Goal: Task Accomplishment & Management: Use online tool/utility

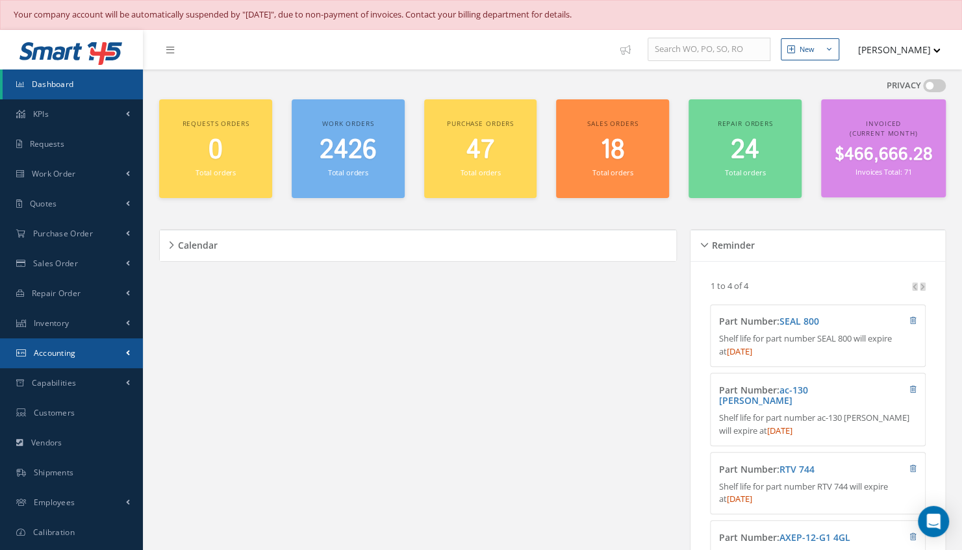
click at [92, 354] on link "Accounting" at bounding box center [71, 353] width 143 height 30
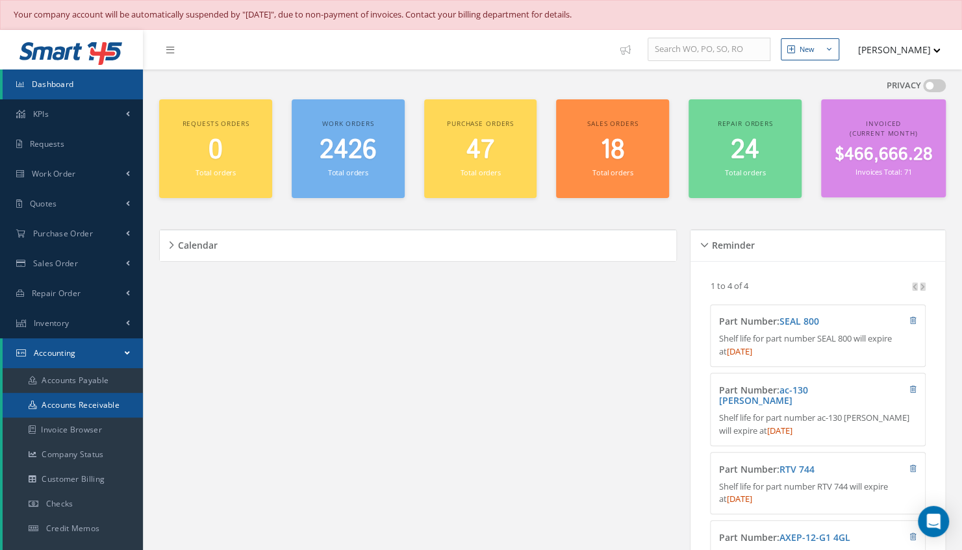
click at [93, 400] on link "Accounts Receivable" at bounding box center [73, 405] width 140 height 25
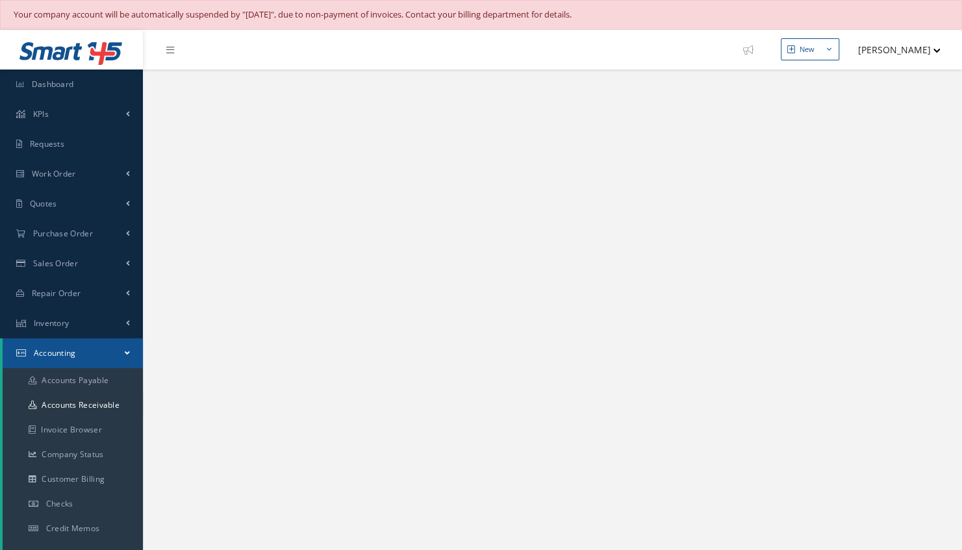
select select "25"
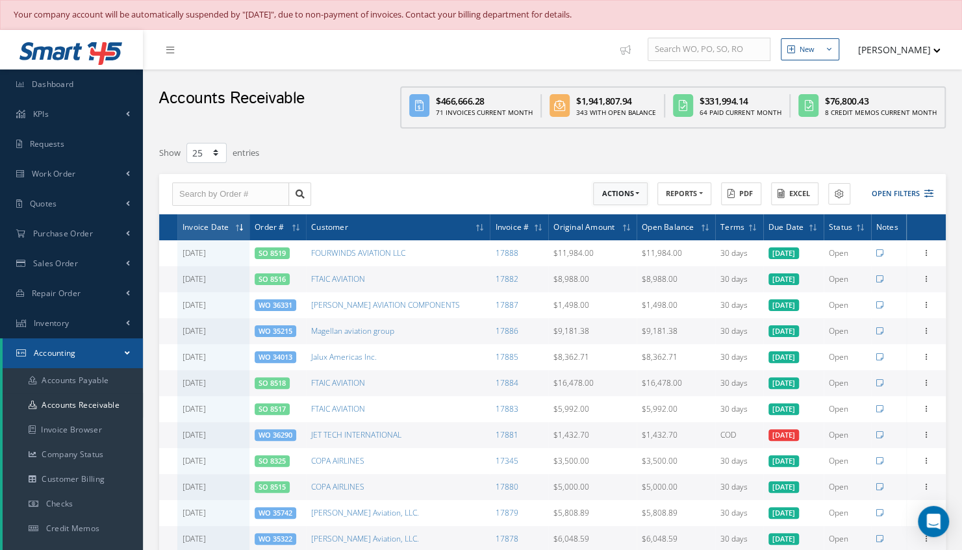
click at [609, 196] on button "ACTIONS" at bounding box center [620, 193] width 55 height 23
click at [606, 216] on link "Receive Payments" at bounding box center [645, 215] width 104 height 18
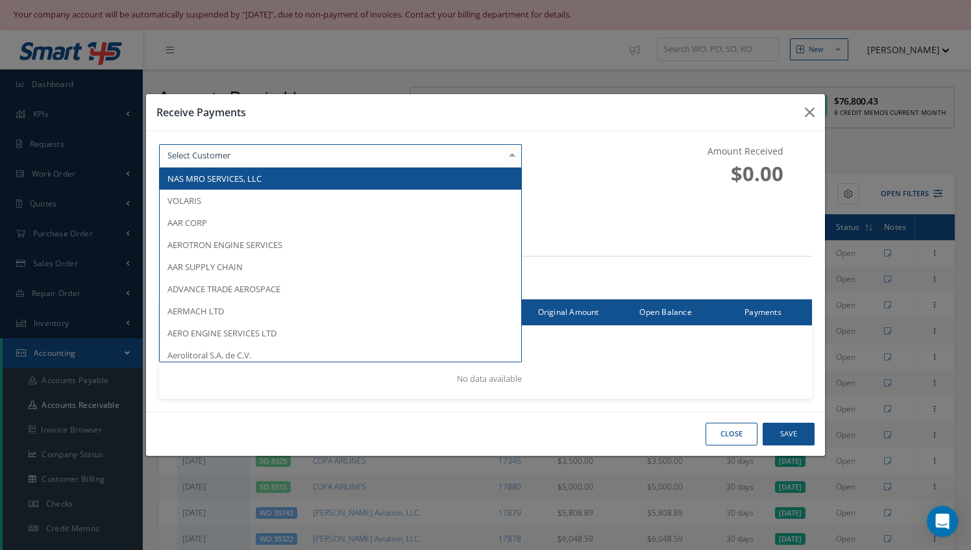
click at [287, 162] on div at bounding box center [340, 155] width 362 height 23
type input "fta"
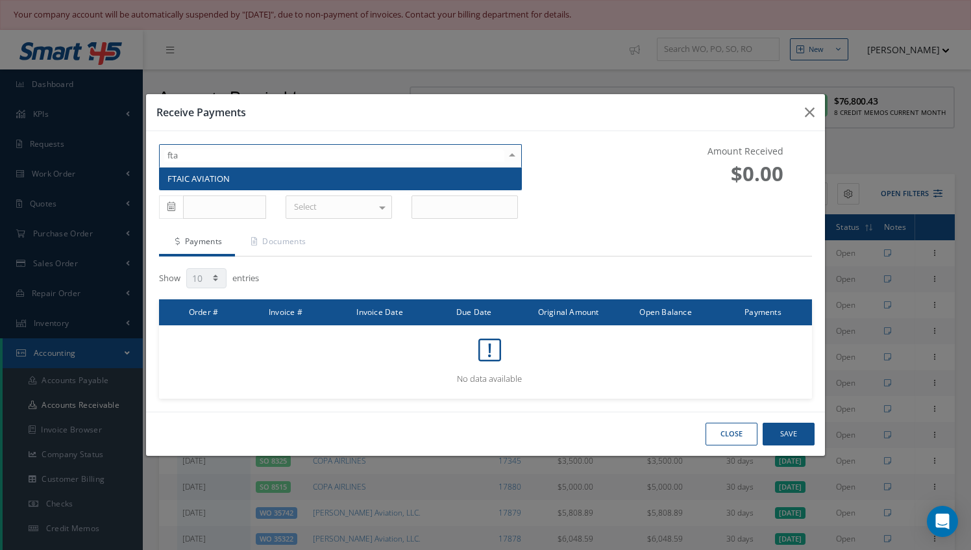
click at [282, 180] on span "FTAIC AVIATION" at bounding box center [340, 179] width 361 height 22
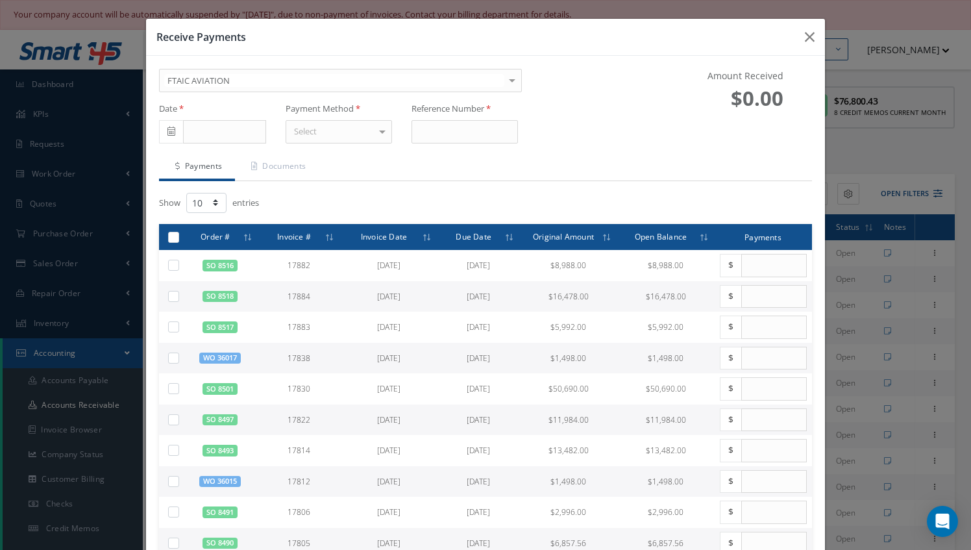
click at [175, 129] on span at bounding box center [171, 131] width 24 height 23
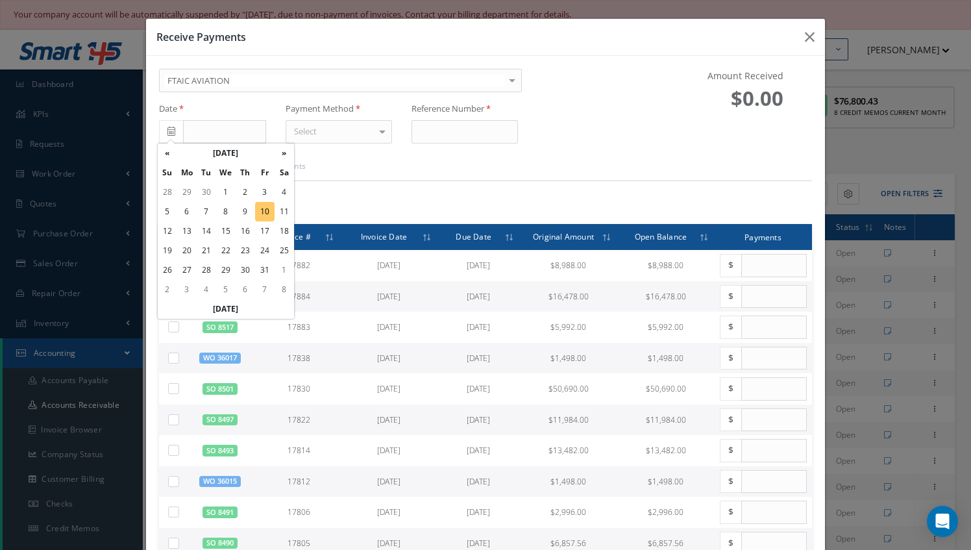
click at [269, 215] on td "10" at bounding box center [264, 211] width 19 height 19
type input "[DATE]"
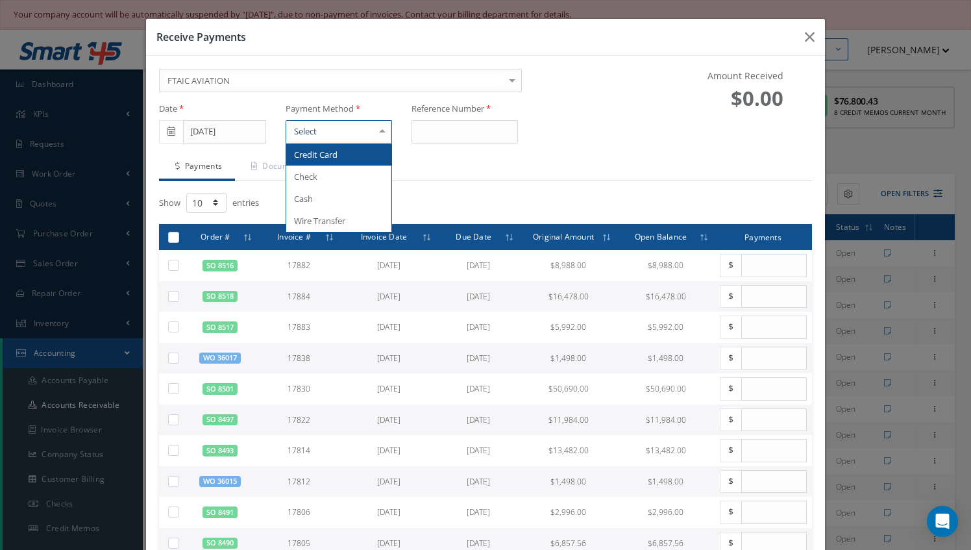
click at [383, 135] on div at bounding box center [382, 131] width 18 height 21
click at [319, 222] on span "Wire Transfer" at bounding box center [319, 221] width 51 height 12
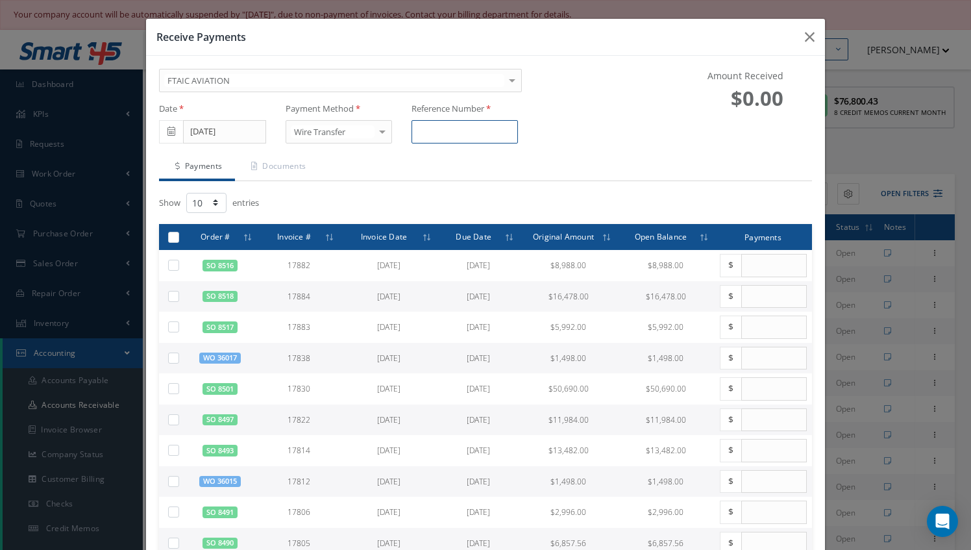
click at [461, 127] on input at bounding box center [465, 131] width 106 height 23
type input "0000"
click at [416, 177] on ul "Payments Documents" at bounding box center [485, 167] width 652 height 27
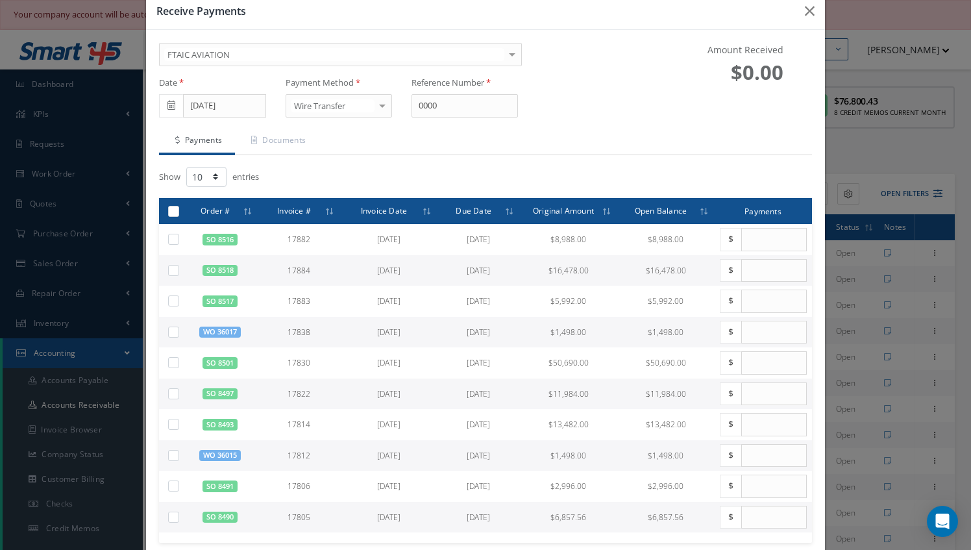
scroll to position [127, 0]
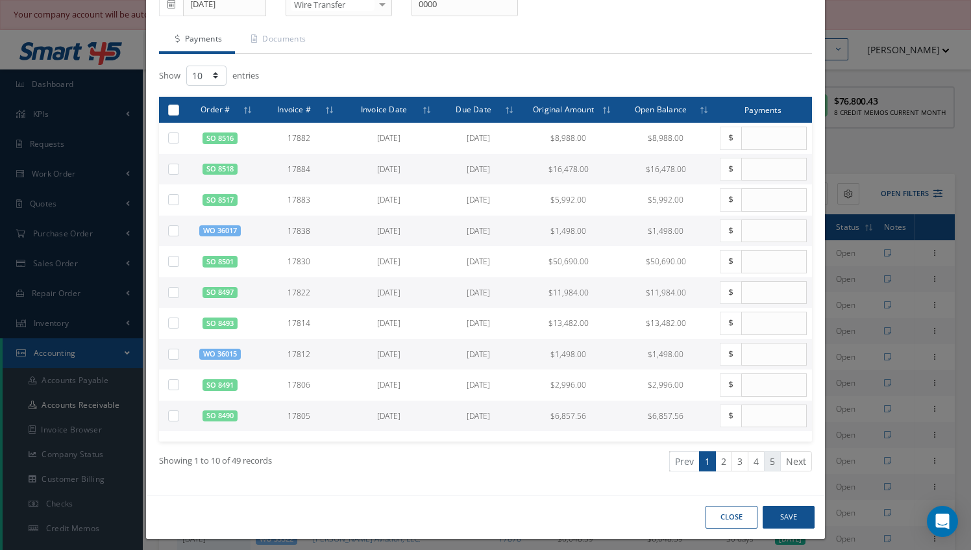
click at [769, 458] on link "5" at bounding box center [772, 461] width 17 height 20
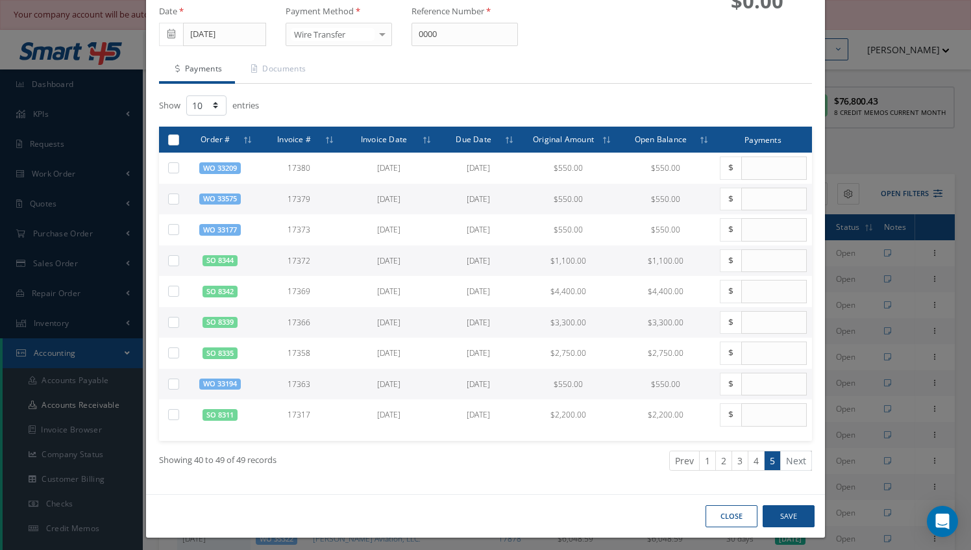
click at [769, 458] on link "5" at bounding box center [772, 461] width 17 height 20
drag, startPoint x: 769, startPoint y: 458, endPoint x: 493, endPoint y: 388, distance: 284.5
click at [493, 388] on div "Show 10 25 50 100 entries Order # Invoice # Invoice Date Due Date Original Amou…" at bounding box center [485, 287] width 652 height 387
drag, startPoint x: 493, startPoint y: 388, endPoint x: 499, endPoint y: 451, distance: 63.2
click at [499, 451] on ul "Prev 1 2 3 4 5 Next" at bounding box center [653, 461] width 317 height 20
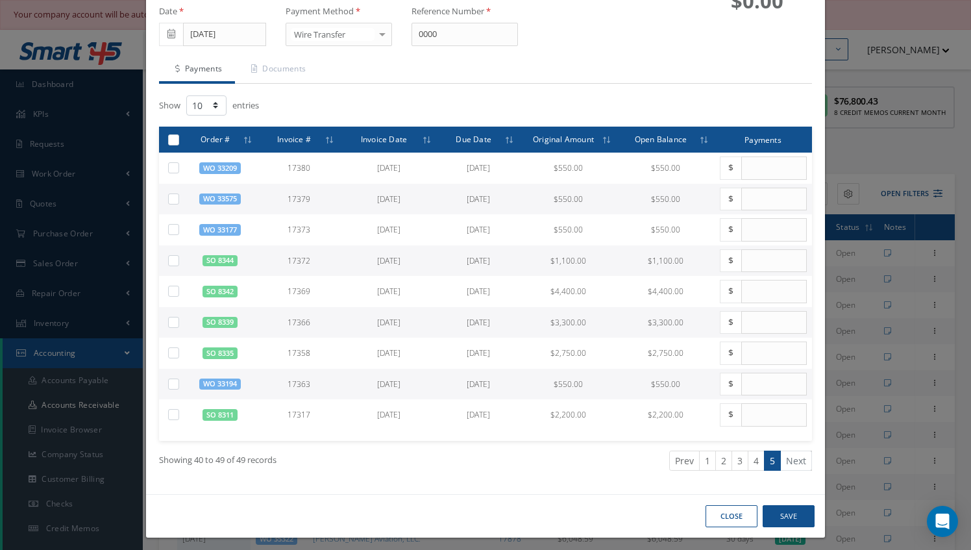
click at [340, 497] on div "CLOSE Save" at bounding box center [485, 516] width 678 height 44
click at [179, 379] on label at bounding box center [179, 383] width 0 height 11
click at [173, 381] on input "checkbox" at bounding box center [174, 385] width 8 height 8
checkbox input "true"
type input "550.00"
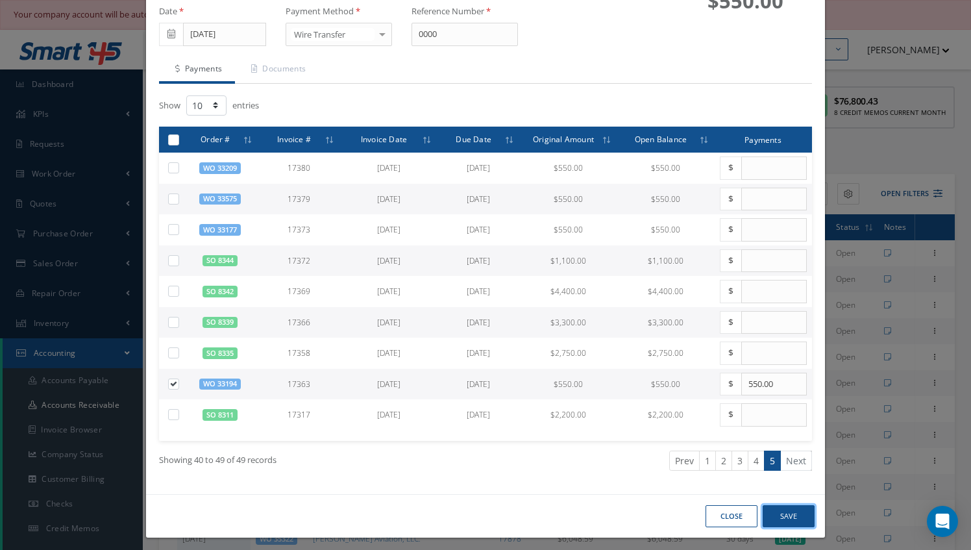
click at [787, 510] on button "Save" at bounding box center [789, 516] width 52 height 23
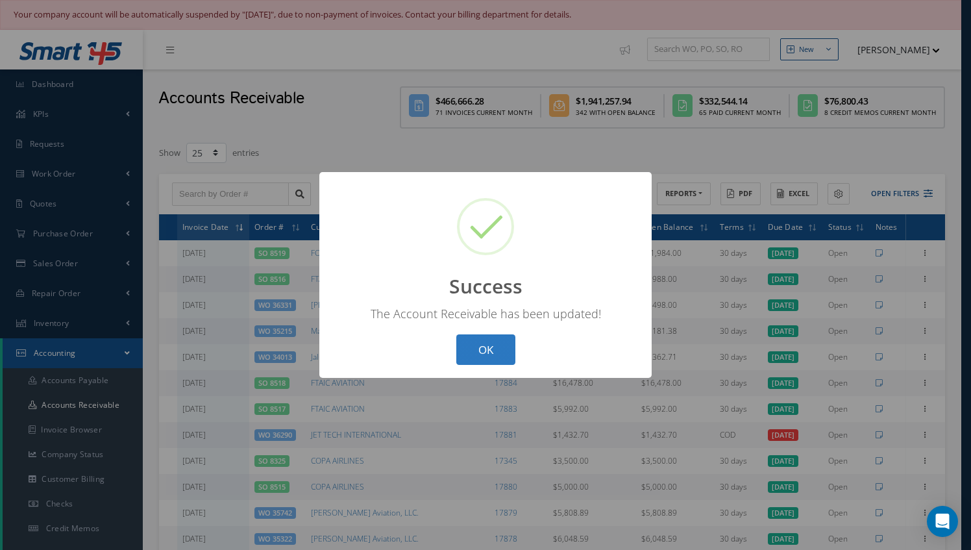
click at [499, 348] on button "OK" at bounding box center [485, 349] width 59 height 31
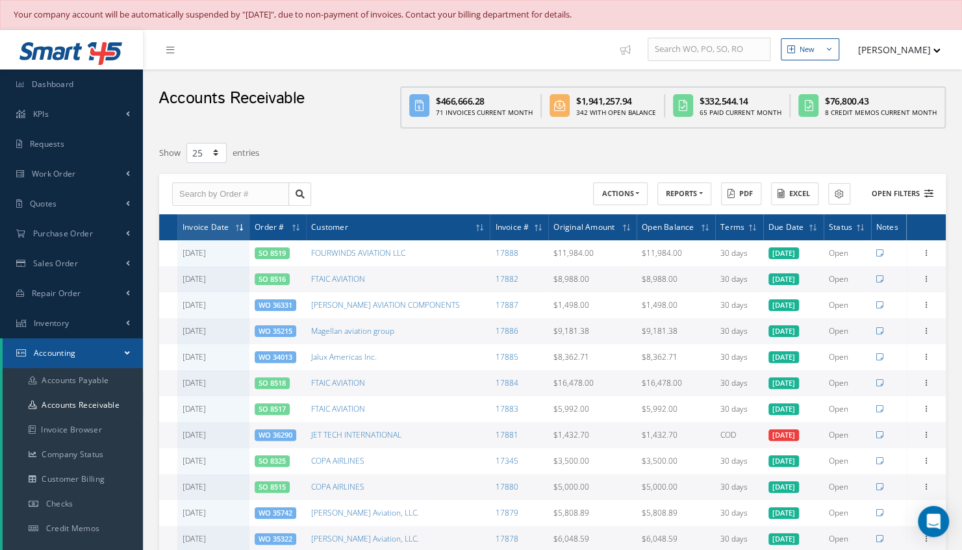
click at [894, 199] on button "Open Filters" at bounding box center [896, 193] width 73 height 21
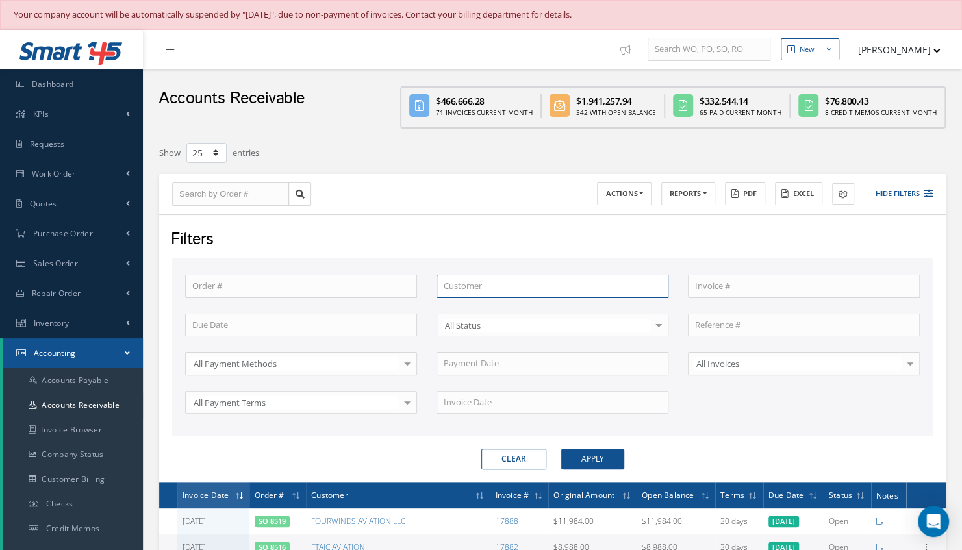
click at [560, 282] on input "text" at bounding box center [552, 286] width 232 height 23
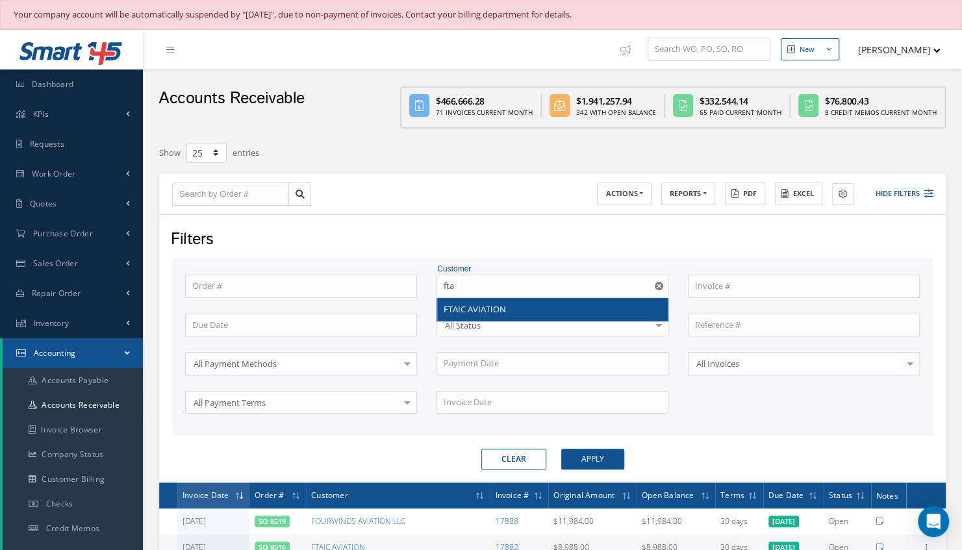
click at [538, 304] on div "FTAIC AVIATION" at bounding box center [551, 309] width 217 height 13
type input "FTAIC AVIATION"
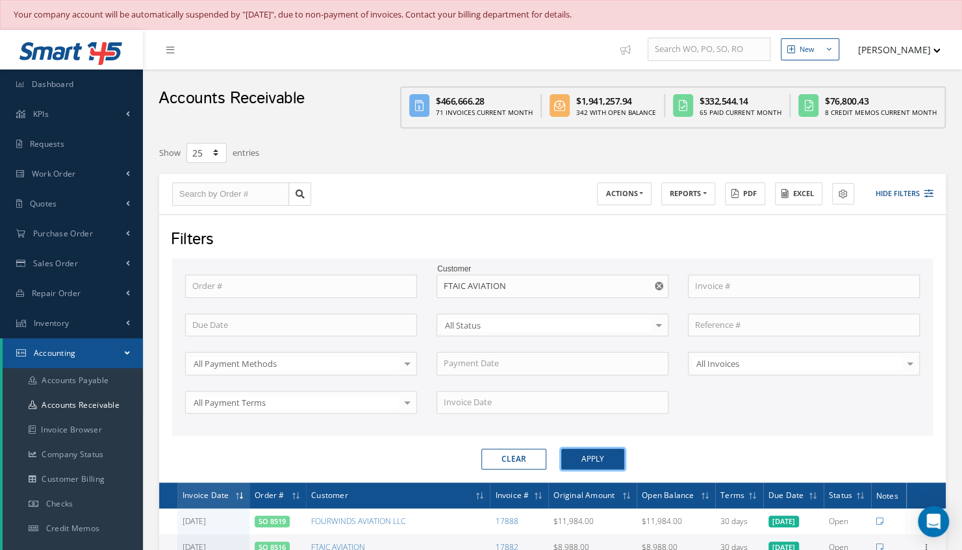
click at [572, 460] on button "Apply" at bounding box center [592, 459] width 63 height 21
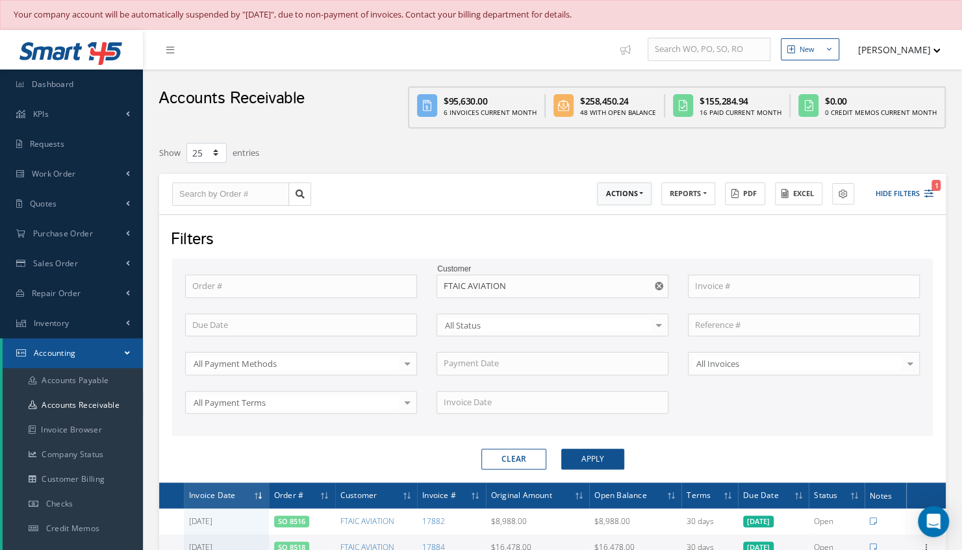
click at [625, 191] on button "ACTIONS" at bounding box center [624, 193] width 55 height 23
click at [626, 211] on link "Receive Payments" at bounding box center [649, 215] width 104 height 18
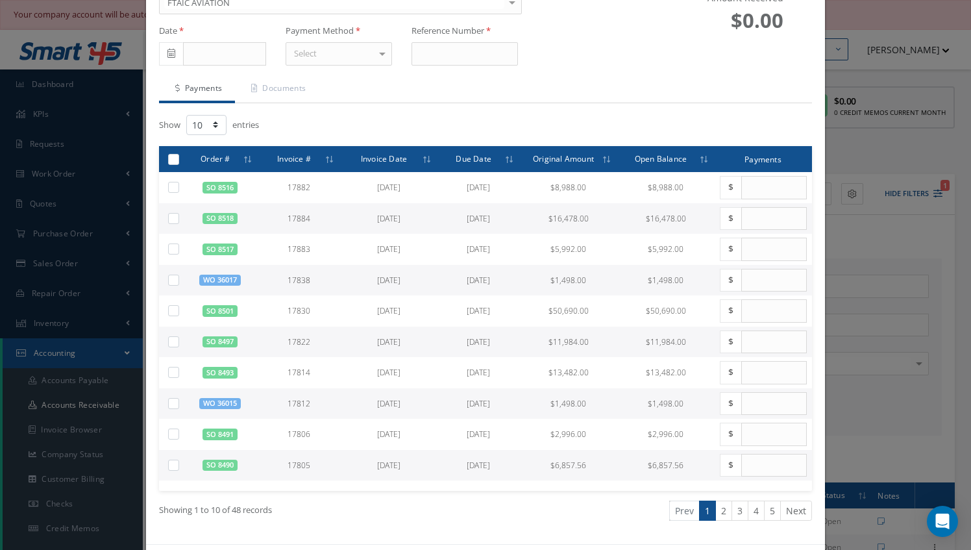
scroll to position [127, 0]
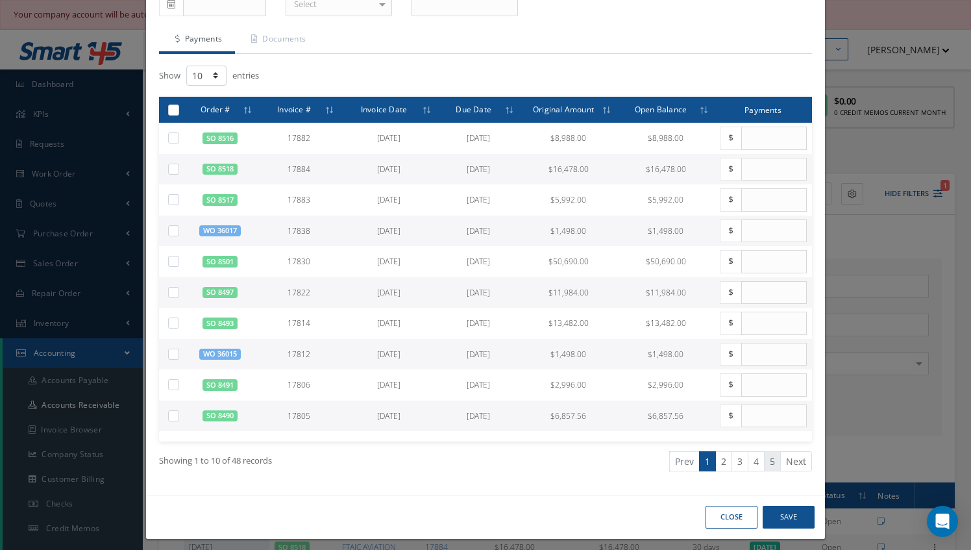
click at [764, 458] on link "5" at bounding box center [772, 461] width 17 height 20
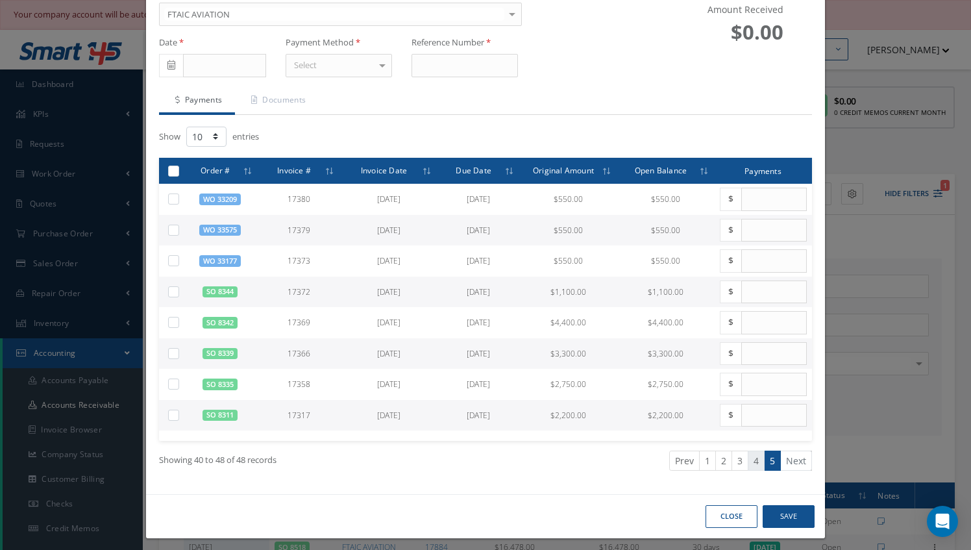
click at [748, 458] on link "4" at bounding box center [756, 461] width 17 height 20
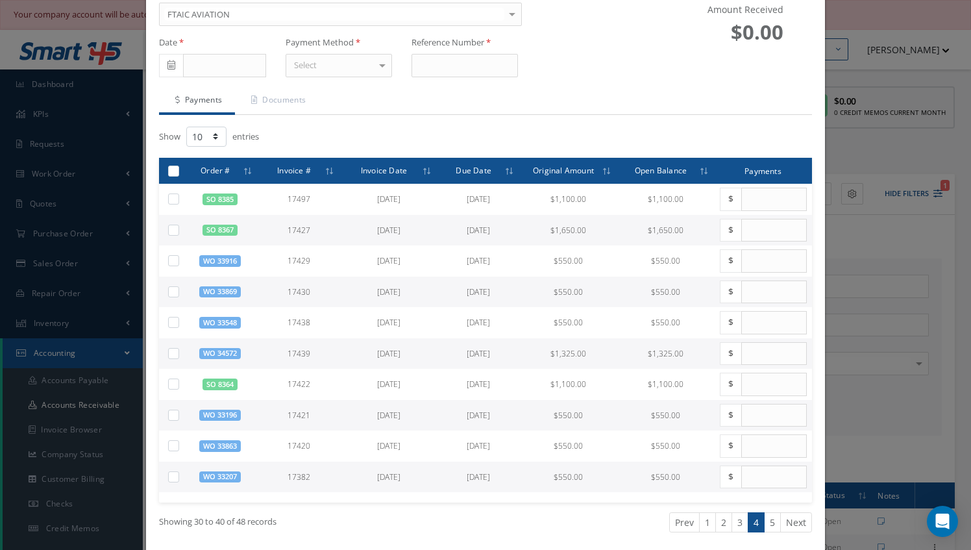
click at [179, 229] on label at bounding box center [179, 229] width 0 height 11
click at [174, 229] on input "checkbox" at bounding box center [174, 231] width 8 height 8
checkbox input "true"
type input "1650.00"
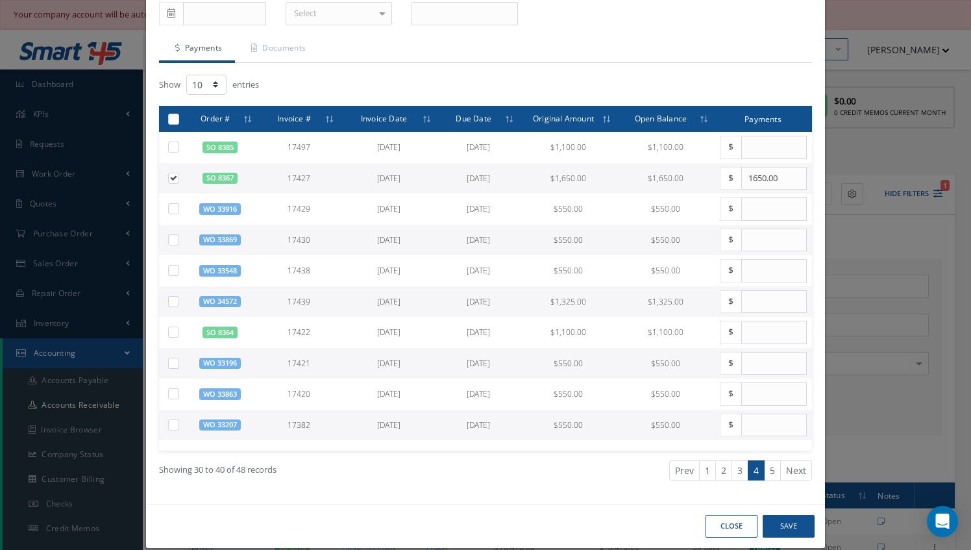
scroll to position [127, 0]
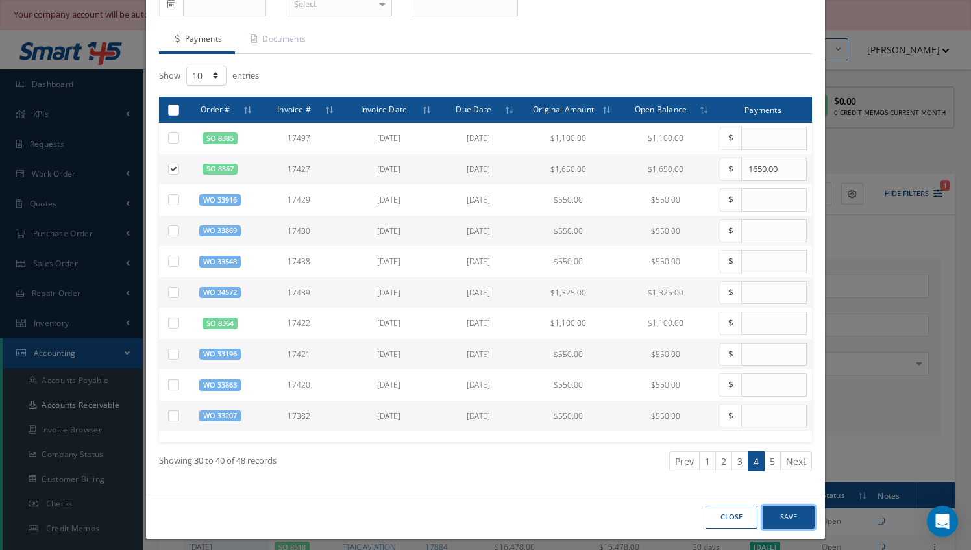
click at [780, 506] on button "Save" at bounding box center [789, 517] width 52 height 23
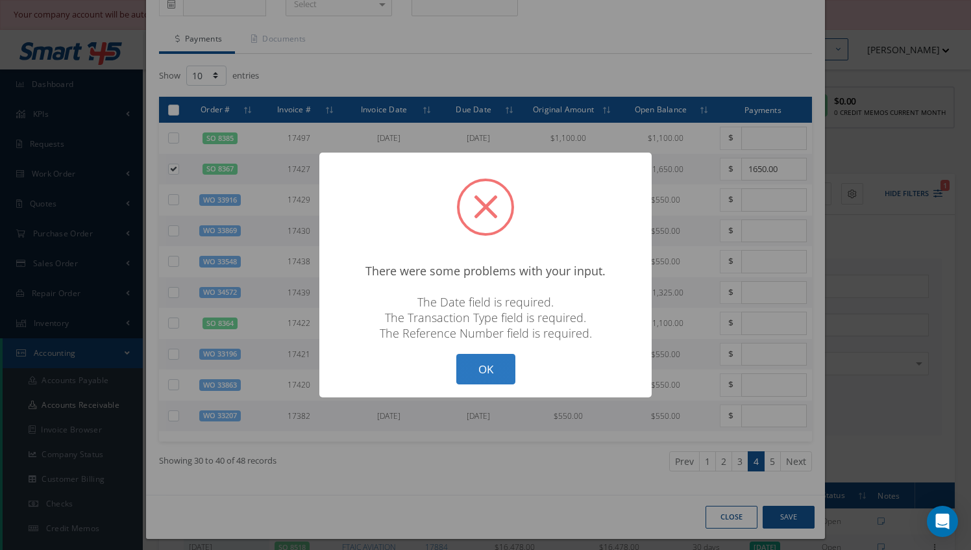
click at [475, 372] on button "OK" at bounding box center [485, 369] width 59 height 31
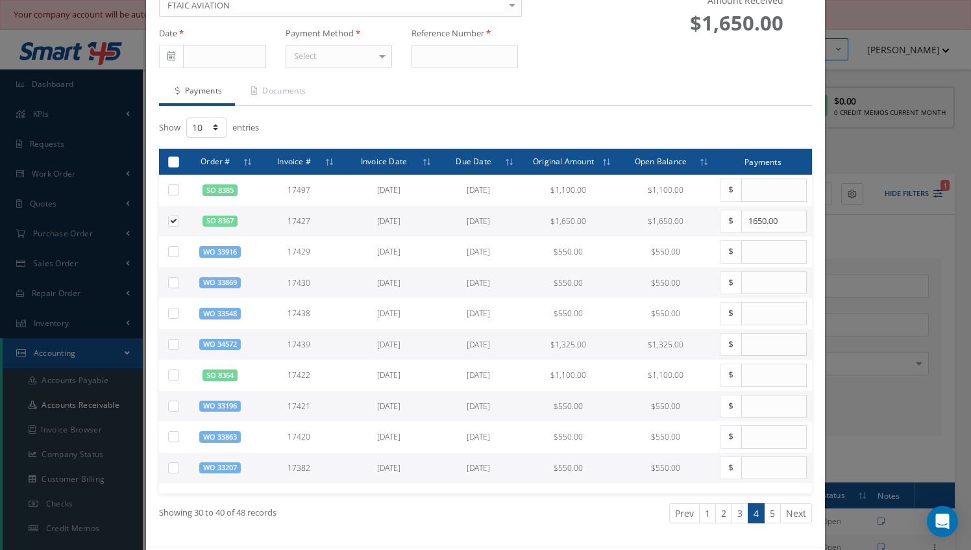
scroll to position [0, 0]
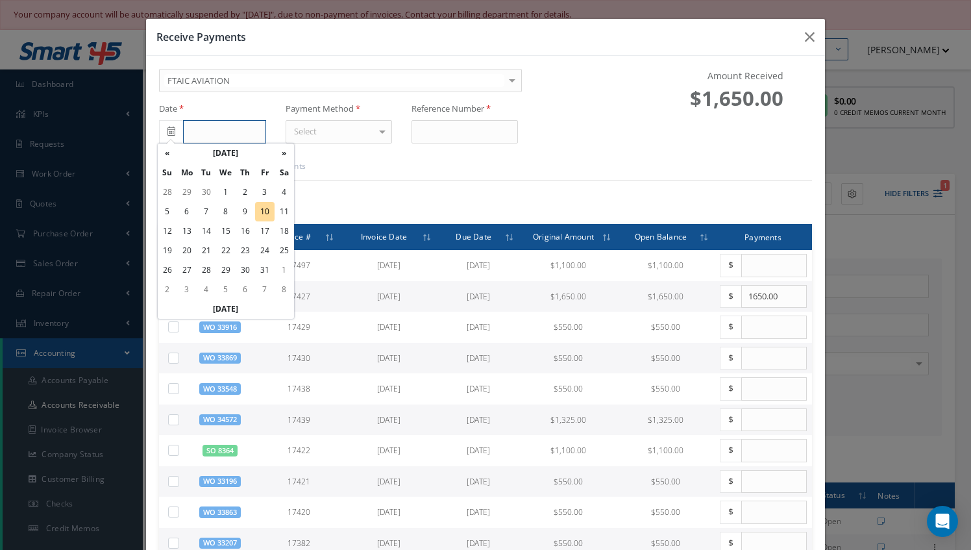
click at [208, 135] on input "text" at bounding box center [224, 131] width 82 height 23
click at [262, 212] on td "10" at bounding box center [264, 211] width 19 height 19
type input "[DATE]"
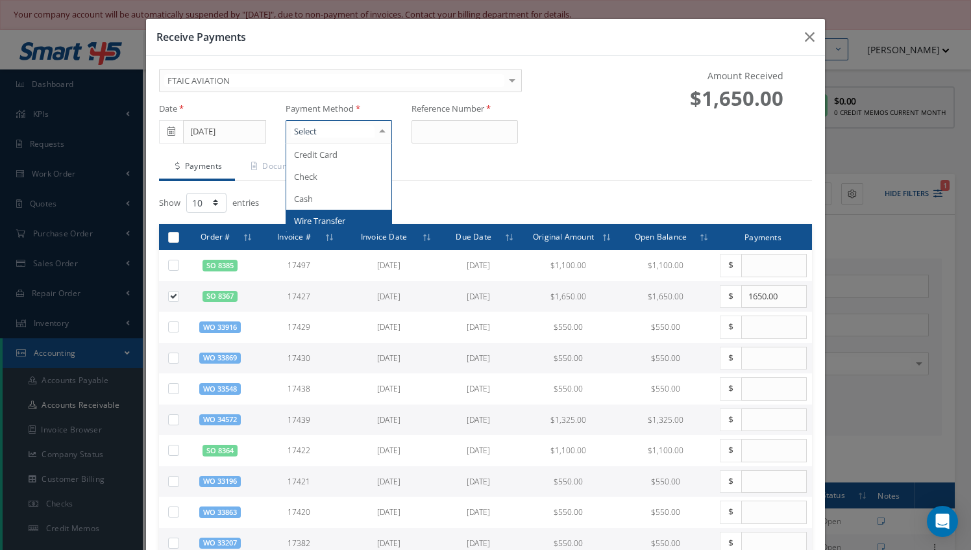
click at [377, 132] on div at bounding box center [382, 131] width 18 height 21
click at [321, 217] on span "Wire Transfer" at bounding box center [319, 221] width 51 height 12
click at [460, 130] on input at bounding box center [465, 131] width 106 height 23
type input "0000"
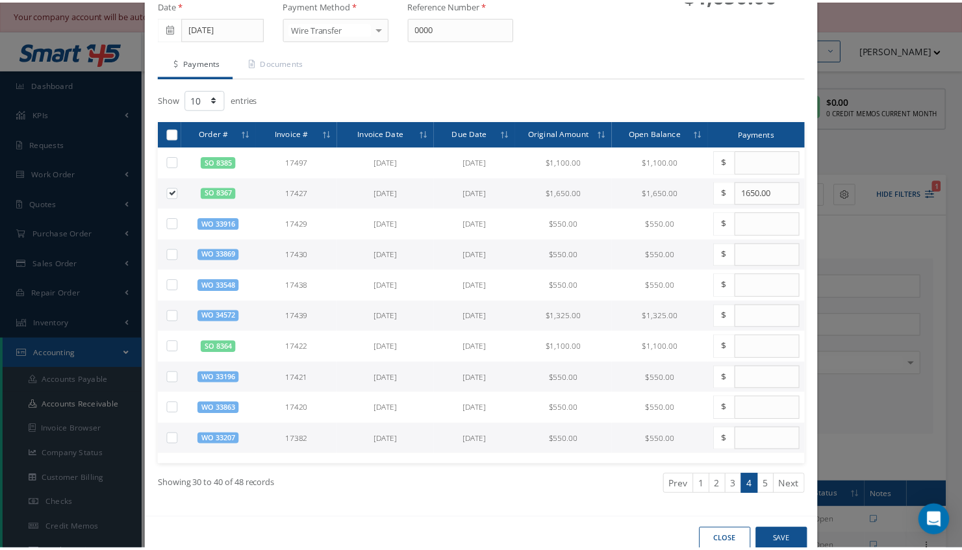
scroll to position [127, 0]
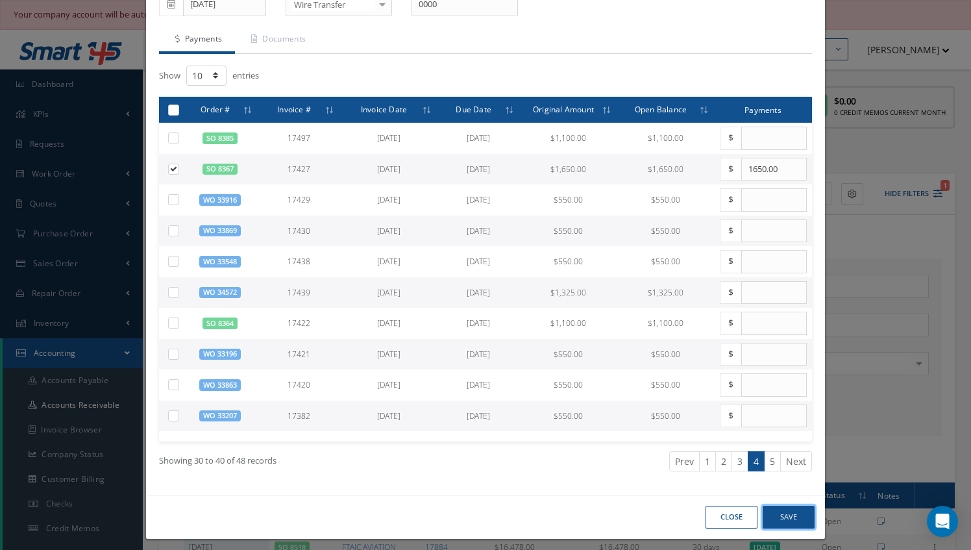
click at [776, 510] on button "Save" at bounding box center [789, 517] width 52 height 23
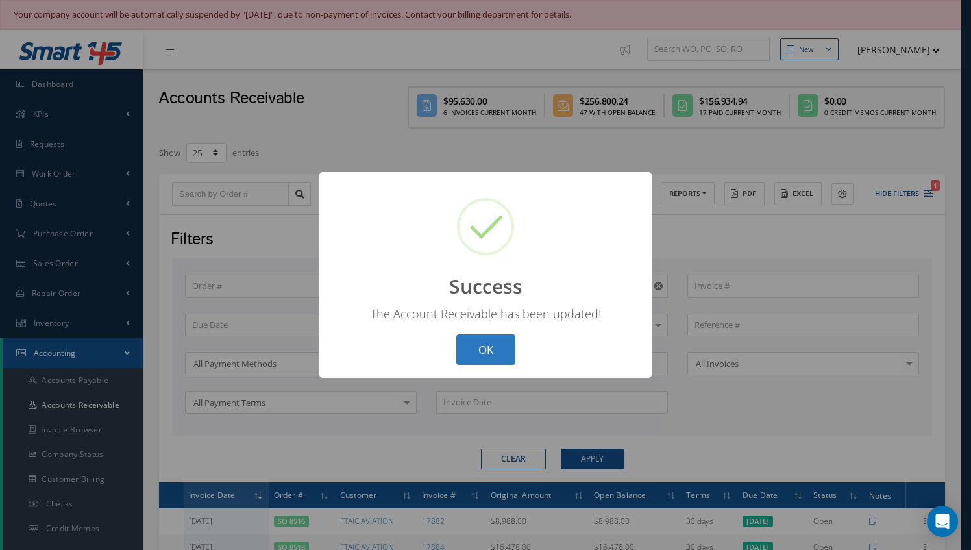
click at [504, 353] on button "OK" at bounding box center [485, 349] width 59 height 31
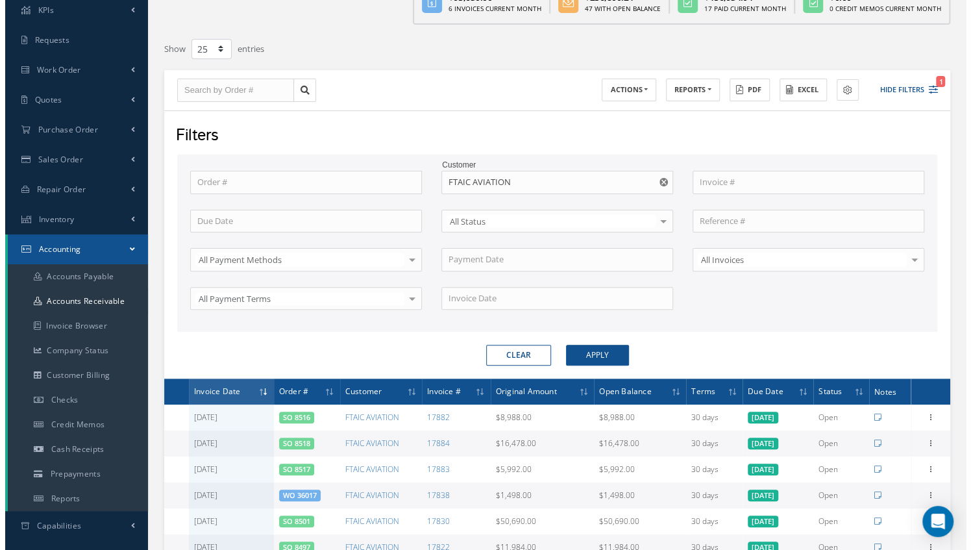
scroll to position [130, 0]
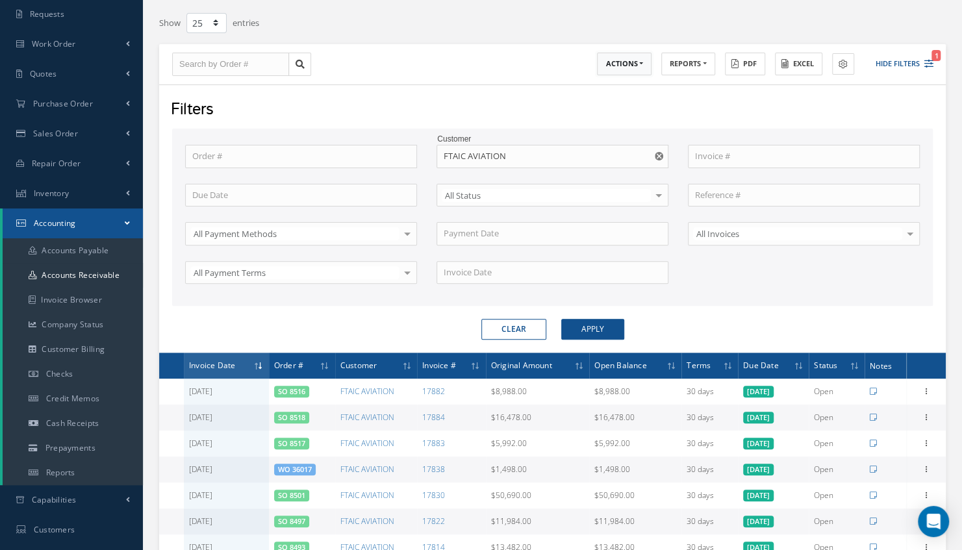
click at [632, 57] on button "ACTIONS" at bounding box center [624, 64] width 55 height 23
click at [630, 84] on link "Receive Payments" at bounding box center [649, 85] width 104 height 18
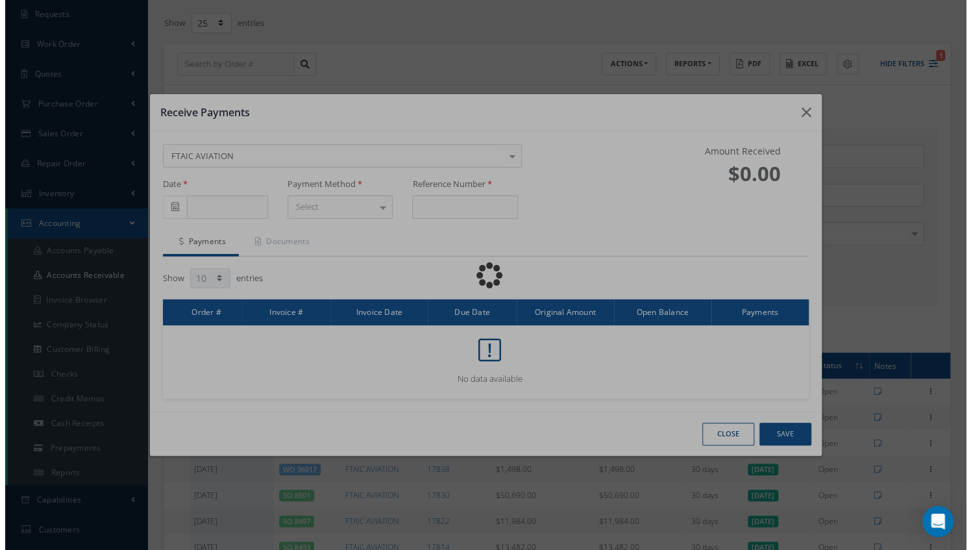
scroll to position [0, 0]
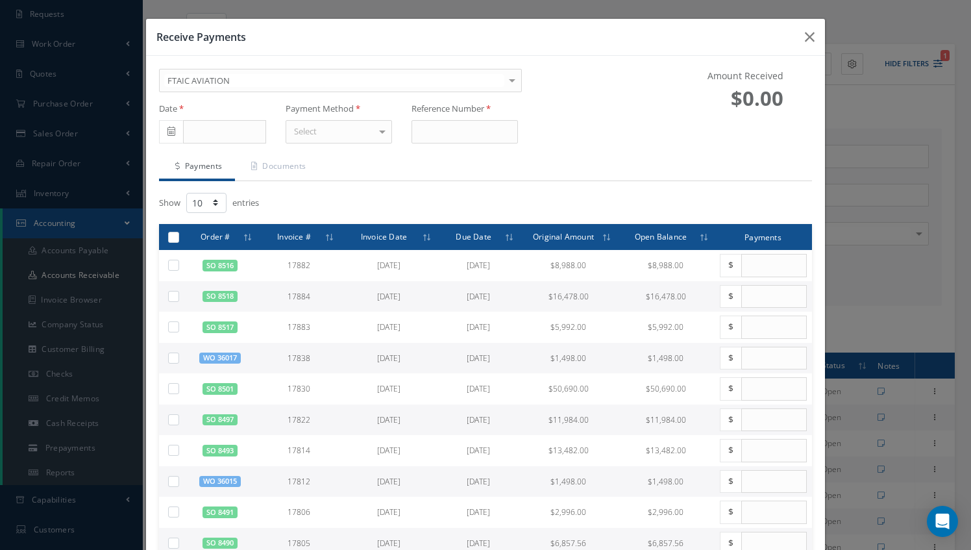
click at [175, 129] on span at bounding box center [171, 131] width 24 height 23
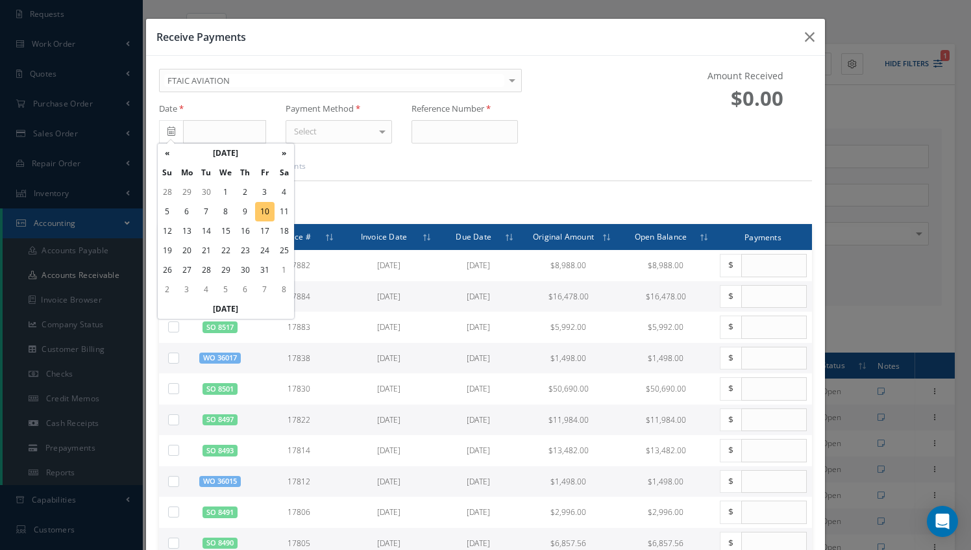
click at [262, 210] on td "10" at bounding box center [264, 211] width 19 height 19
type input "[DATE]"
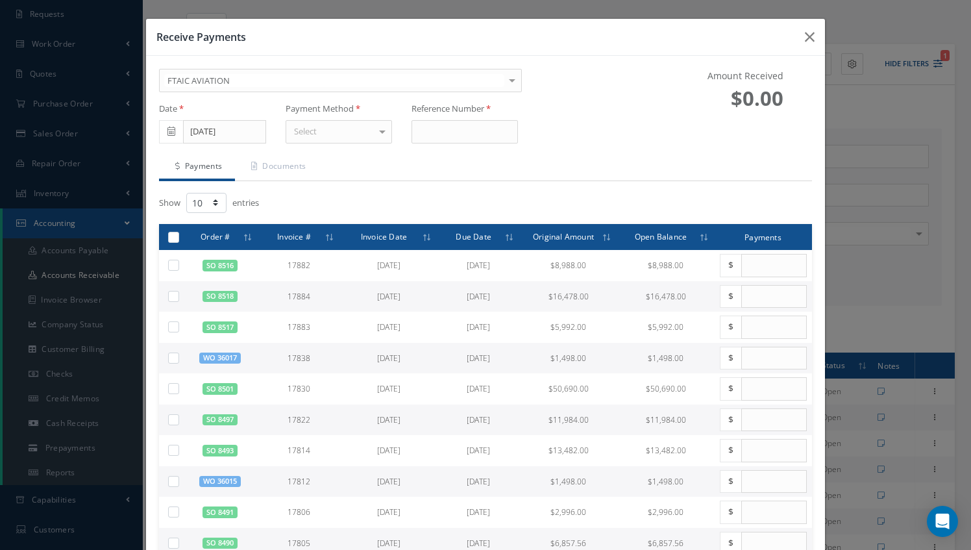
click at [379, 133] on div at bounding box center [382, 131] width 18 height 21
click at [322, 219] on span "Wire Transfer" at bounding box center [319, 221] width 51 height 12
click at [431, 126] on input at bounding box center [465, 131] width 106 height 23
type input "000"
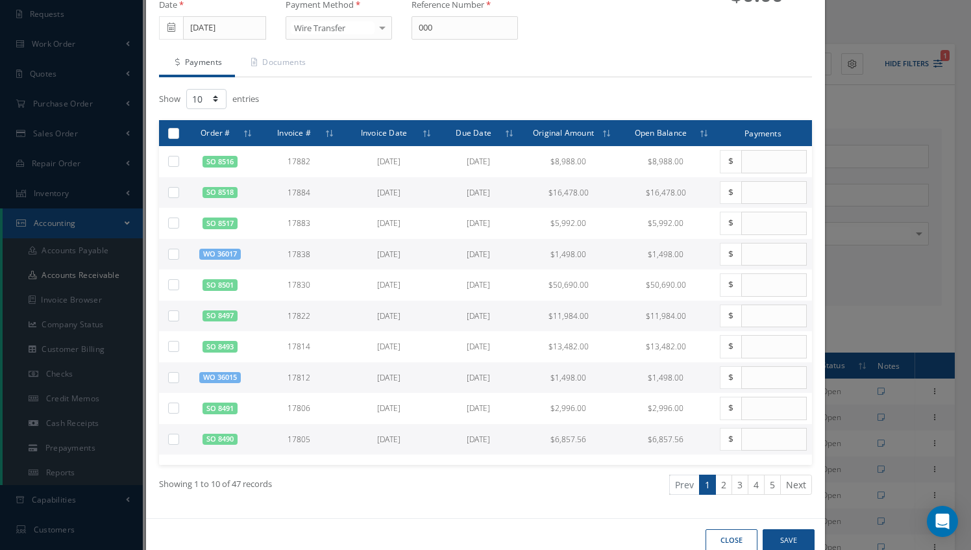
scroll to position [127, 0]
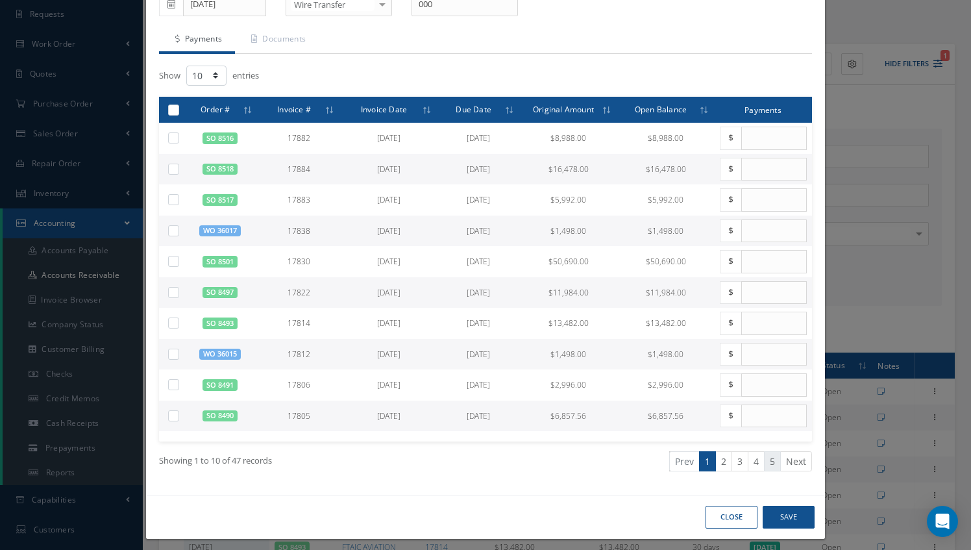
click at [764, 458] on link "5" at bounding box center [772, 461] width 17 height 20
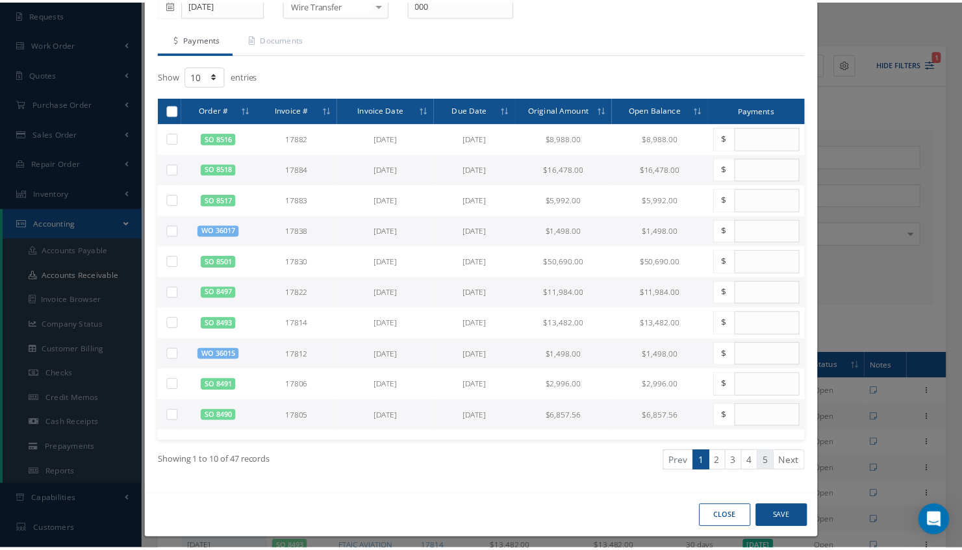
scroll to position [36, 0]
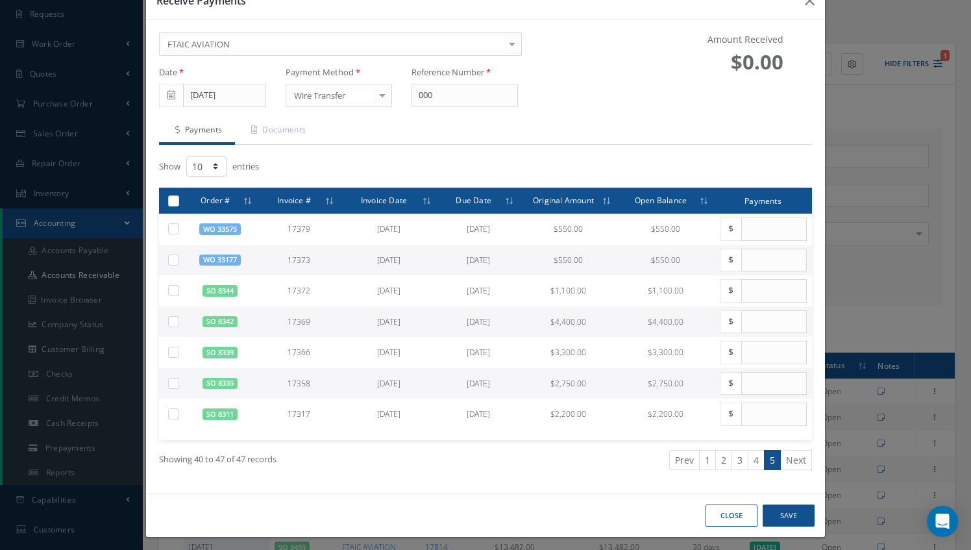
click at [179, 261] on label at bounding box center [179, 259] width 0 height 11
click at [170, 261] on input "checkbox" at bounding box center [174, 261] width 8 height 8
checkbox input "true"
type input "550.00"
click at [781, 505] on button "Save" at bounding box center [789, 515] width 52 height 23
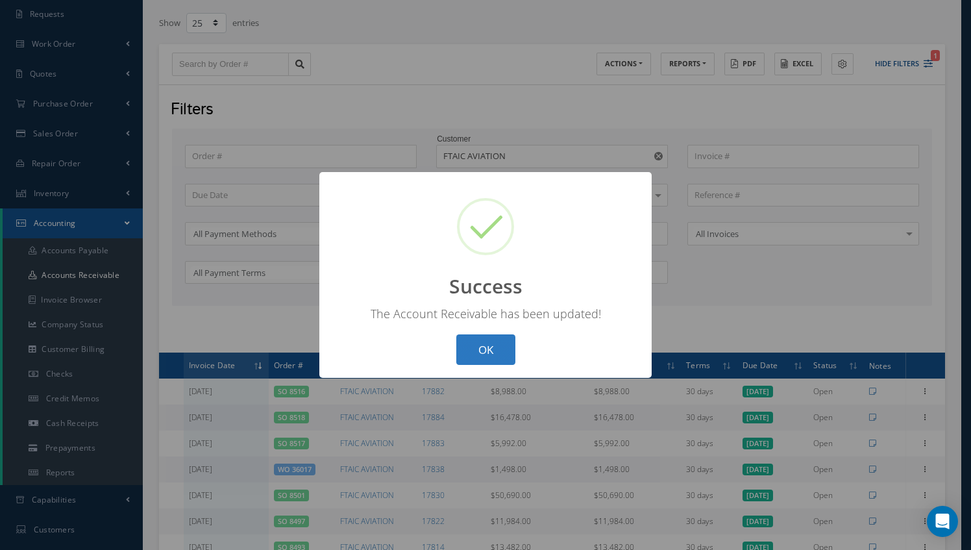
click at [470, 347] on button "OK" at bounding box center [485, 349] width 59 height 31
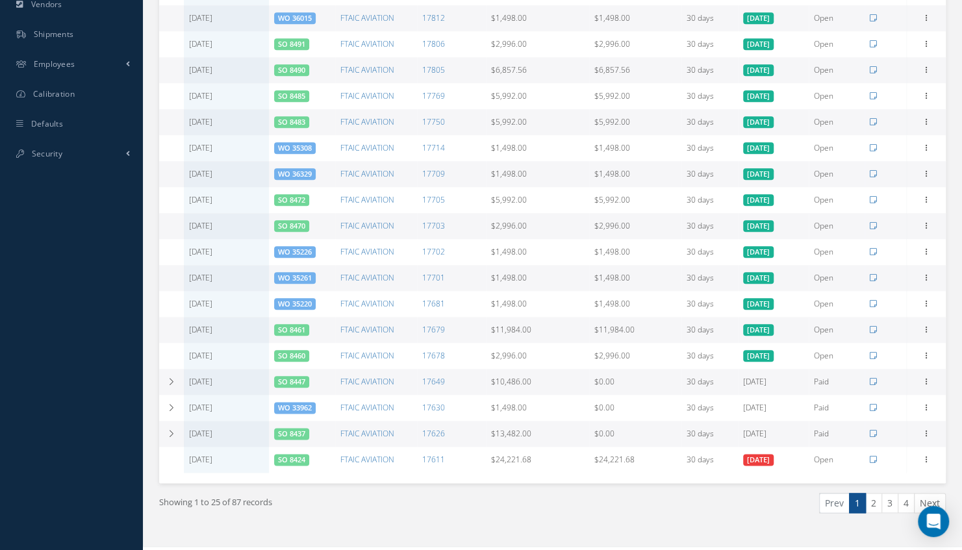
scroll to position [709, 0]
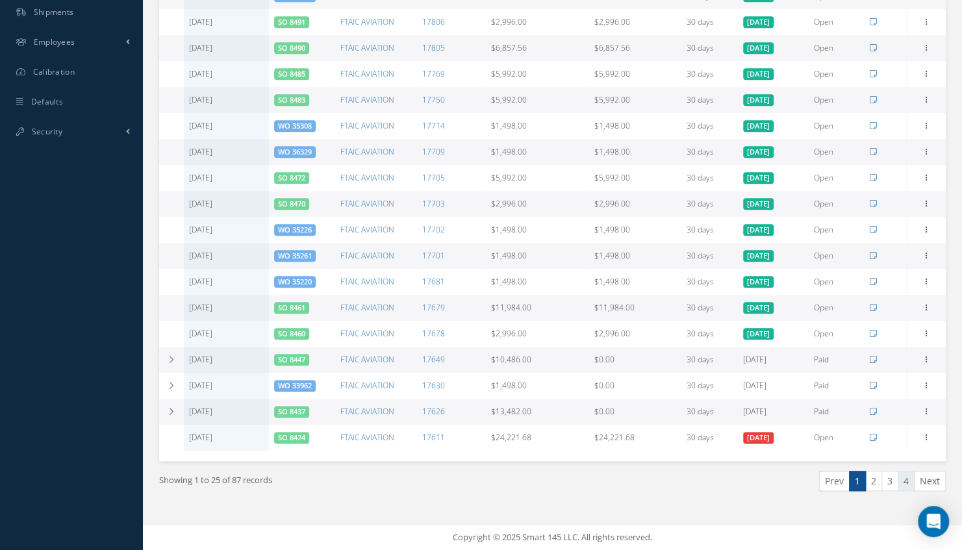
click at [906, 479] on link "4" at bounding box center [905, 481] width 17 height 20
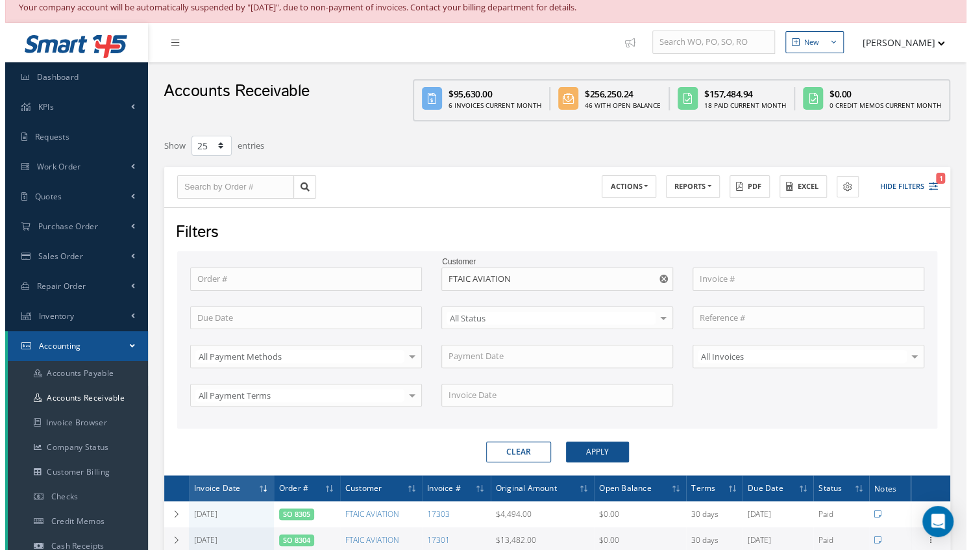
scroll to position [0, 0]
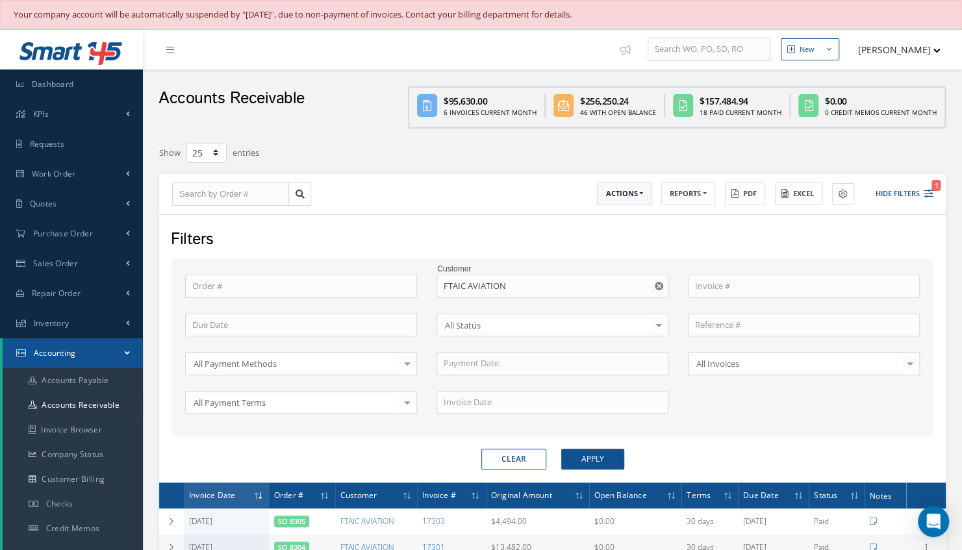
click at [613, 192] on button "ACTIONS" at bounding box center [624, 193] width 55 height 23
click at [612, 213] on link "Receive Payments" at bounding box center [649, 215] width 104 height 18
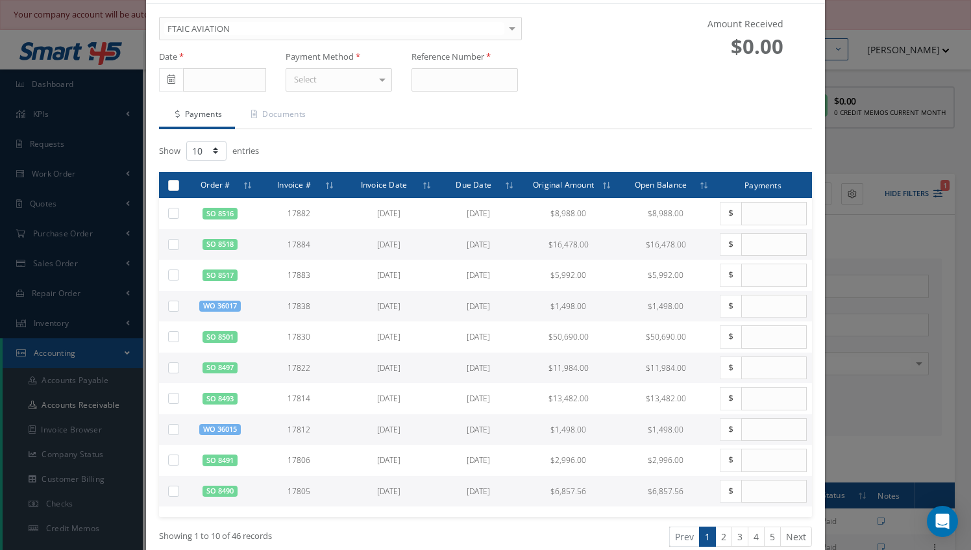
scroll to position [127, 0]
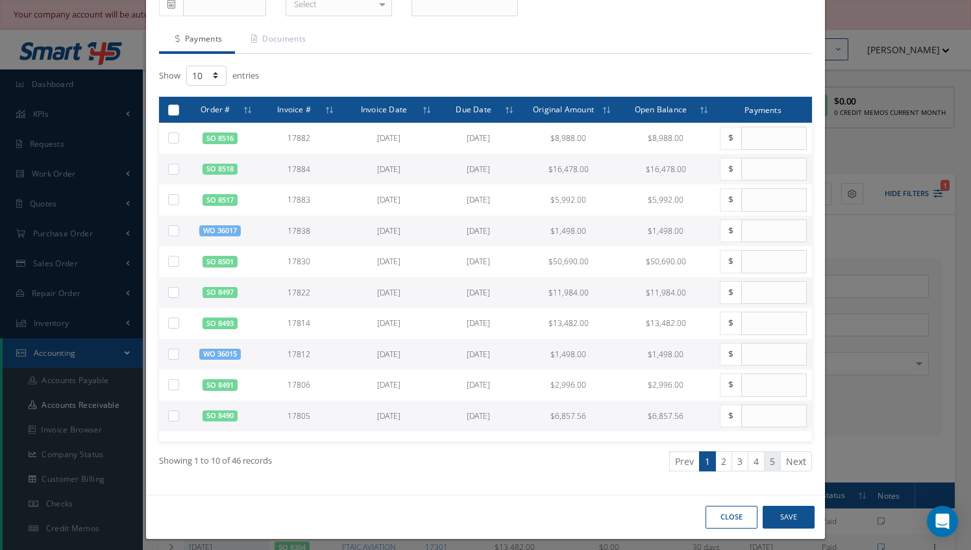
click at [764, 453] on link "5" at bounding box center [772, 461] width 17 height 20
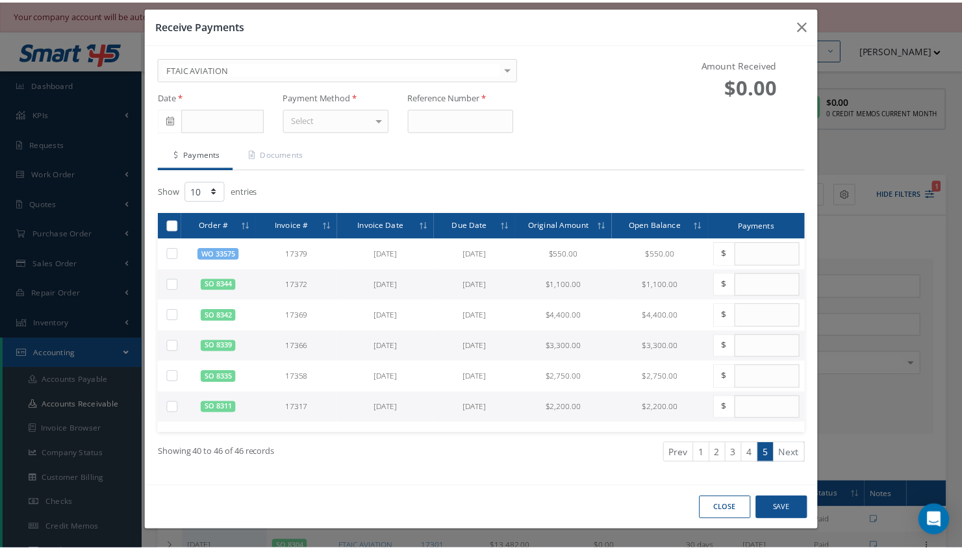
scroll to position [6, 0]
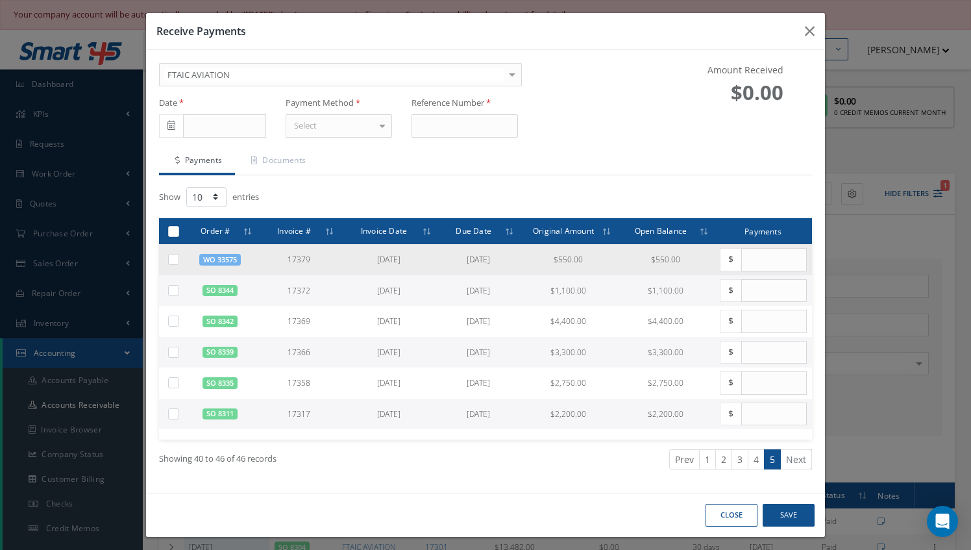
click at [179, 256] on label at bounding box center [179, 258] width 0 height 11
click at [174, 256] on input "checkbox" at bounding box center [174, 260] width 8 height 8
checkbox input "true"
type input "550.00"
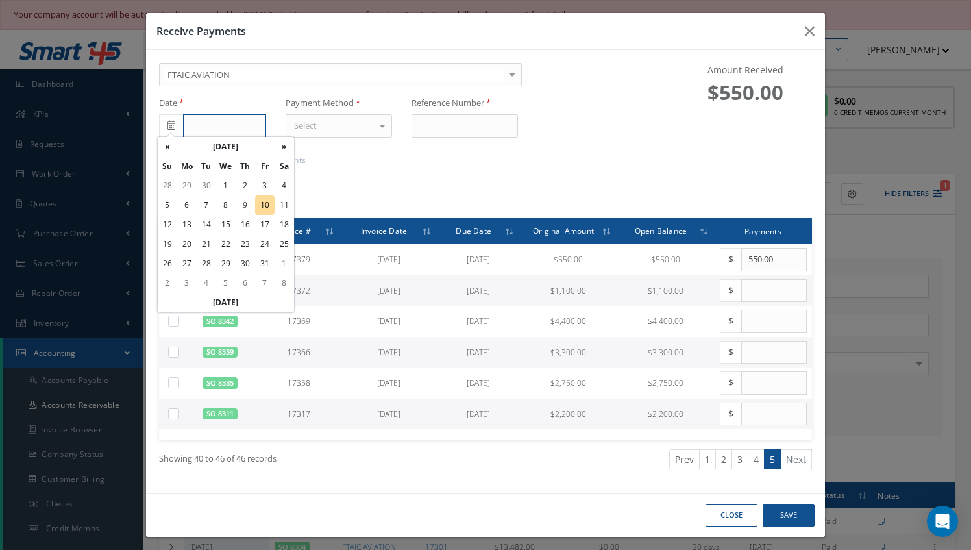
click at [210, 119] on input "text" at bounding box center [224, 125] width 82 height 23
click at [260, 199] on td "10" at bounding box center [264, 204] width 19 height 19
type input "10/10/2025"
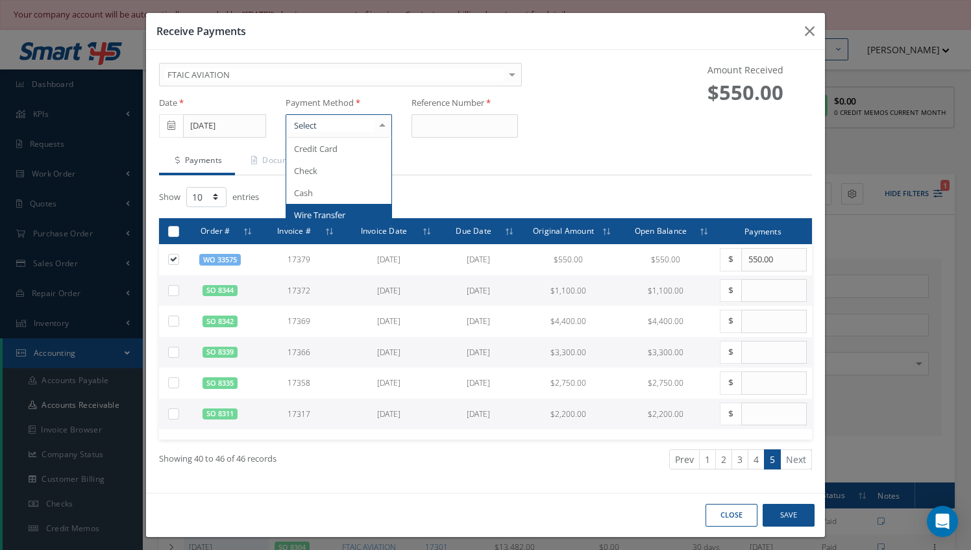
click at [370, 127] on div "Credit Card Check Cash Wire Transfer No elements found. List is empty." at bounding box center [339, 125] width 106 height 23
click at [319, 210] on span "Wire Transfer" at bounding box center [319, 215] width 51 height 12
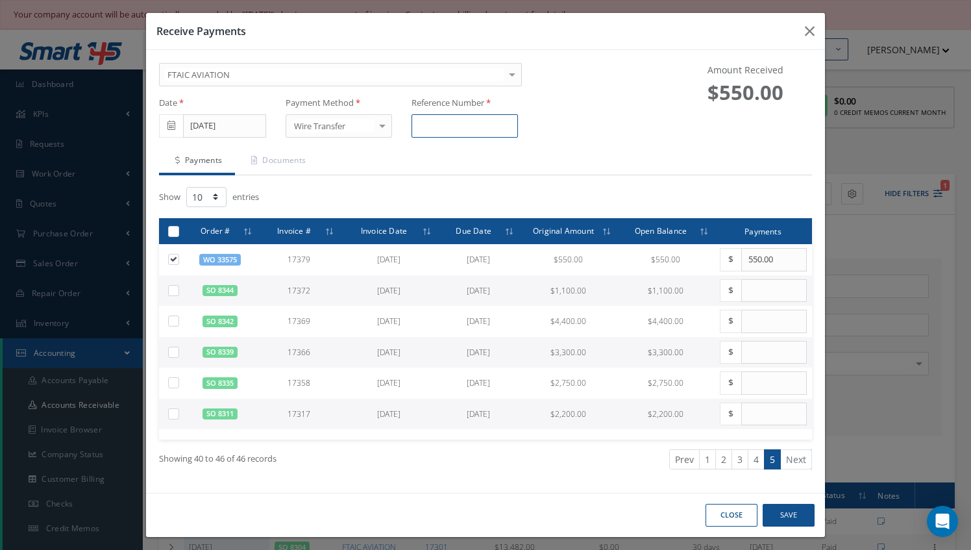
click at [449, 121] on input at bounding box center [465, 125] width 106 height 23
type input "0000"
click at [788, 509] on button "Save" at bounding box center [789, 515] width 52 height 23
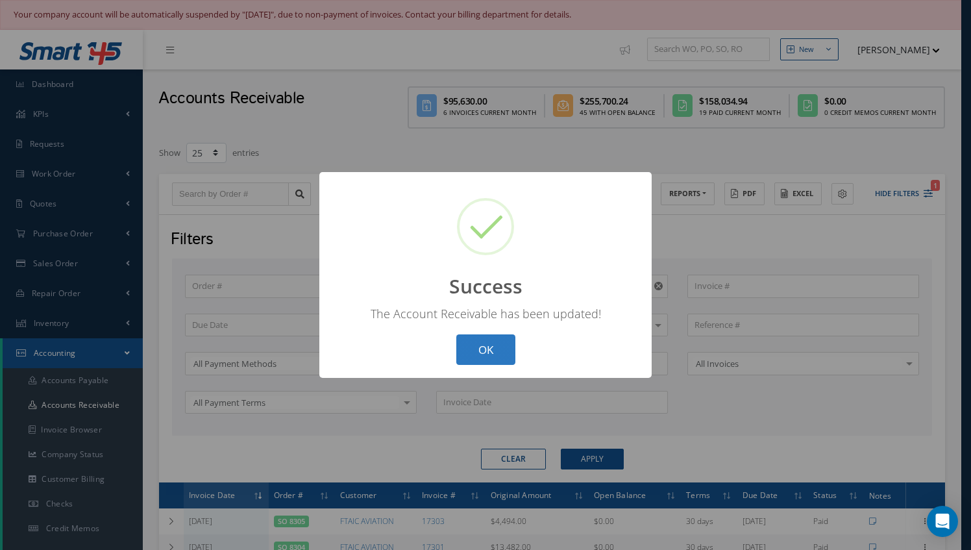
click at [486, 358] on button "OK" at bounding box center [485, 349] width 59 height 31
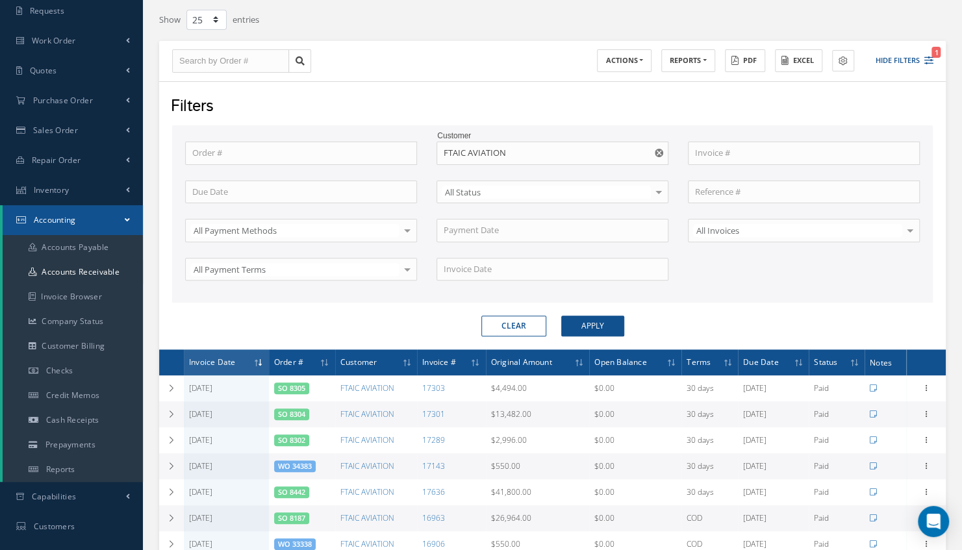
scroll to position [166, 0]
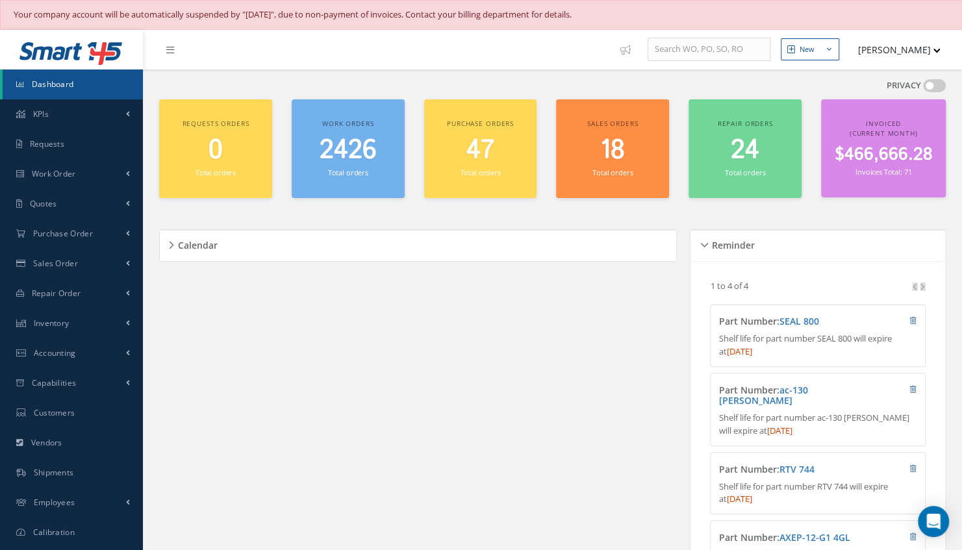
click at [365, 160] on span "2426" at bounding box center [347, 150] width 57 height 37
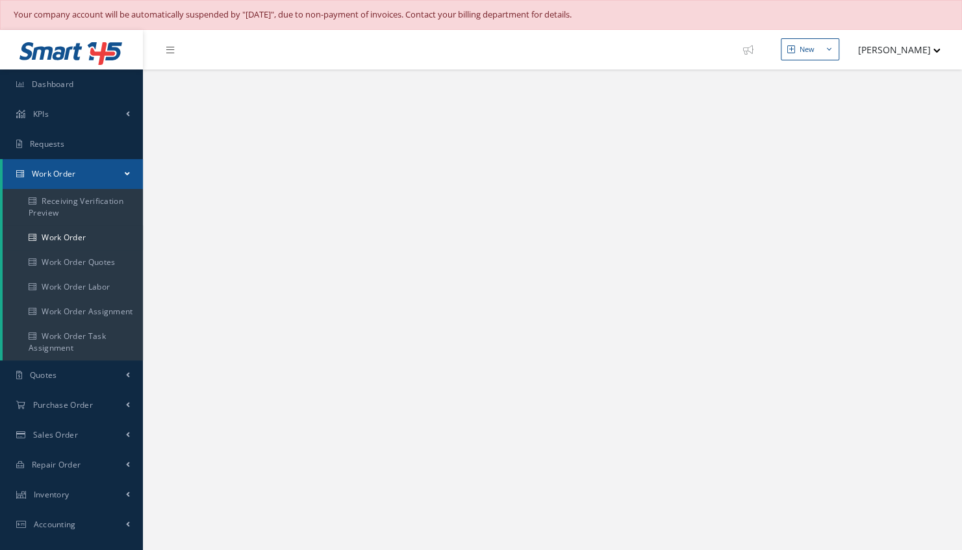
select select "25"
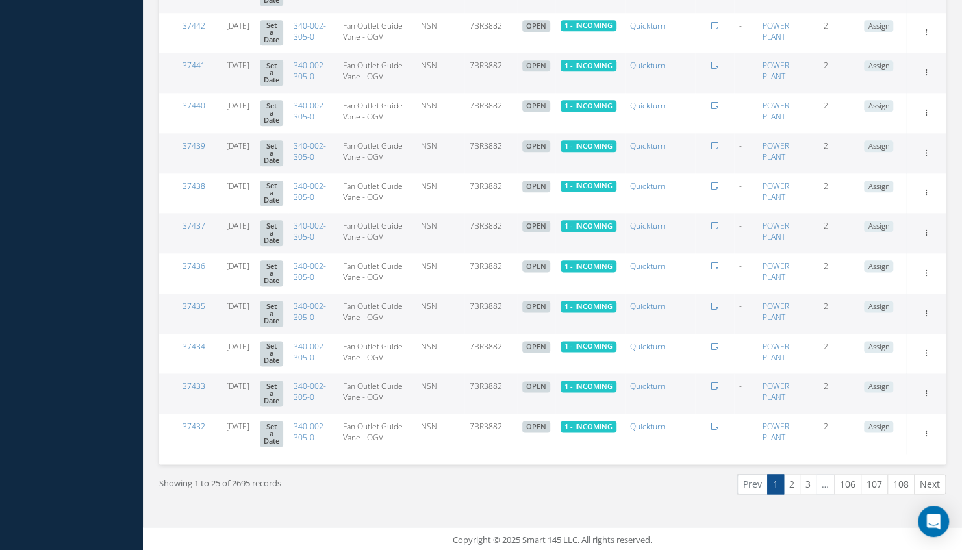
scroll to position [843, 0]
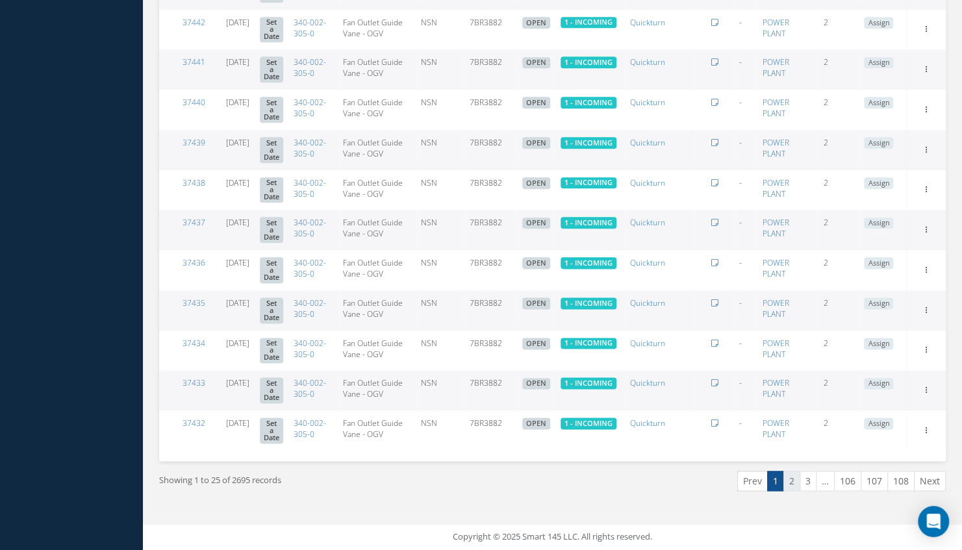
click at [797, 478] on link "2" at bounding box center [791, 481] width 17 height 20
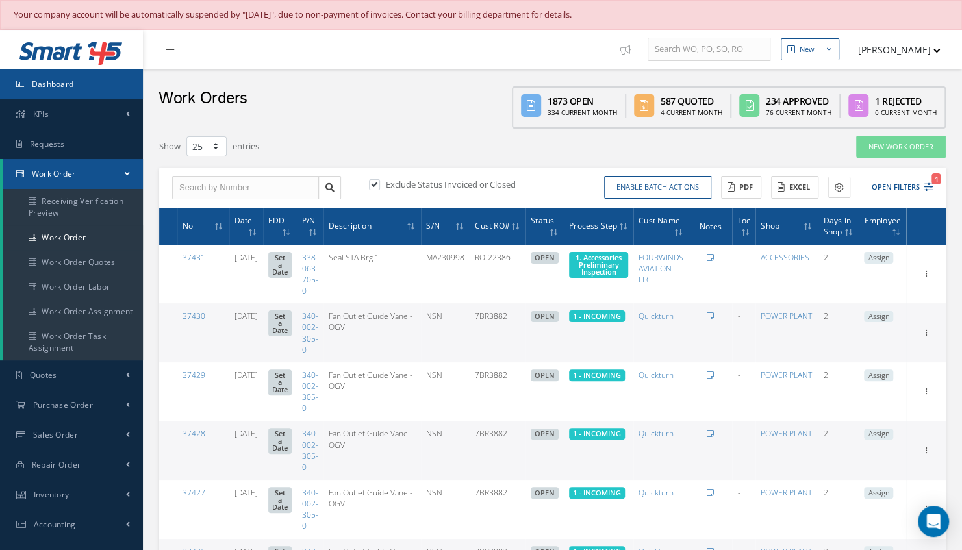
click at [80, 86] on link "Dashboard" at bounding box center [71, 84] width 143 height 30
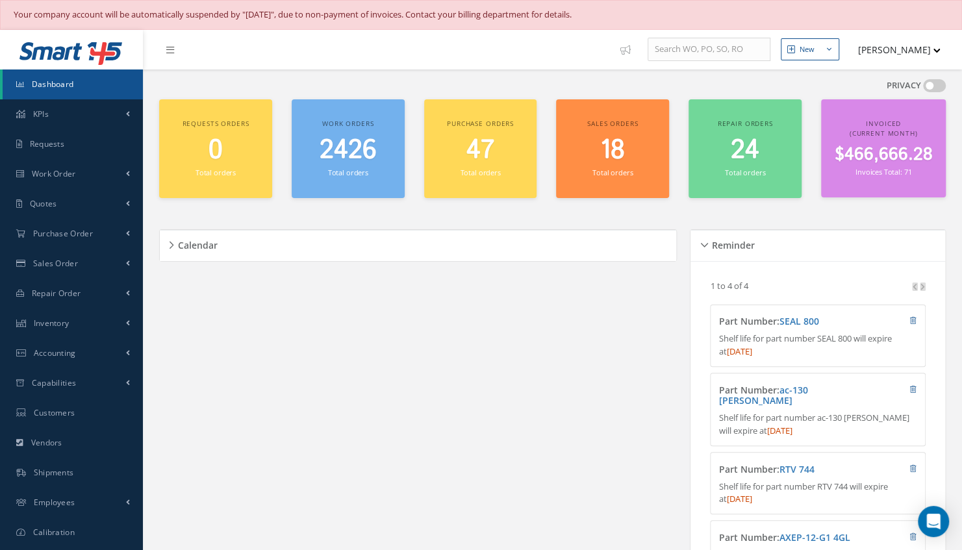
click at [366, 162] on span "2426" at bounding box center [347, 150] width 57 height 37
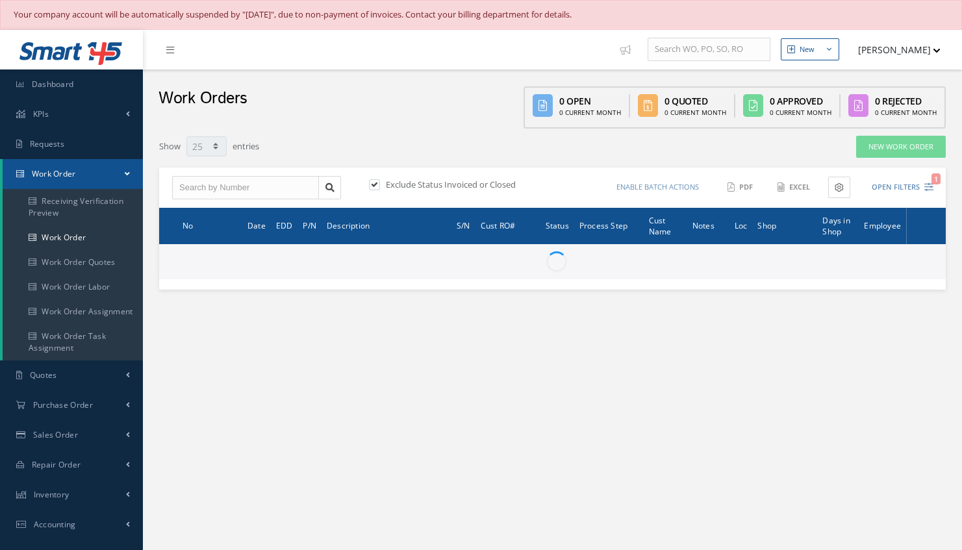
select select "25"
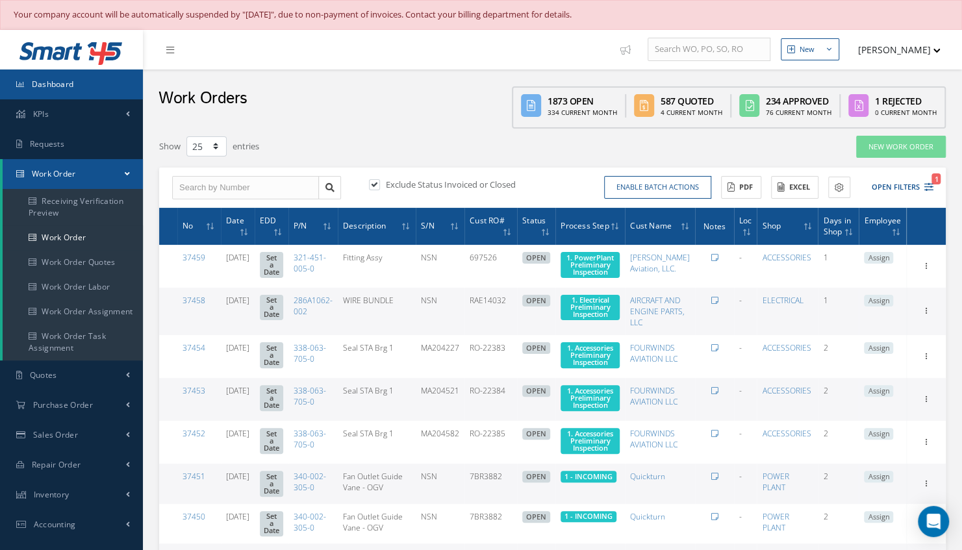
click at [76, 74] on link "Dashboard" at bounding box center [71, 84] width 143 height 30
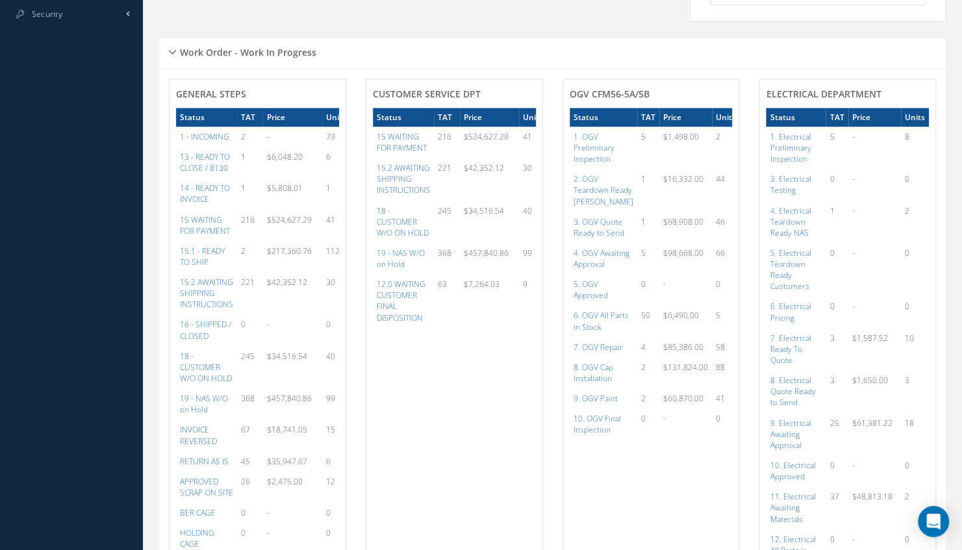
scroll to position [604, 0]
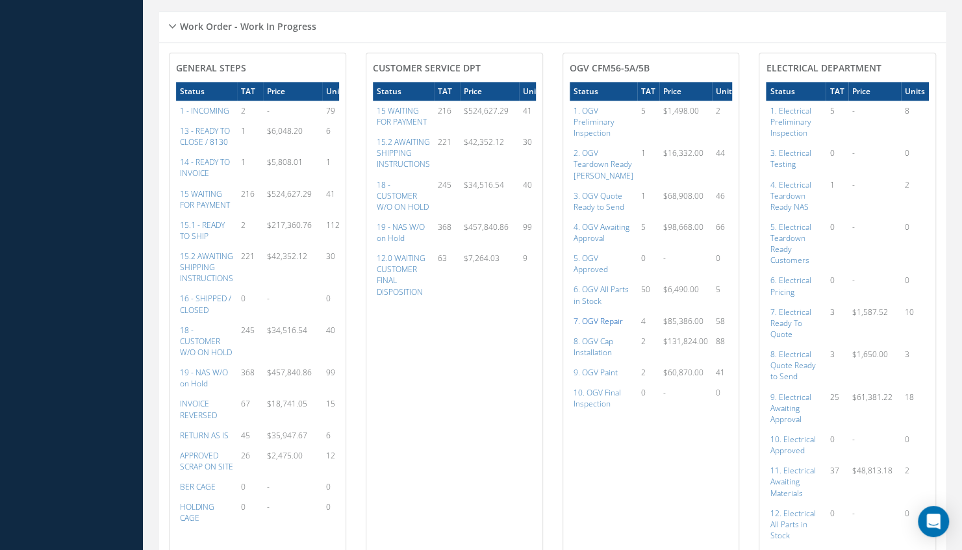
click at [613, 325] on a=83&excludeInternalCustomer=false&excludeInvoicedOrClosed=true&shop_id=15&filtersHidded"] "7. OGV Repair" at bounding box center [597, 321] width 49 height 11
click at [794, 395] on a=95&excludeInternalCustomer=false&excludeInvoicedOrClosed=true&shop_id=13&filtersHidded"] "9. Electrical Awaiting Approval" at bounding box center [789, 407] width 41 height 33
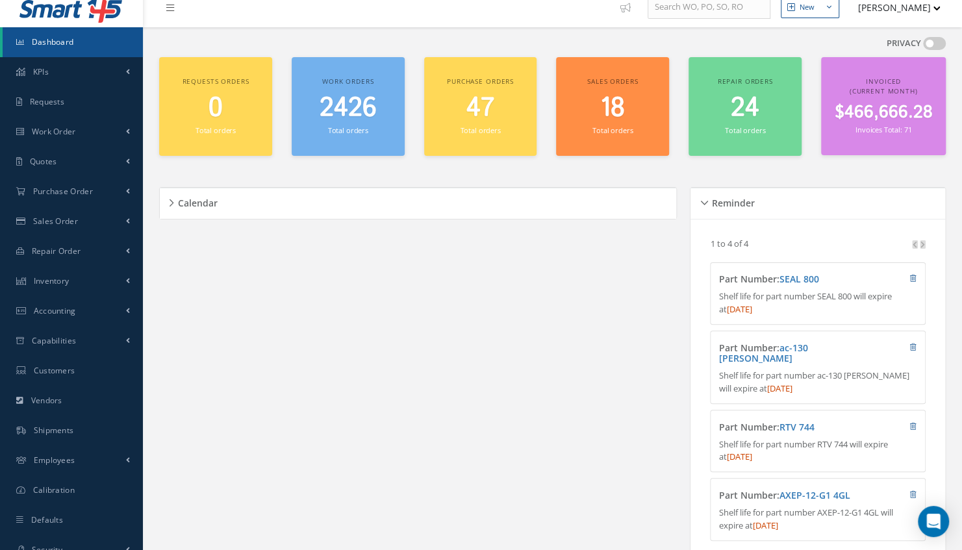
scroll to position [0, 0]
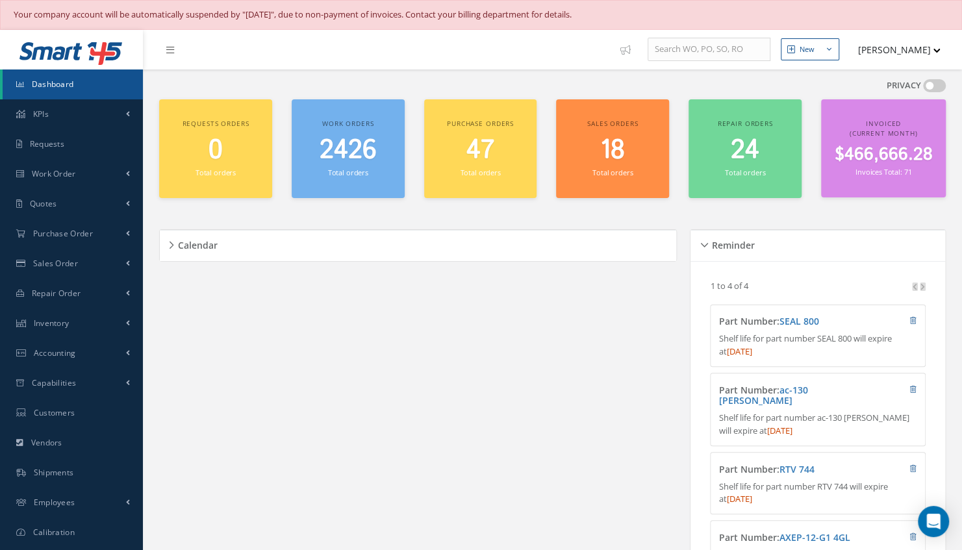
click at [357, 173] on small "Total orders" at bounding box center [348, 173] width 40 height 10
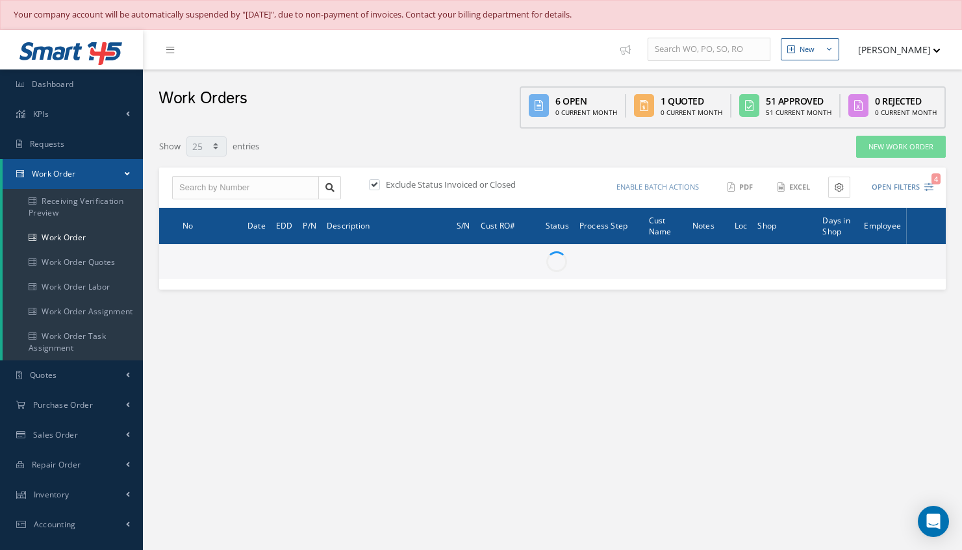
select select "25"
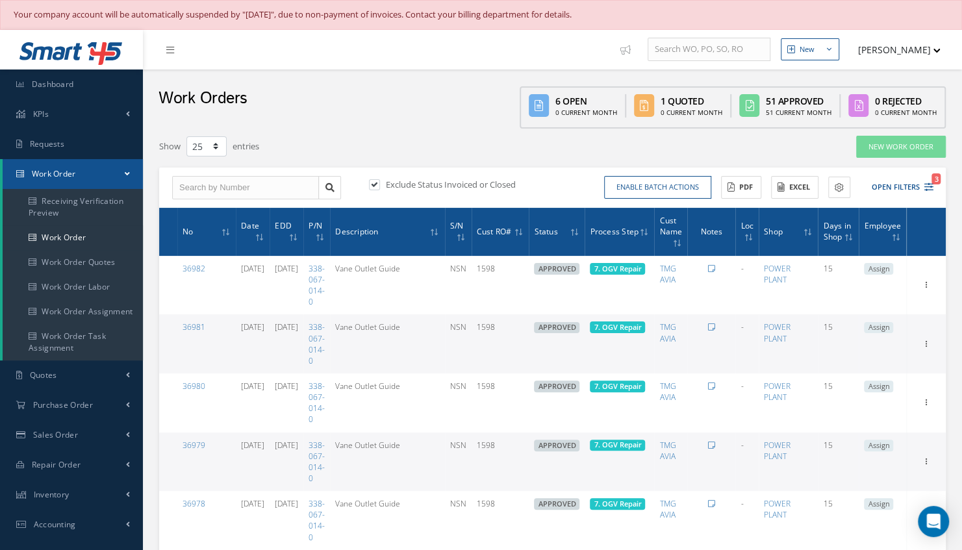
type input "All Work Request"
type input "All Work Performed"
type input "All Status"
type input "WO Part Status"
click at [902, 192] on button "Open Filters 3" at bounding box center [896, 187] width 73 height 21
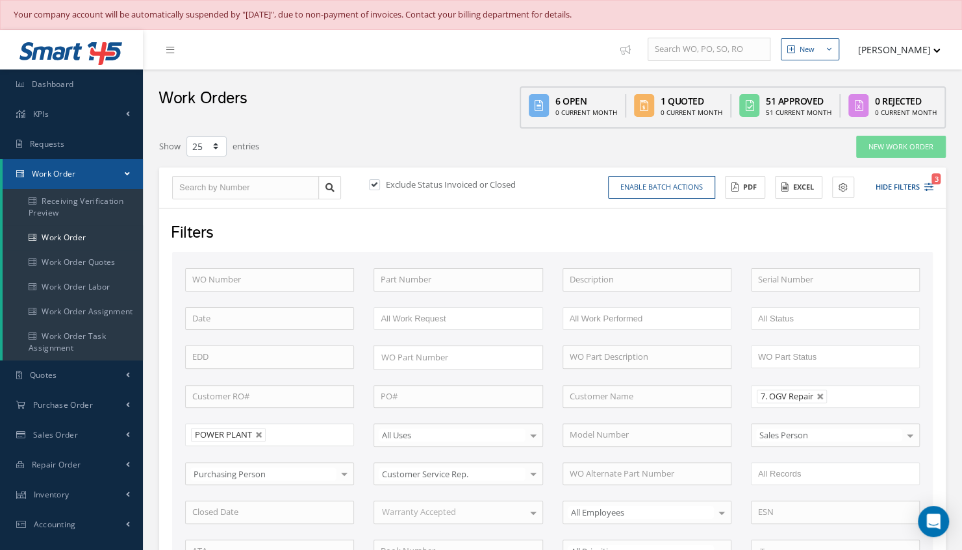
click at [759, 415] on div "WO Number Part Number Description Serial Number BENCH CHECK BER CADMIUM PLATE C…" at bounding box center [552, 461] width 754 height 387
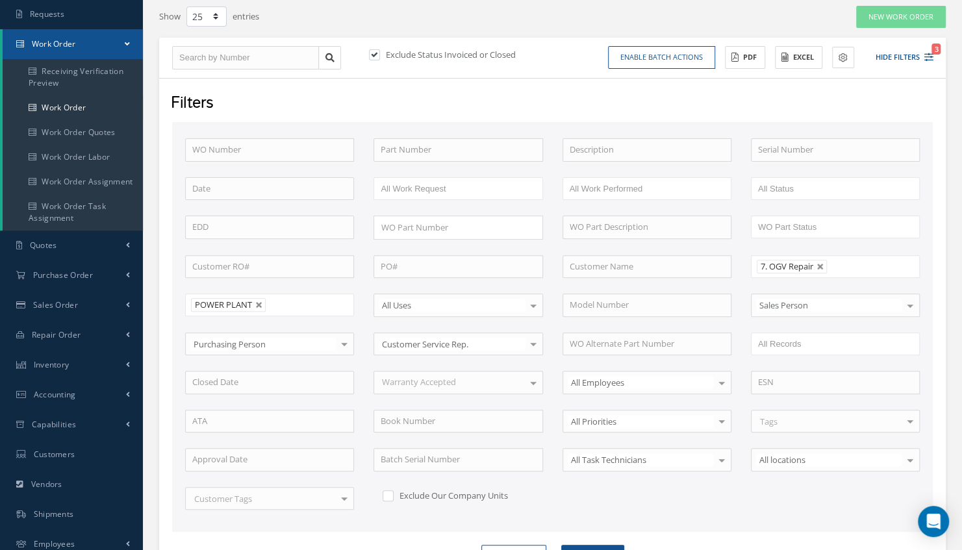
scroll to position [156, 0]
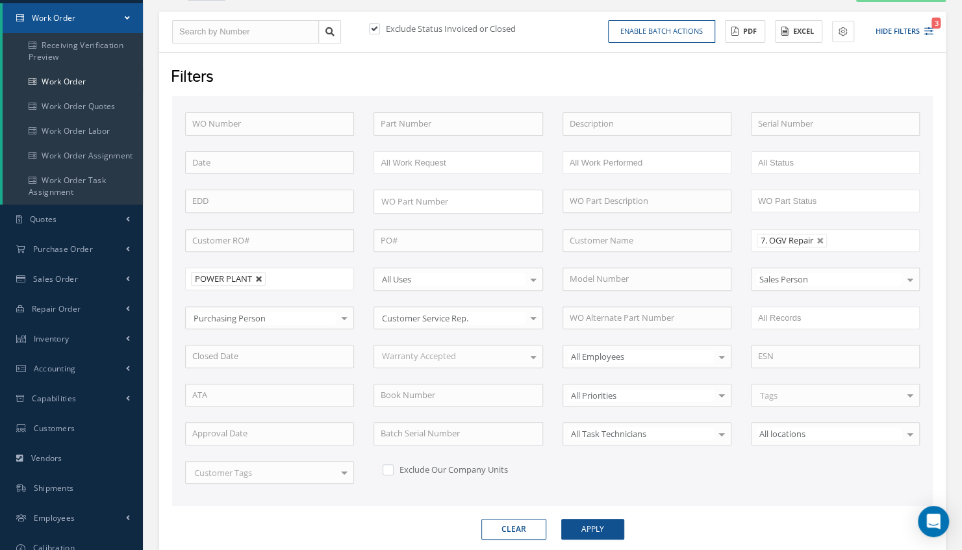
click at [258, 275] on link at bounding box center [259, 279] width 8 height 8
type input "All Shops"
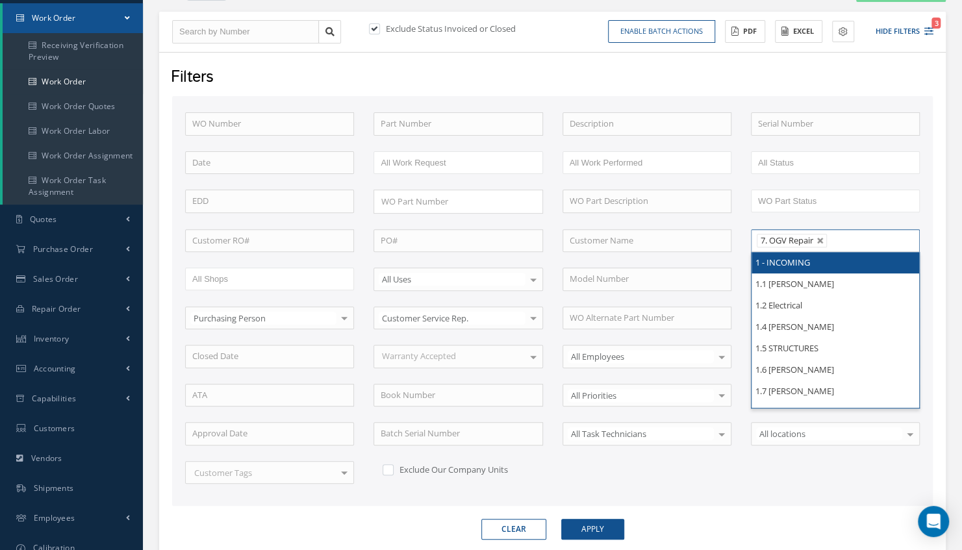
click at [877, 230] on ul "7. OGV Repair" at bounding box center [835, 240] width 169 height 23
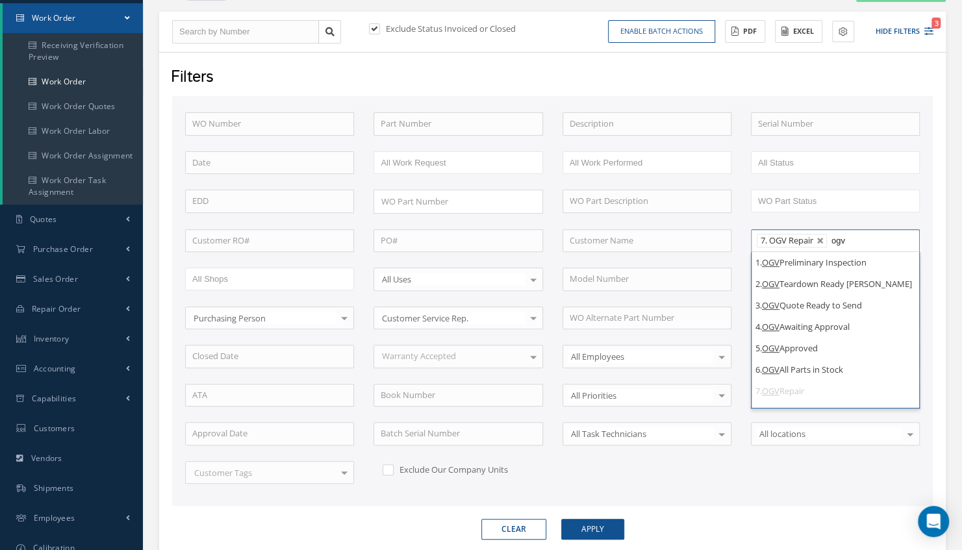
type input "ogv"
drag, startPoint x: 908, startPoint y: 397, endPoint x: 914, endPoint y: 395, distance: 7.0
click at [914, 395] on ul "1. OGV Preliminary Inspection 2. OGV Teardown Ready Kevin 3. OGV Quote Ready to…" at bounding box center [835, 330] width 168 height 156
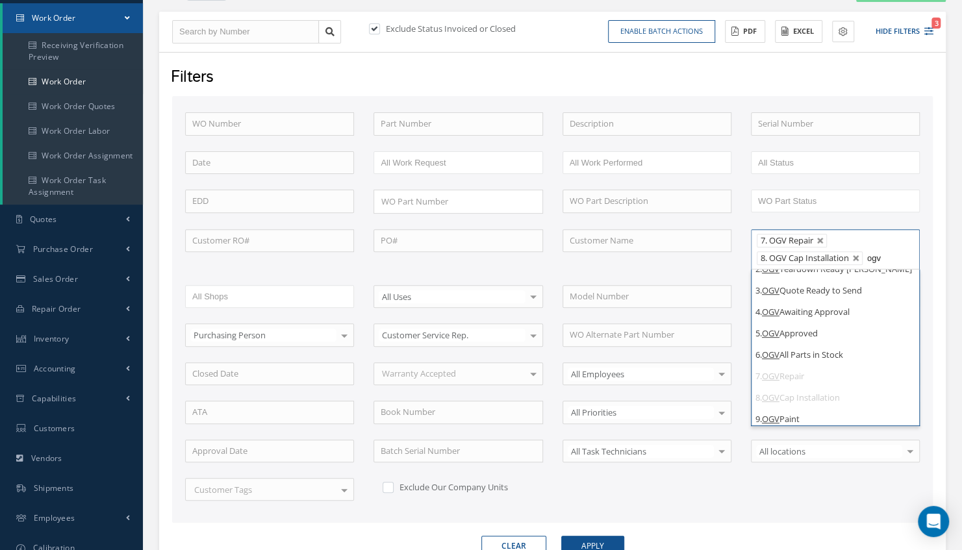
scroll to position [58, 0]
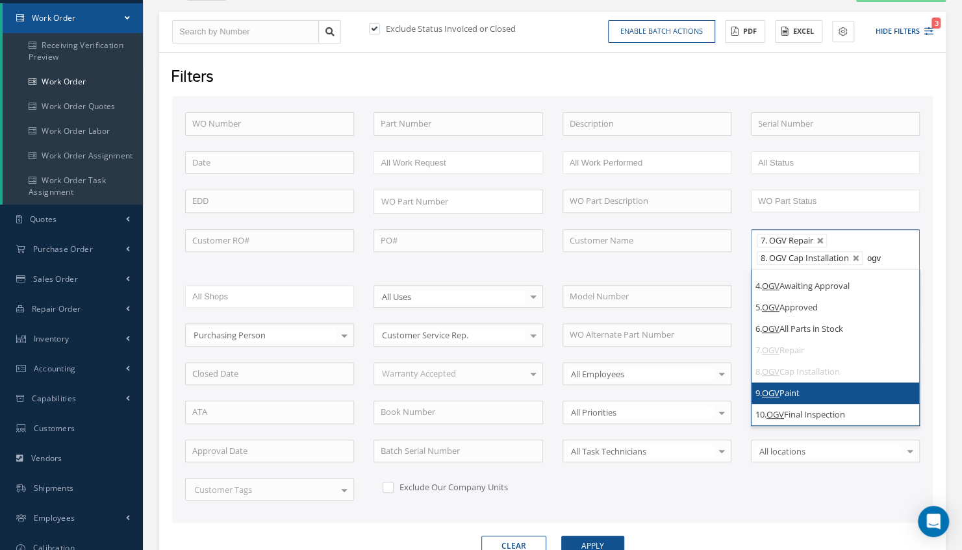
type input "ogv"
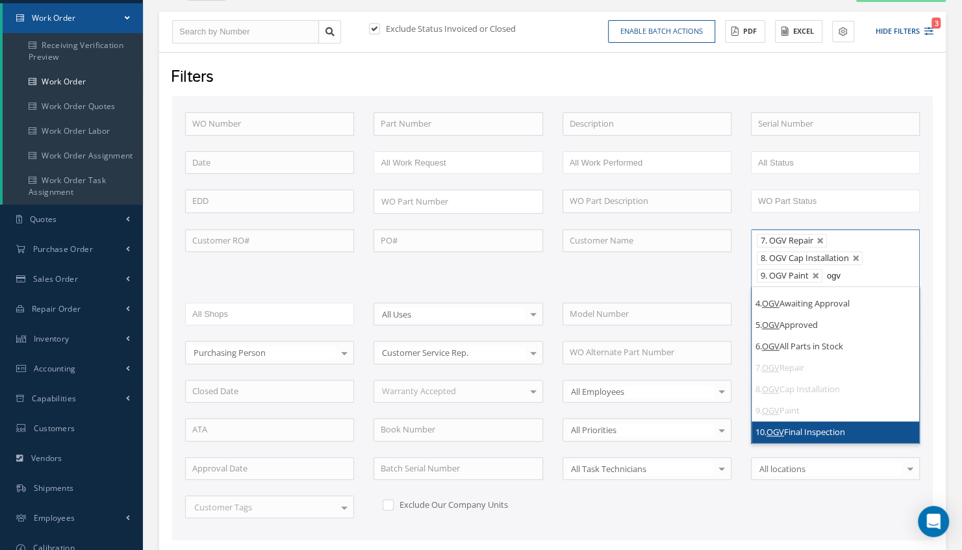
type input "ogv"
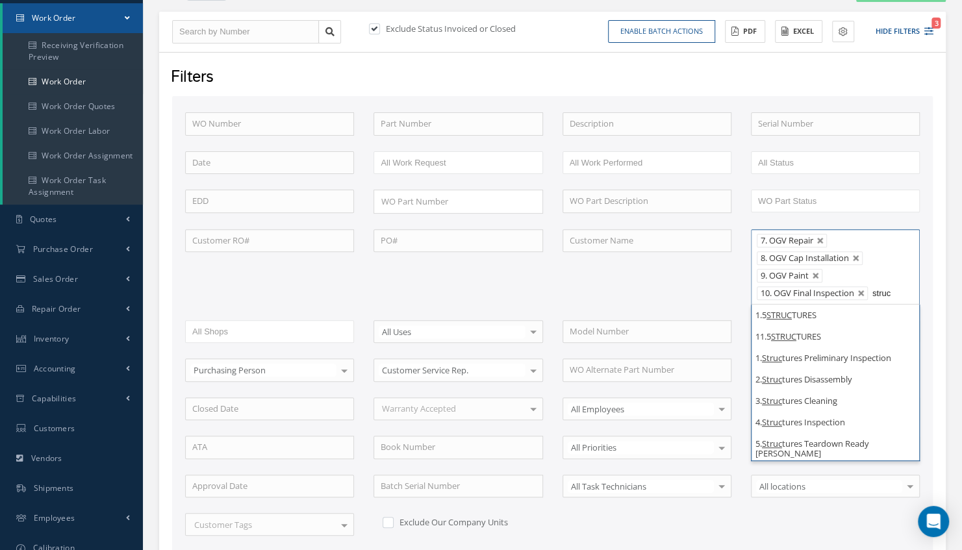
type input "struc"
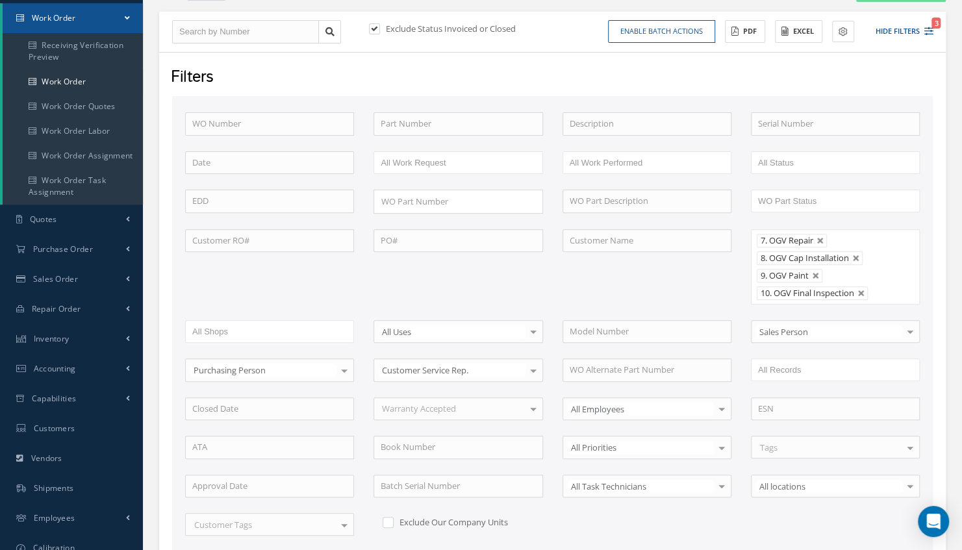
drag, startPoint x: 916, startPoint y: 445, endPoint x: 926, endPoint y: 458, distance: 16.1
click at [926, 458] on div "WO Number Part Number Description Serial Number BENCH CHECK BER CADMIUM PLATE C…" at bounding box center [552, 331] width 754 height 439
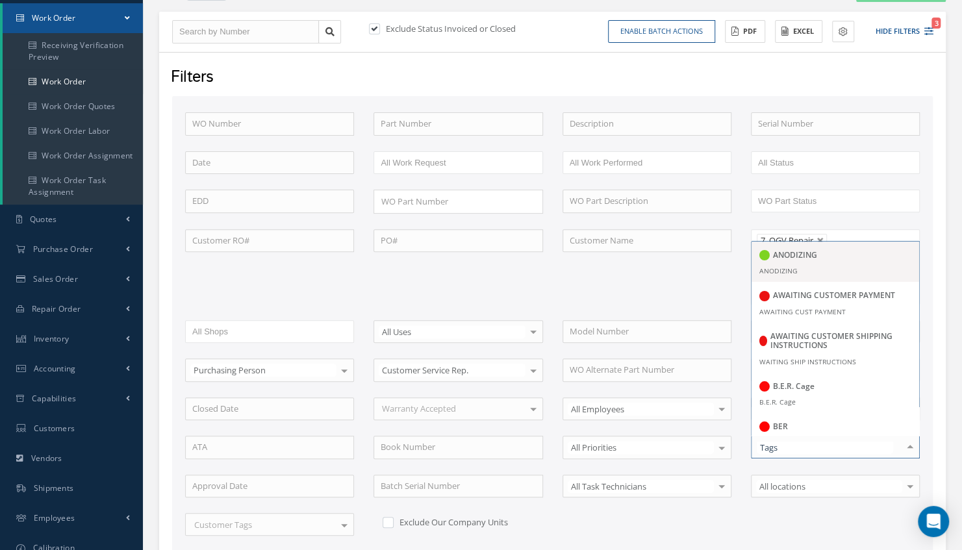
click at [908, 443] on div at bounding box center [909, 446] width 18 height 21
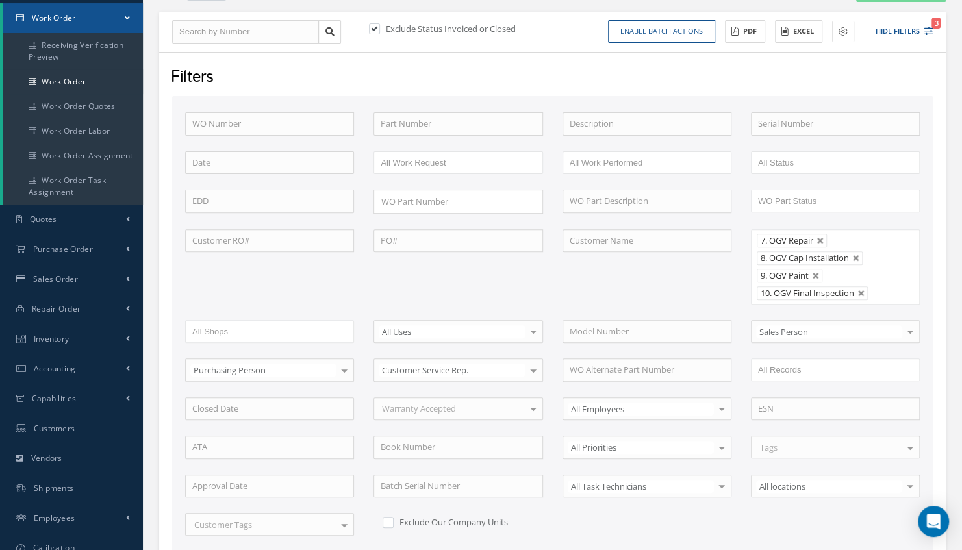
click at [908, 443] on div at bounding box center [909, 446] width 18 height 21
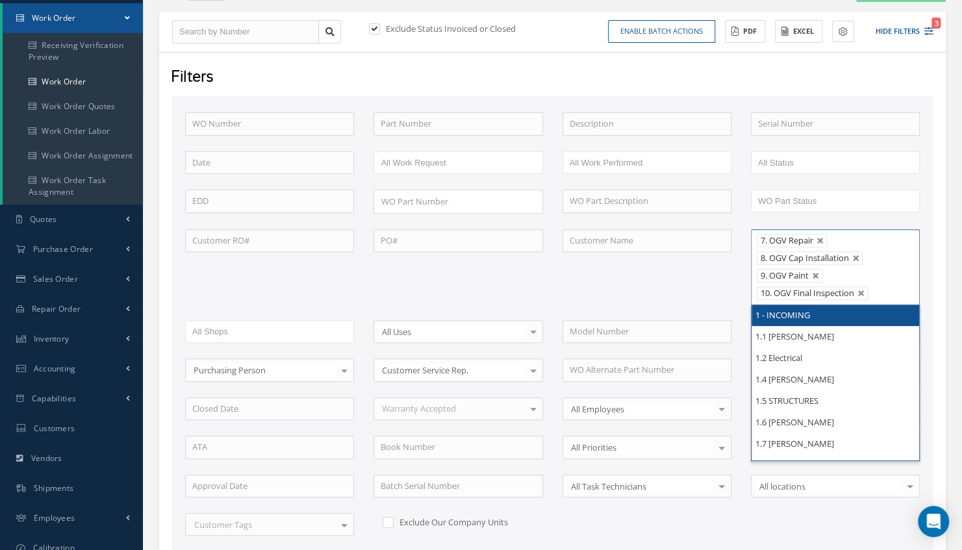
click at [897, 284] on ul "7. OGV Repair 8. OGV Cap Installation 9. OGV Paint 10. OGV Final Inspection" at bounding box center [835, 266] width 169 height 75
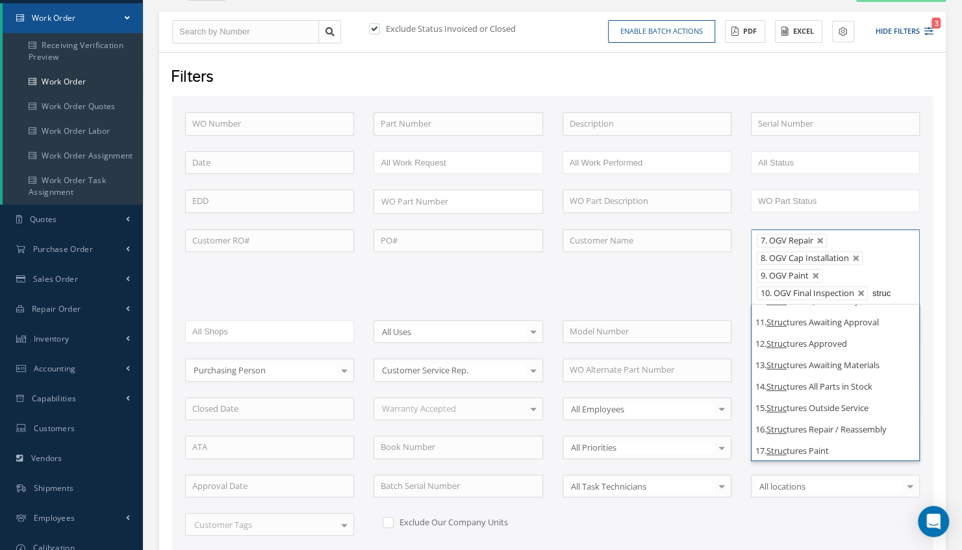
scroll to position [282, 0]
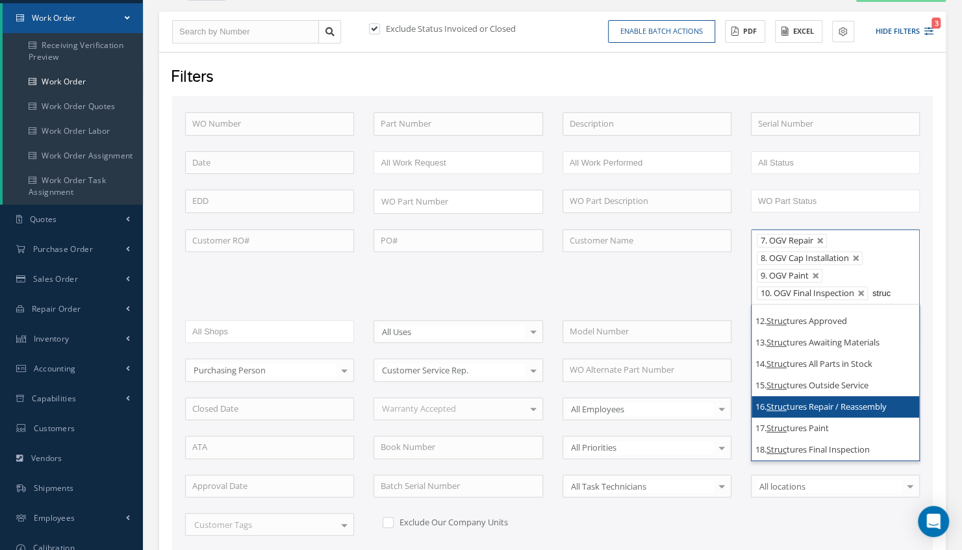
type input "struc"
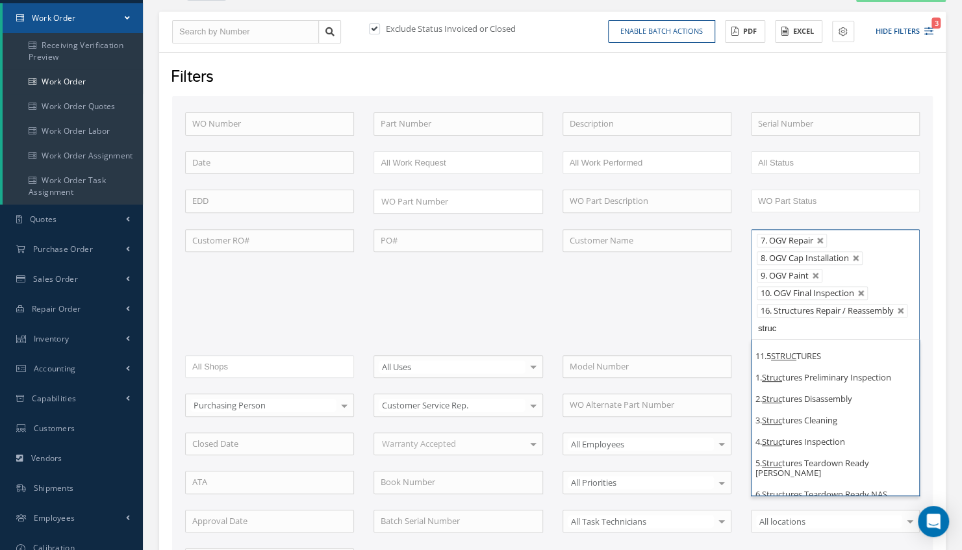
scroll to position [42, 0]
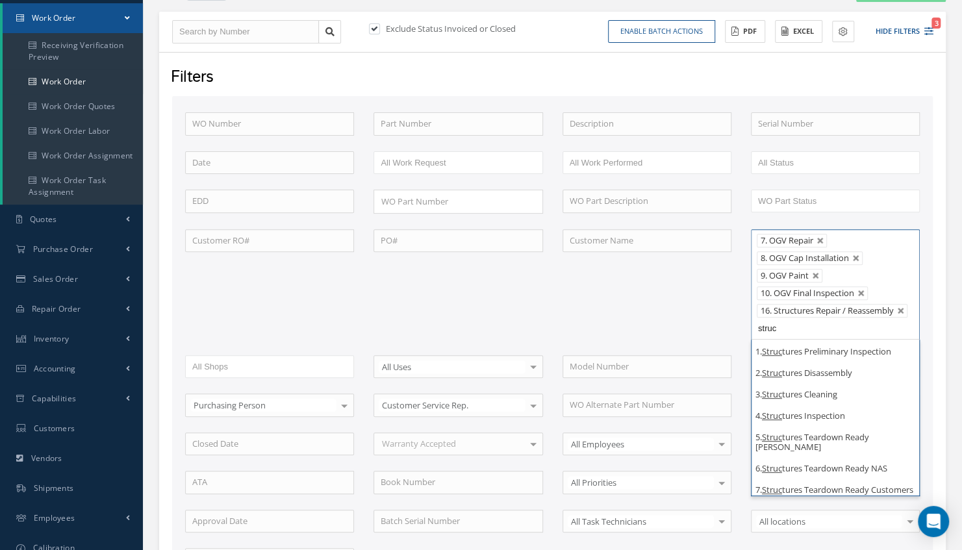
type input "struc"
drag, startPoint x: 914, startPoint y: 482, endPoint x: 922, endPoint y: 496, distance: 15.7
click at [922, 496] on div "WO Number Part Number Description Serial Number BENCH CHECK BER CADMIUM PLATE C…" at bounding box center [552, 349] width 754 height 474
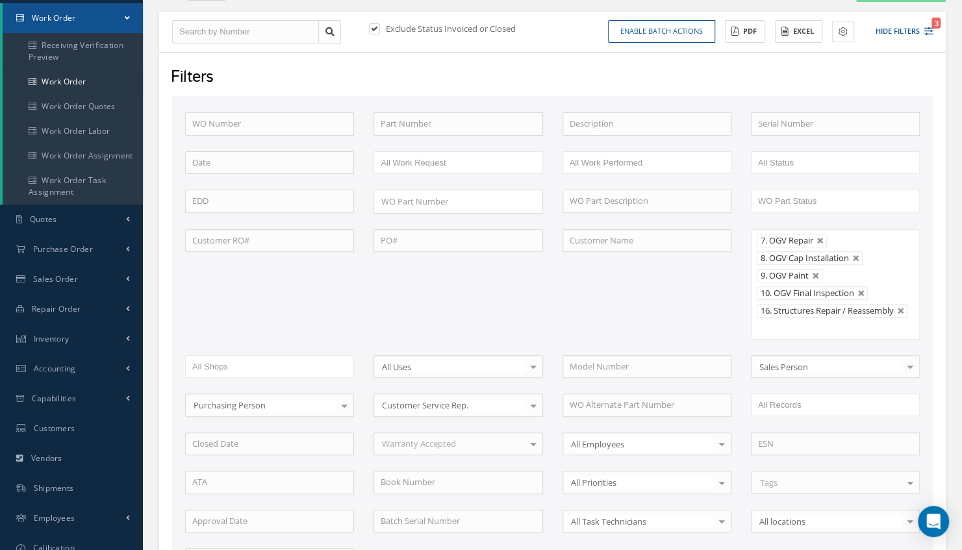
scroll to position [0, 0]
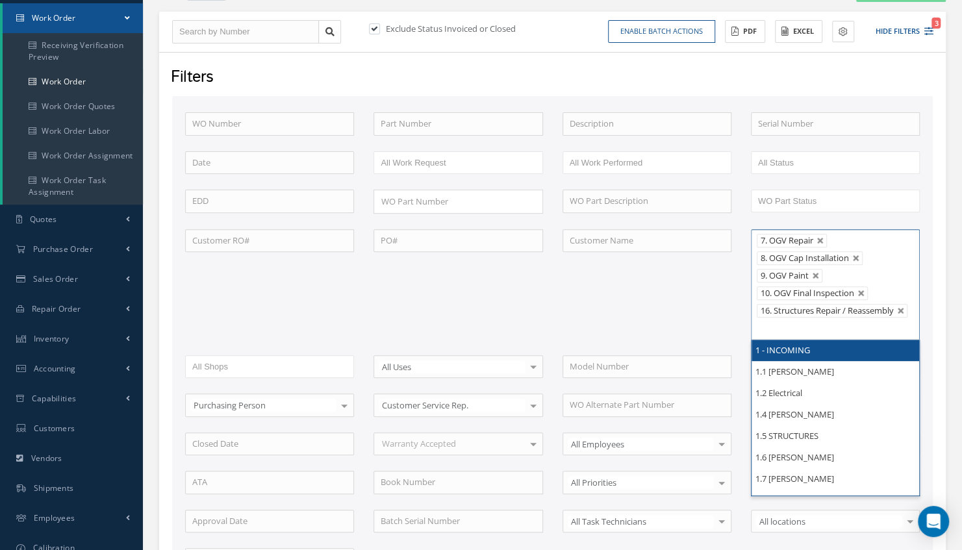
click at [865, 327] on ul "7. OGV Repair 8. OGV Cap Installation 9. OGV Paint 10. OGV Final Inspection 16.…" at bounding box center [835, 284] width 169 height 110
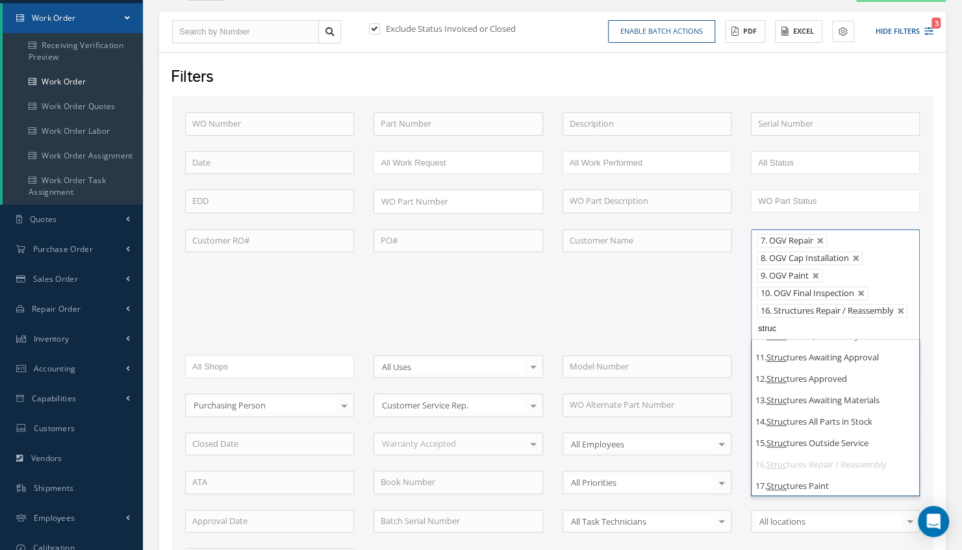
scroll to position [282, 0]
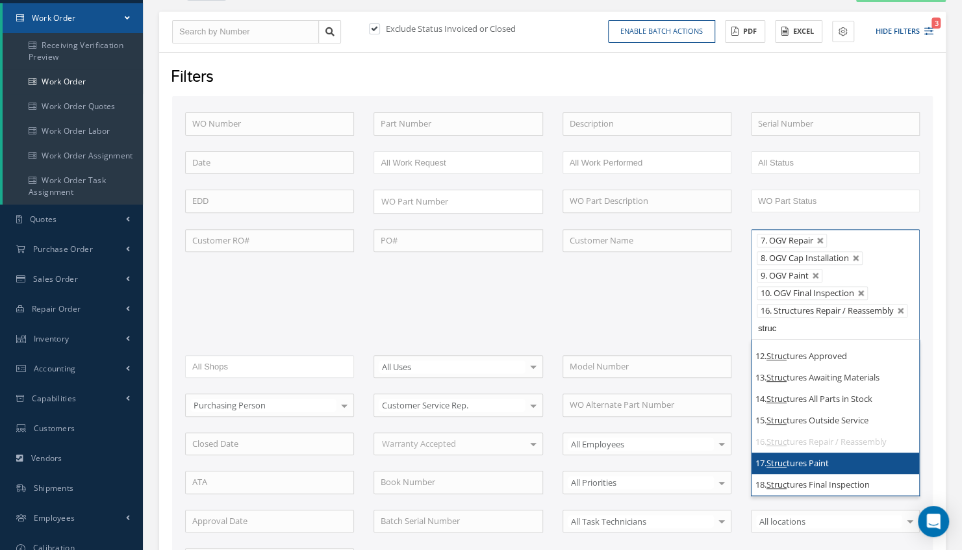
type input "struc"
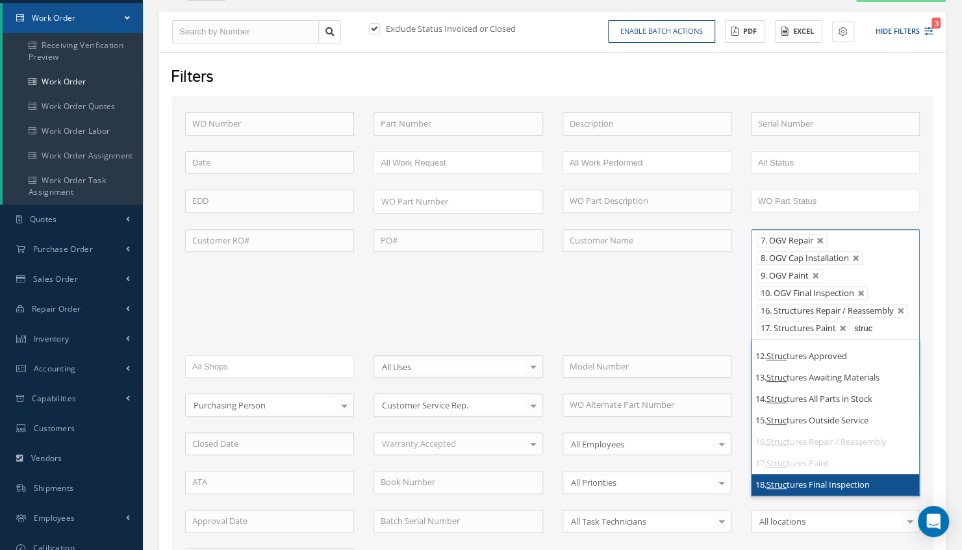
type input "struc"
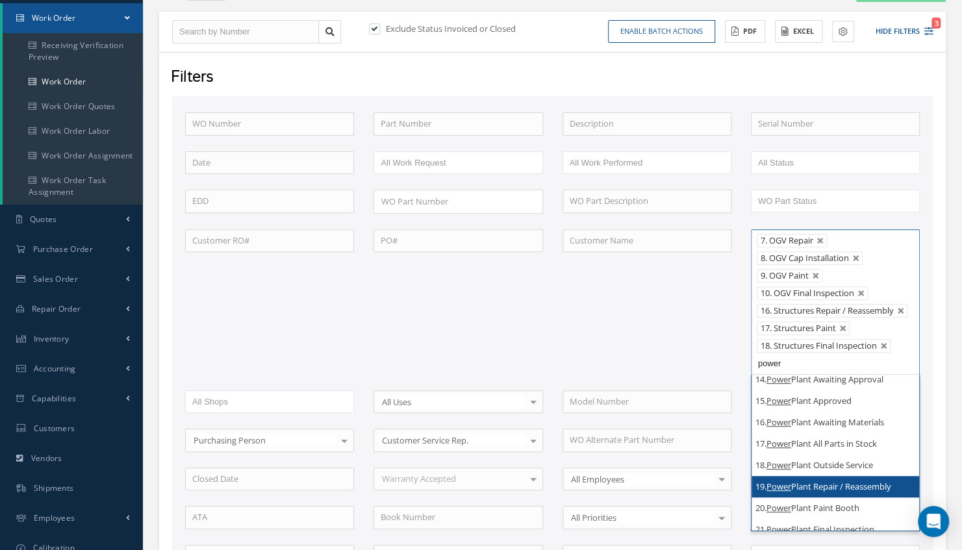
type input "power"
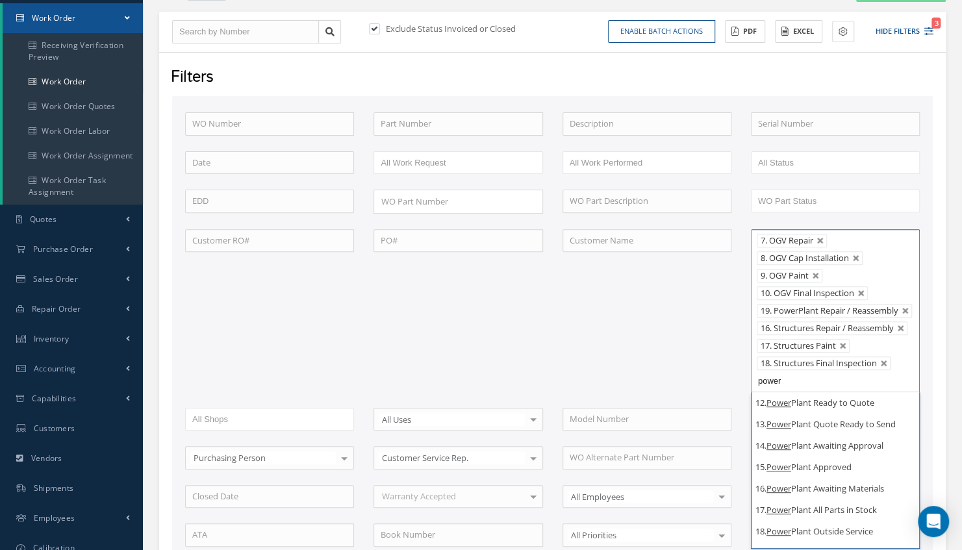
scroll to position [282, 0]
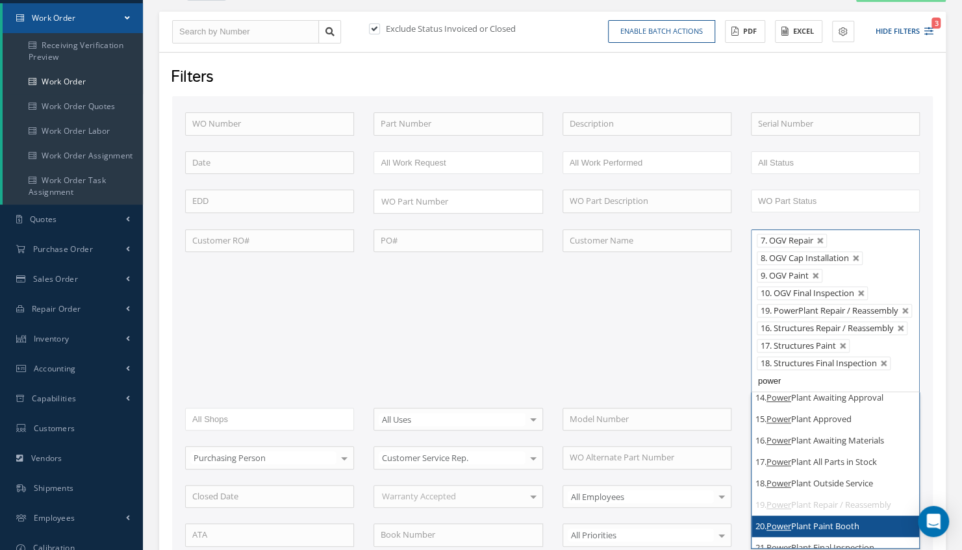
type input "power"
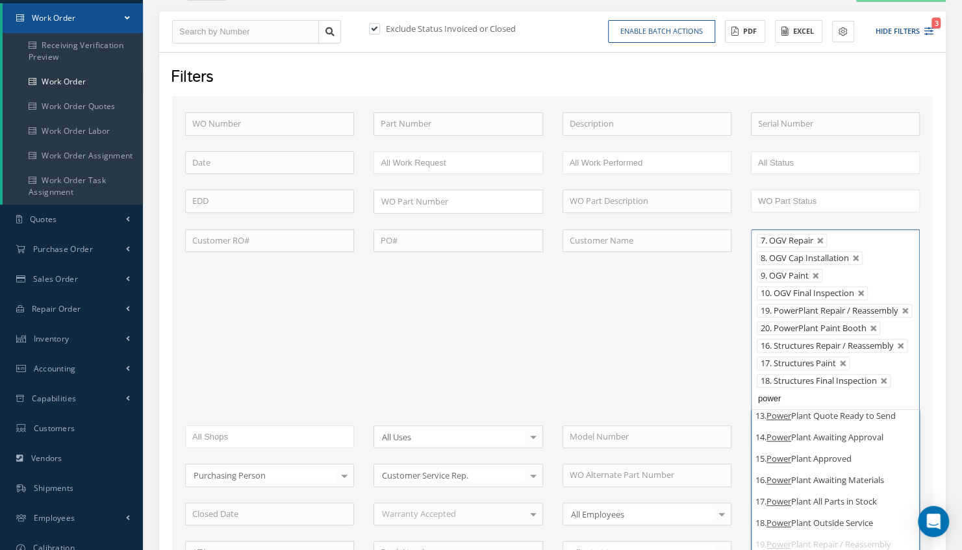
scroll to position [282, 0]
type input "power"
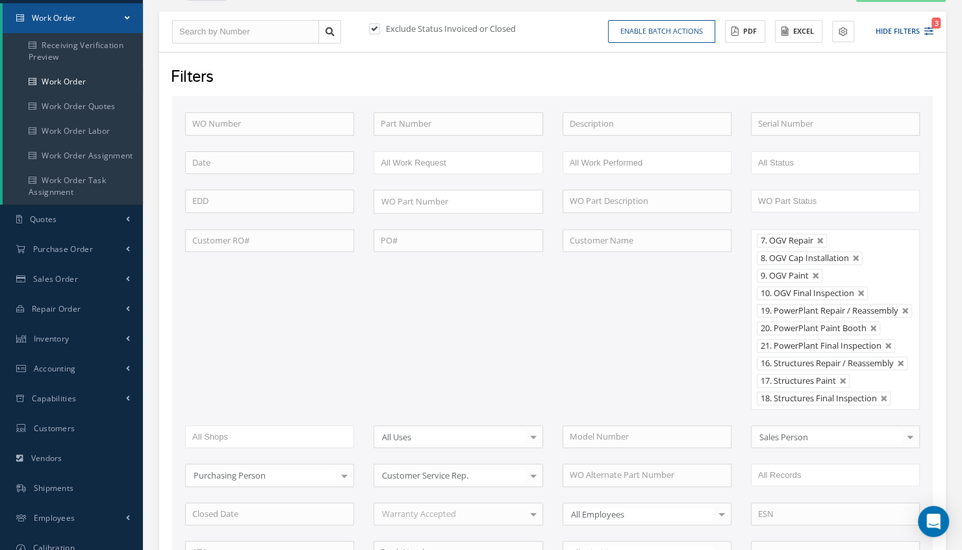
scroll to position [0, 0]
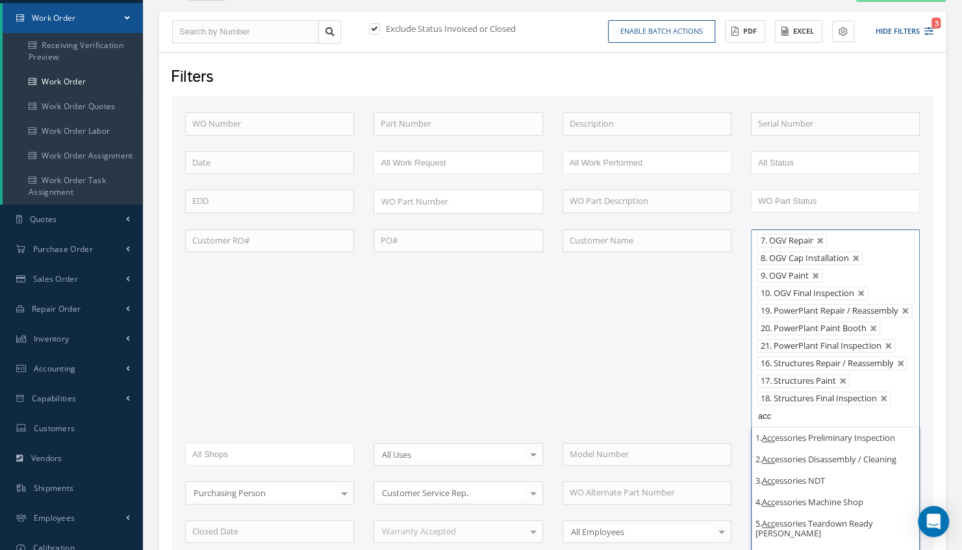
type input "acc"
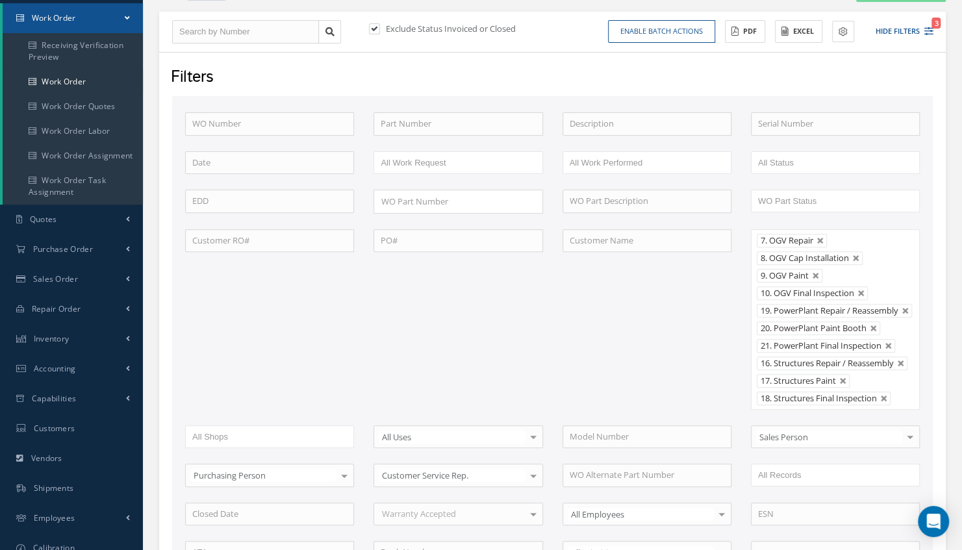
drag, startPoint x: 913, startPoint y: 548, endPoint x: 928, endPoint y: 287, distance: 261.5
click at [928, 287] on div "1 - INCOMING 1.1 Yusniel Montano 1.2 Electrical 1.4 Evelin Sanchez 1.5 STRUCTUR…" at bounding box center [835, 319] width 188 height 180
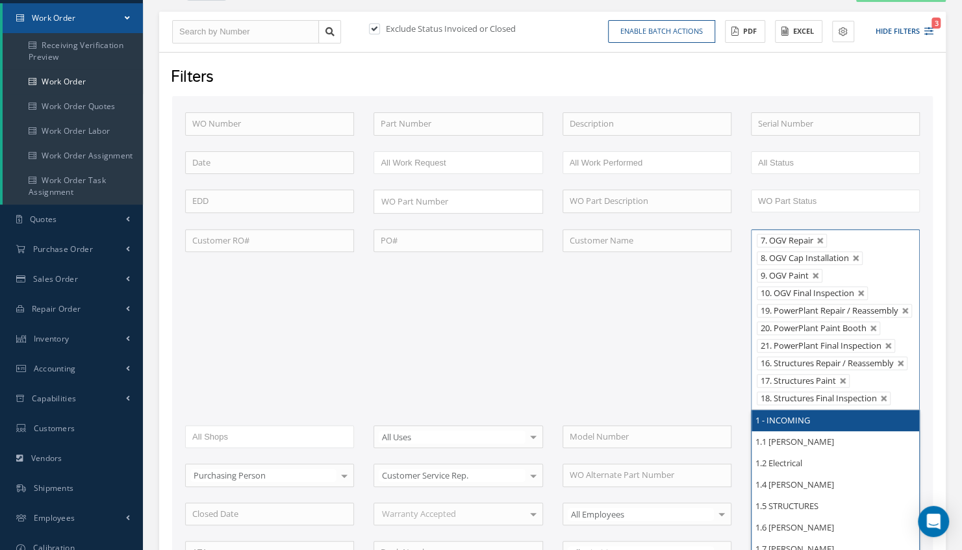
click at [875, 406] on ul "7. OGV Repair 8. OGV Cap Installation 9. OGV Paint 10. OGV Final Inspection 19.…" at bounding box center [835, 319] width 169 height 180
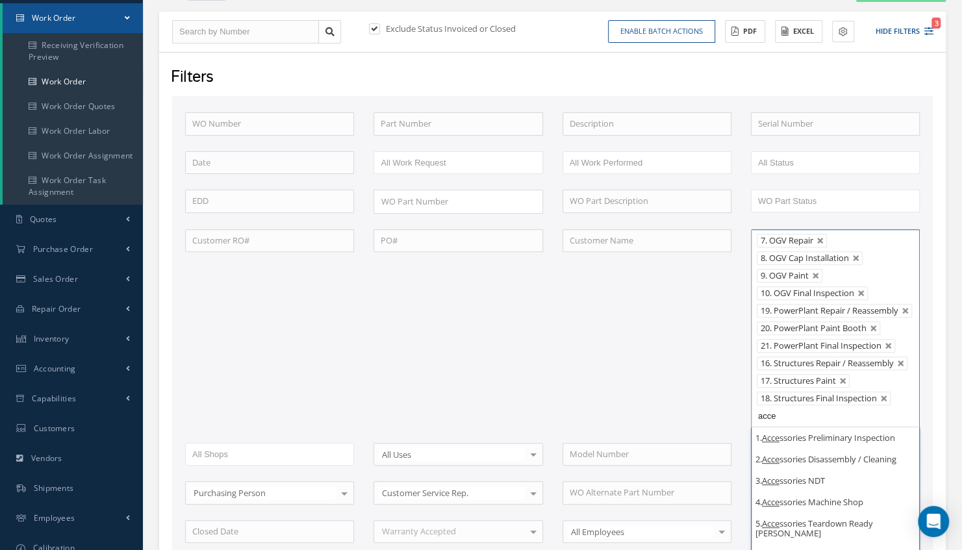
type input "acce"
drag, startPoint x: 914, startPoint y: 545, endPoint x: 924, endPoint y: 267, distance: 278.0
click at [924, 267] on div "1 - INCOMING 1.1 Yusniel Montano 1.2 Electrical 1.4 Evelin Sanchez 1.5 STRUCTUR…" at bounding box center [835, 328] width 188 height 198
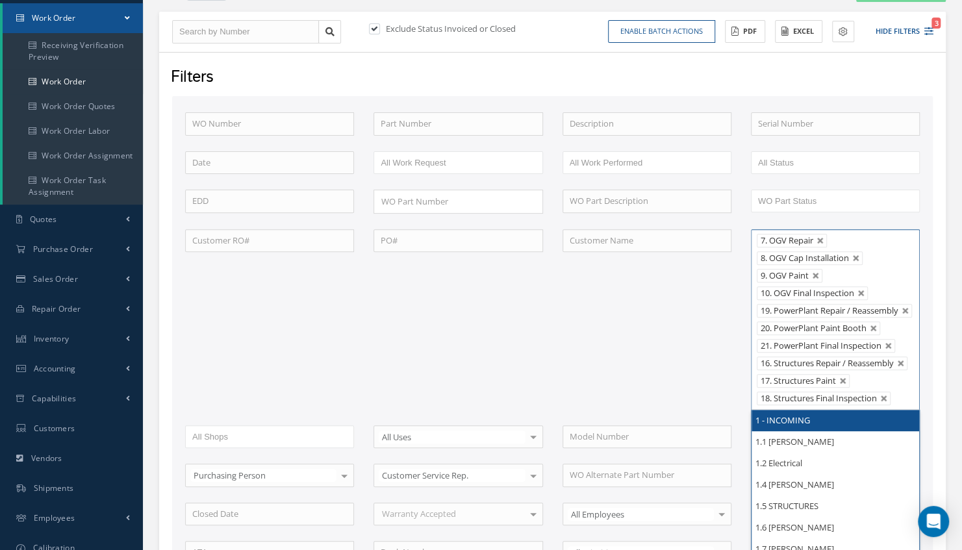
click at [789, 408] on ul "7. OGV Repair 8. OGV Cap Installation 9. OGV Paint 10. OGV Final Inspection 19.…" at bounding box center [835, 319] width 169 height 180
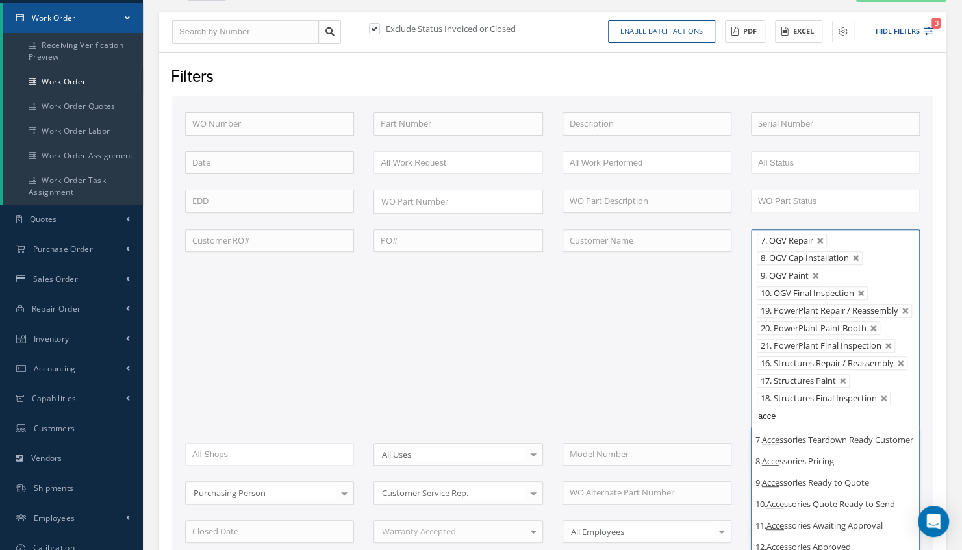
scroll to position [261, 0]
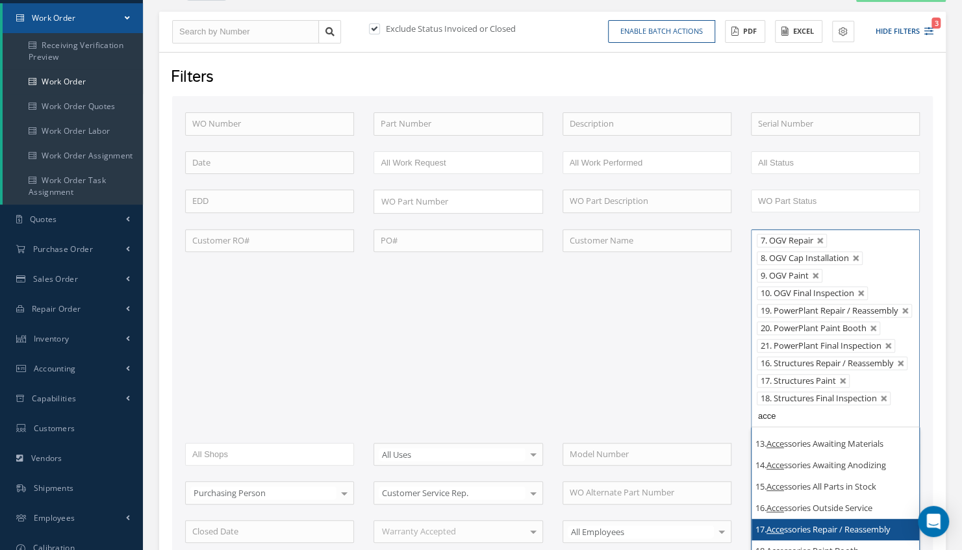
type input "acce"
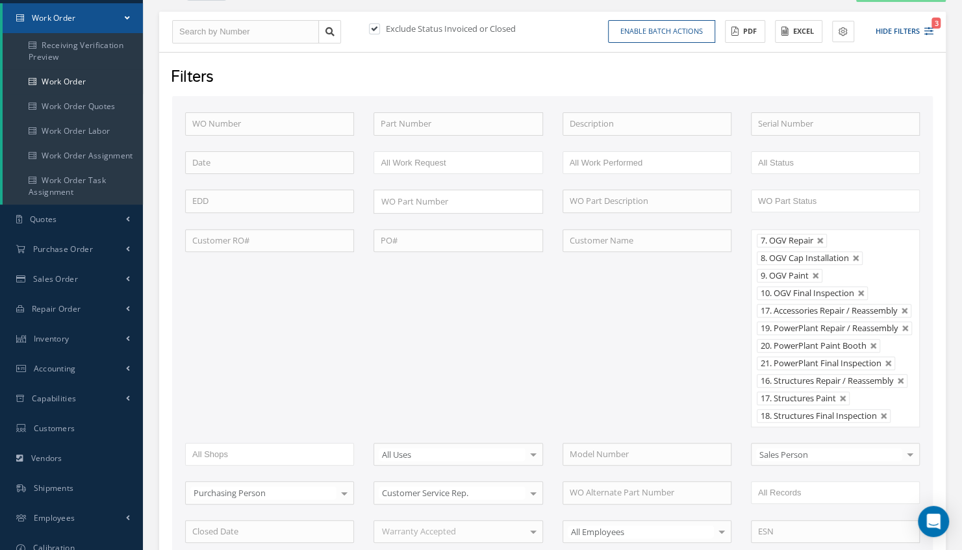
scroll to position [0, 0]
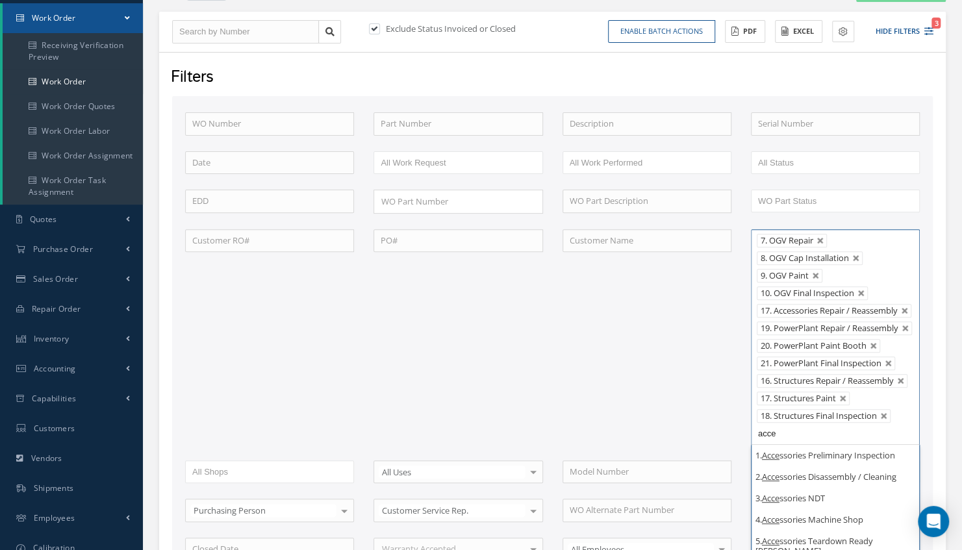
type input "acce"
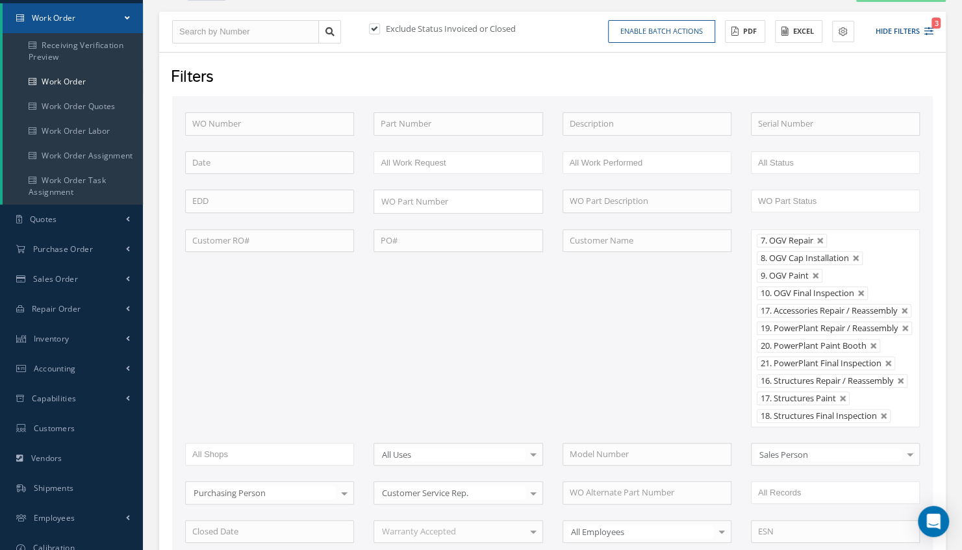
drag, startPoint x: 917, startPoint y: 535, endPoint x: 936, endPoint y: 545, distance: 21.8
click at [936, 545] on div "Filters WO Number Part Number Description Serial Number BENCH CHECK BER CADMIUM…" at bounding box center [552, 390] width 786 height 676
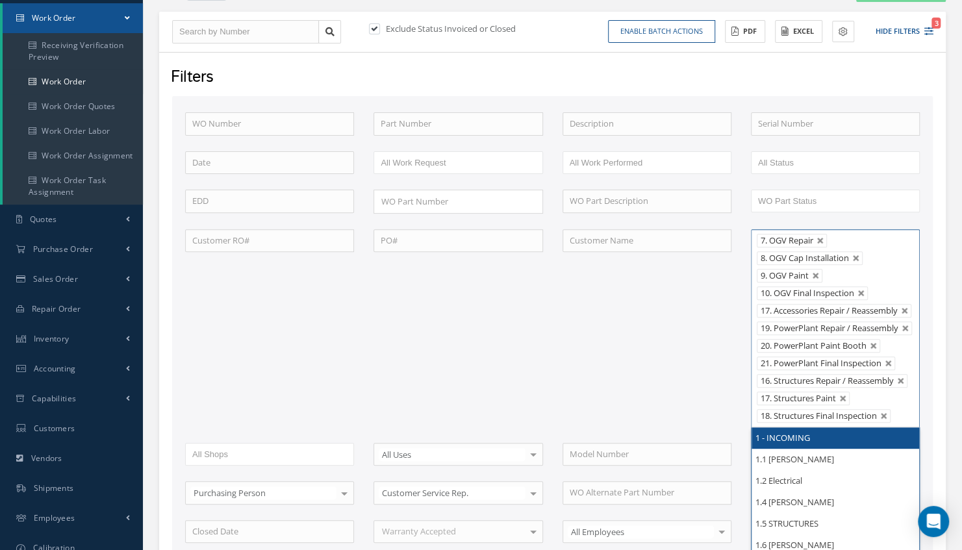
click at [841, 413] on span "18. Structures Final Inspection" at bounding box center [818, 416] width 116 height 12
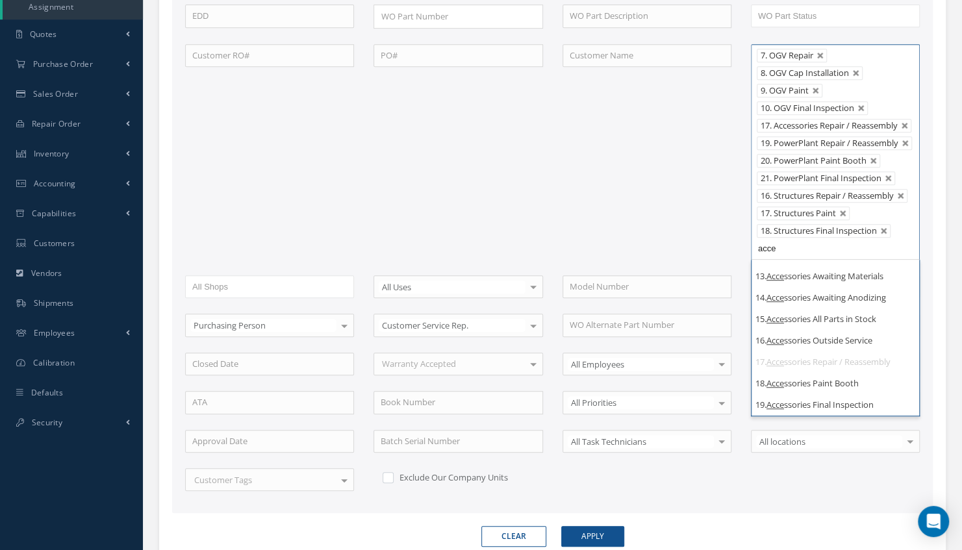
scroll to position [422, 0]
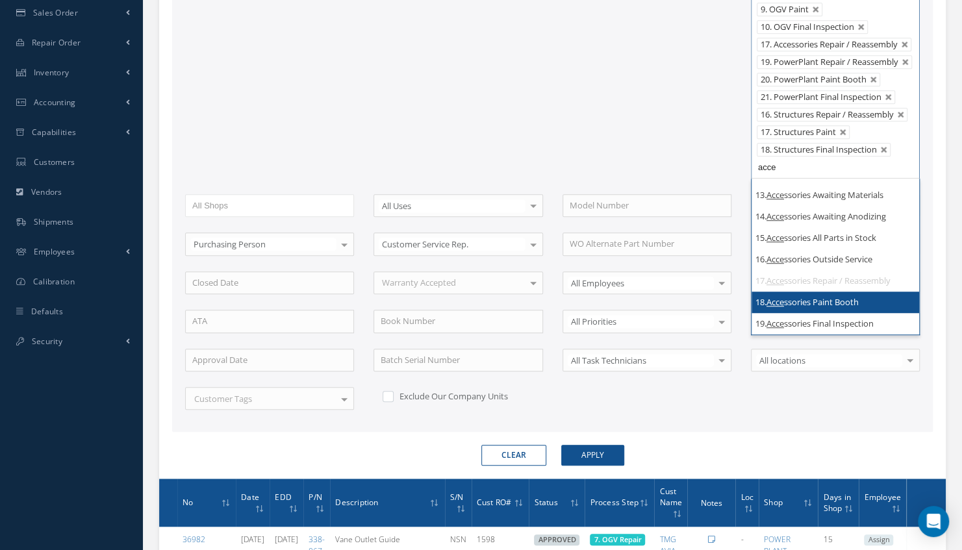
type input "acce"
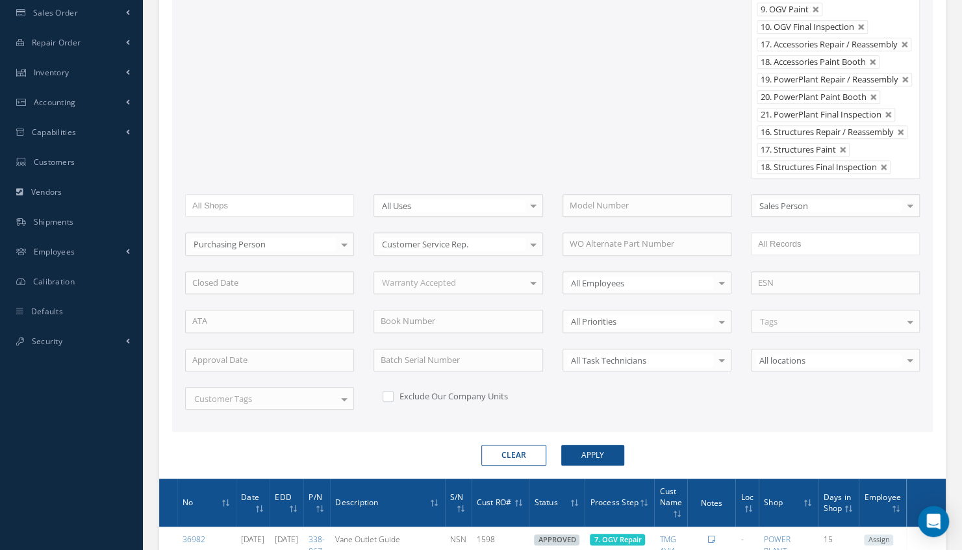
scroll to position [0, 0]
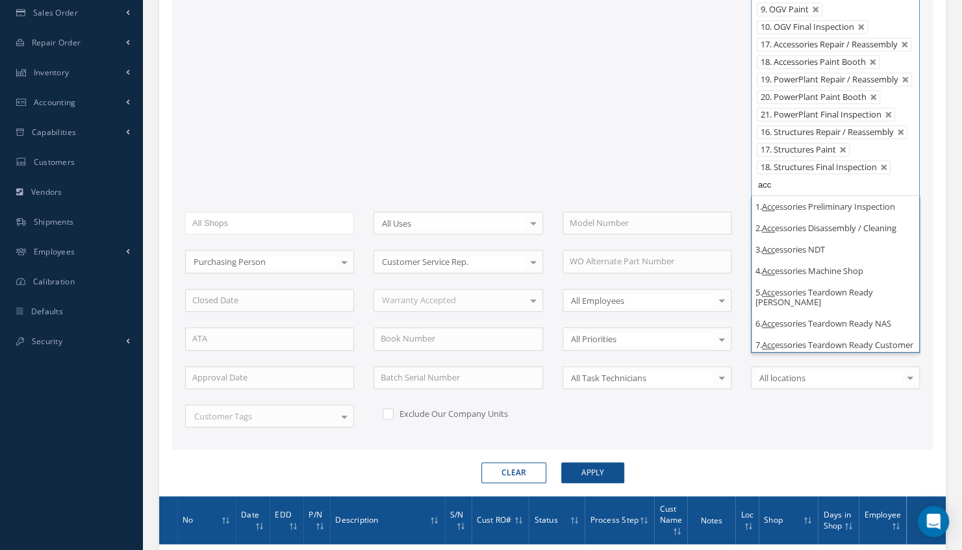
type input "acc"
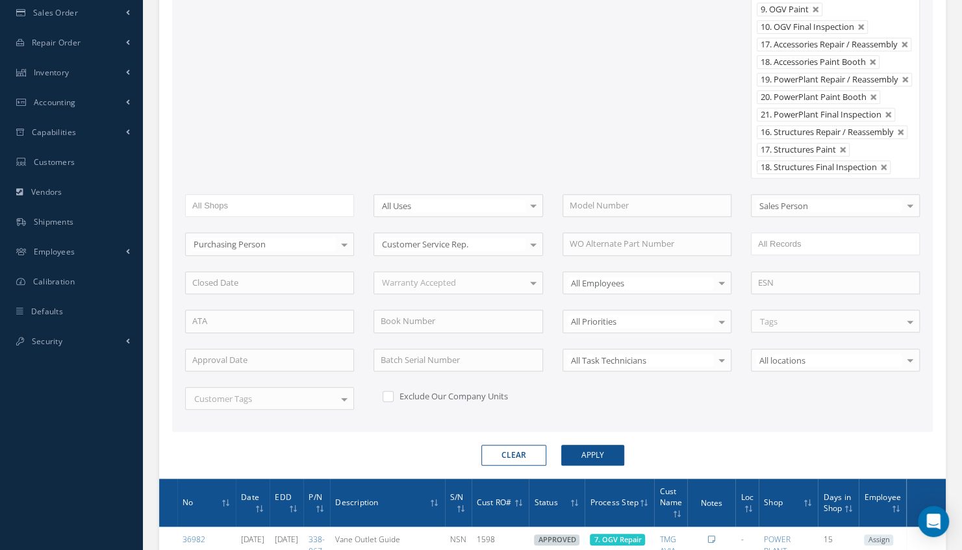
drag, startPoint x: 913, startPoint y: 334, endPoint x: 940, endPoint y: 365, distance: 41.4
click at [940, 365] on div "Filters WO Number Part Number Description Serial Number BENCH CHECK BER CADMIUM…" at bounding box center [552, 132] width 786 height 693
click at [875, 171] on ul "7. OGV Repair 8. OGV Cap Installation 9. OGV Paint 10. OGV Final Inspection 17.…" at bounding box center [835, 71] width 169 height 216
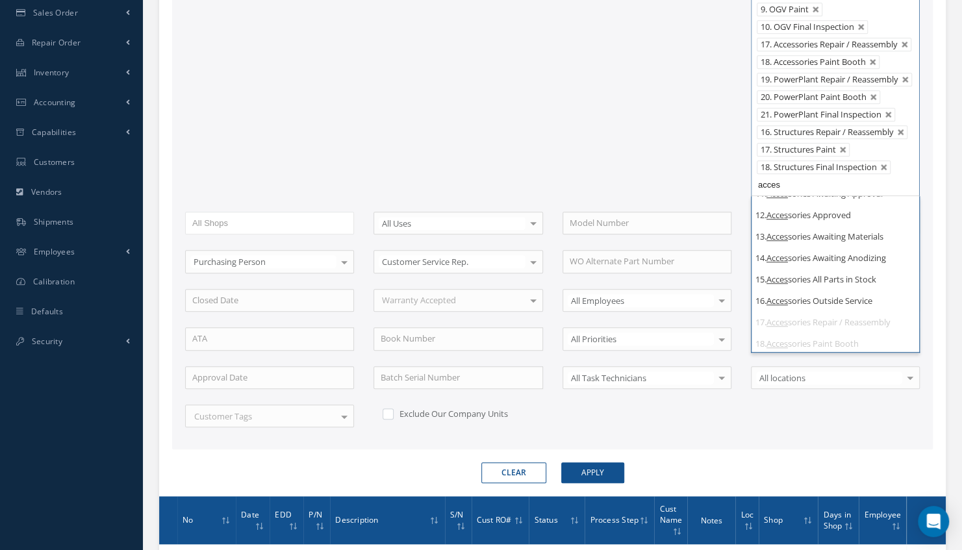
scroll to position [261, 0]
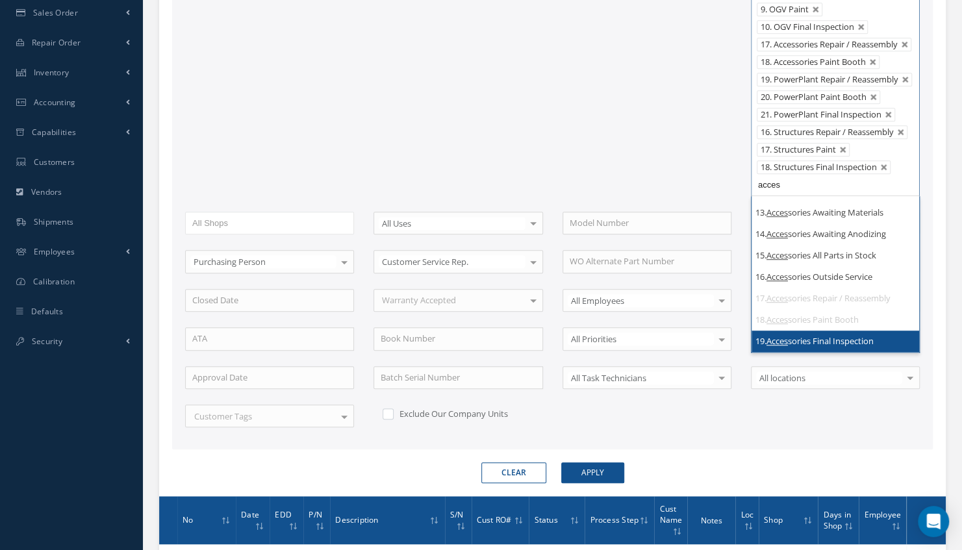
type input "acces"
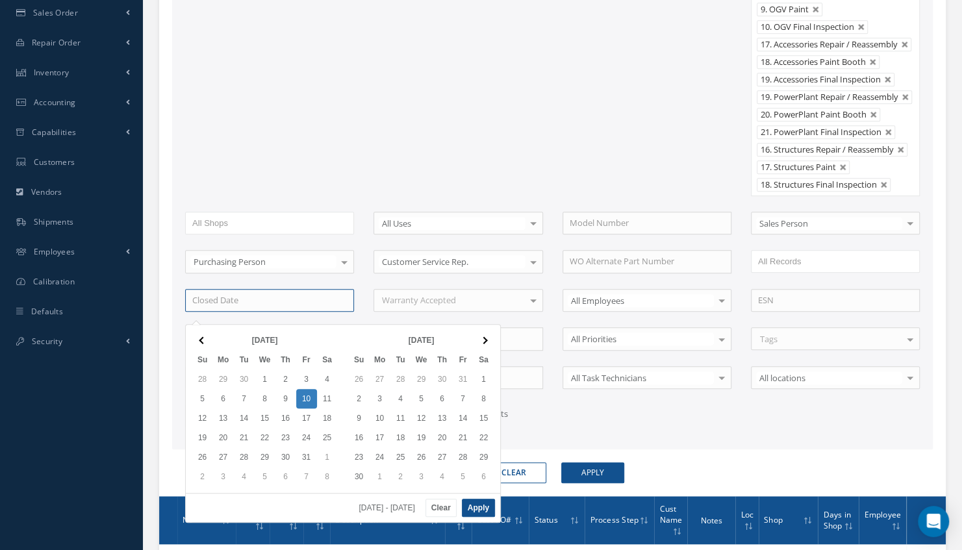
click at [321, 312] on input at bounding box center [269, 300] width 169 height 23
click at [908, 434] on div "WO Number Part Number Description Serial Number BENCH CHECK BER CADMIUM PLATE C…" at bounding box center [552, 144] width 754 height 597
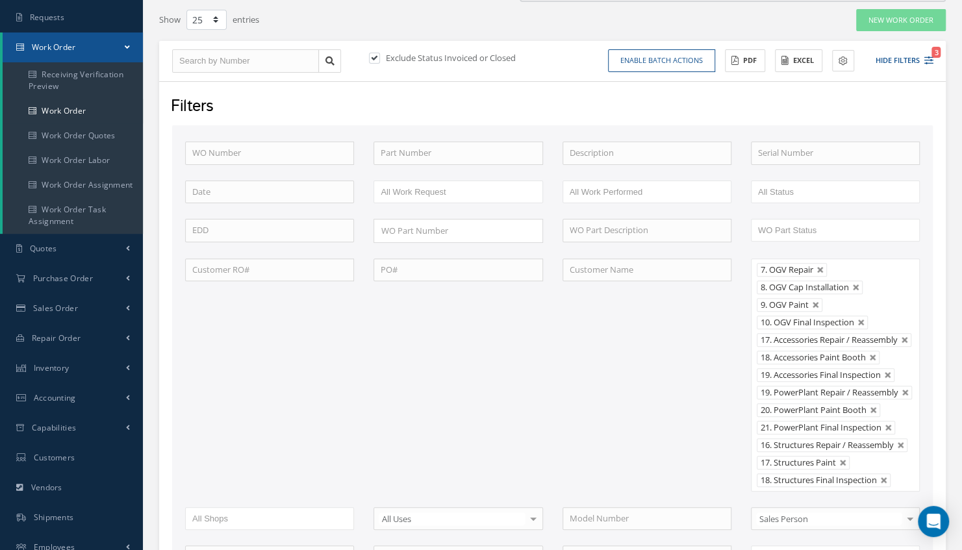
scroll to position [62, 0]
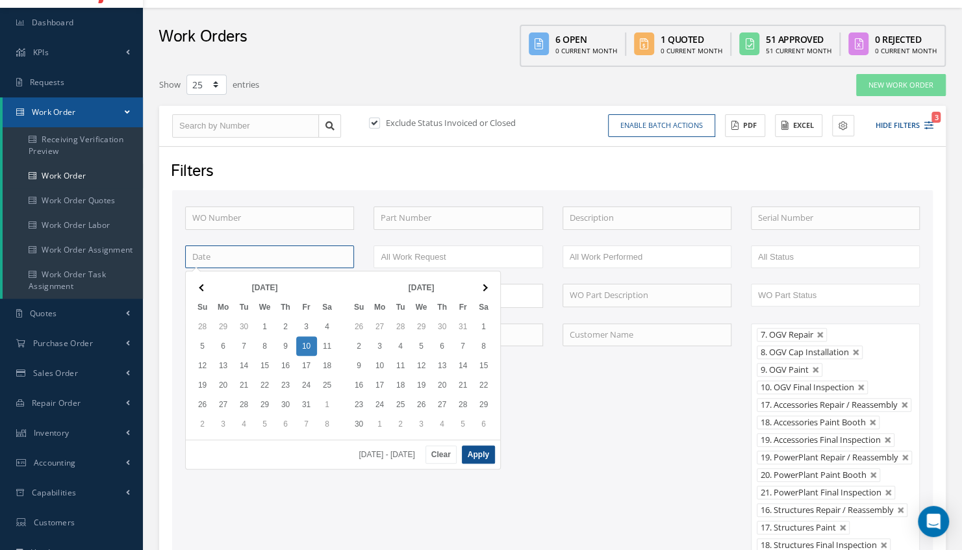
click at [270, 252] on input at bounding box center [269, 256] width 169 height 23
click at [473, 452] on button "Apply" at bounding box center [478, 454] width 33 height 18
type input "10/06/2025 - 10/10/2025"
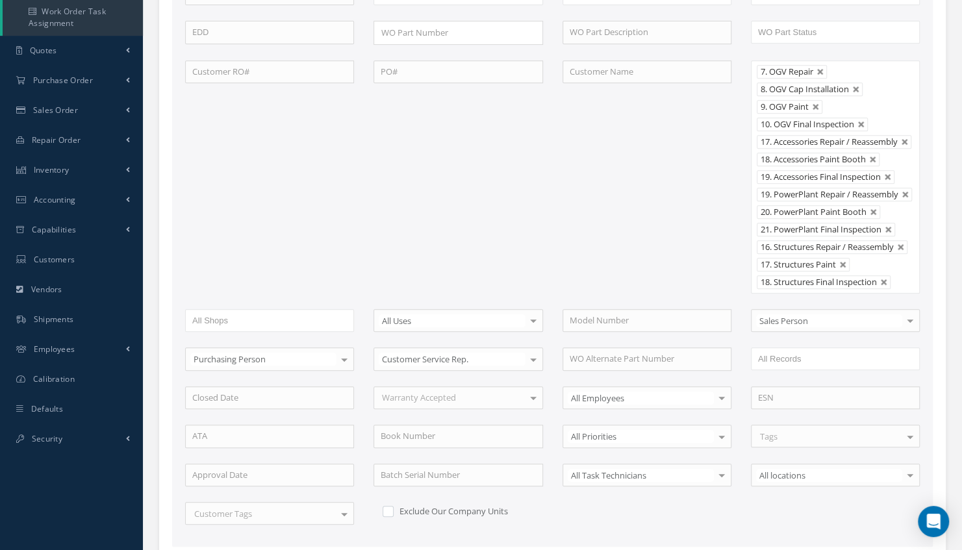
scroll to position [357, 0]
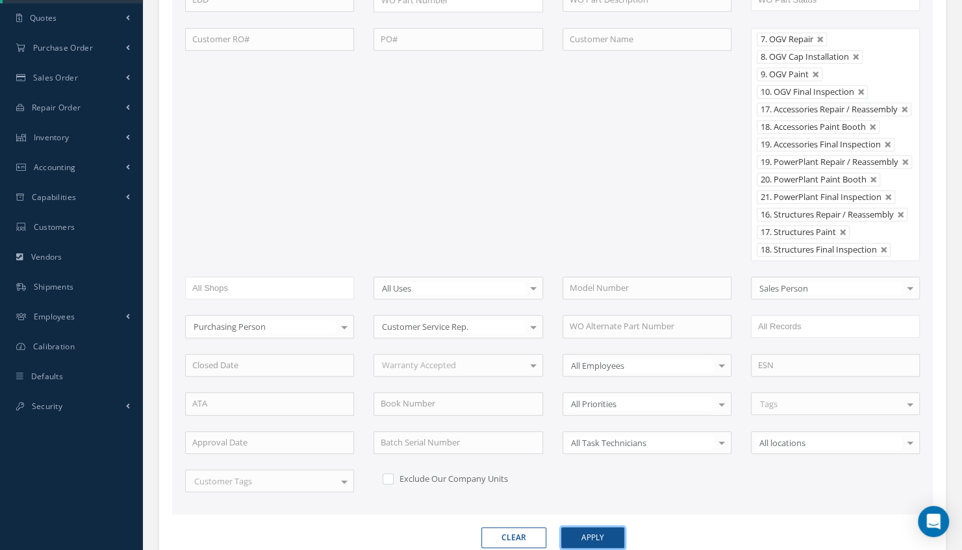
click at [594, 540] on button "Apply" at bounding box center [592, 537] width 63 height 21
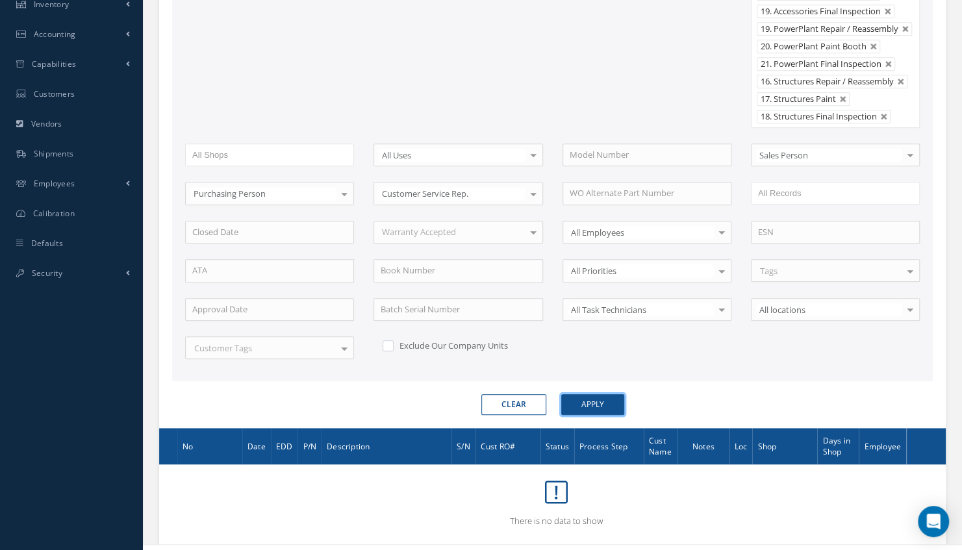
scroll to position [517, 0]
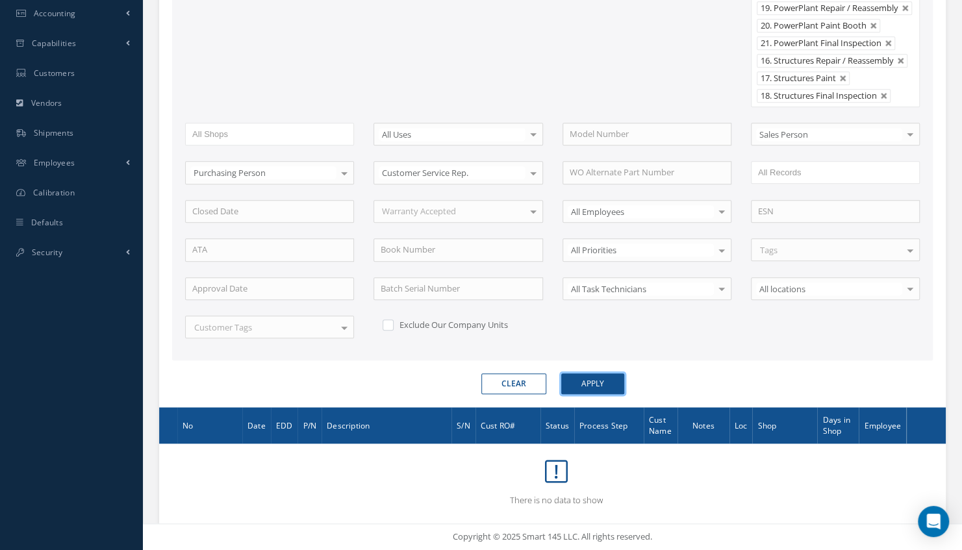
click at [604, 377] on button "Apply" at bounding box center [592, 383] width 63 height 21
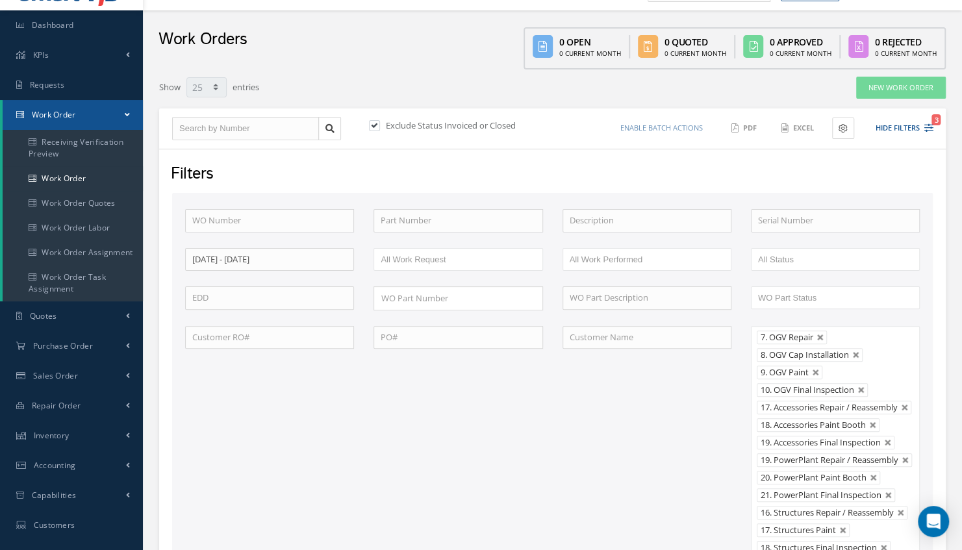
scroll to position [43, 0]
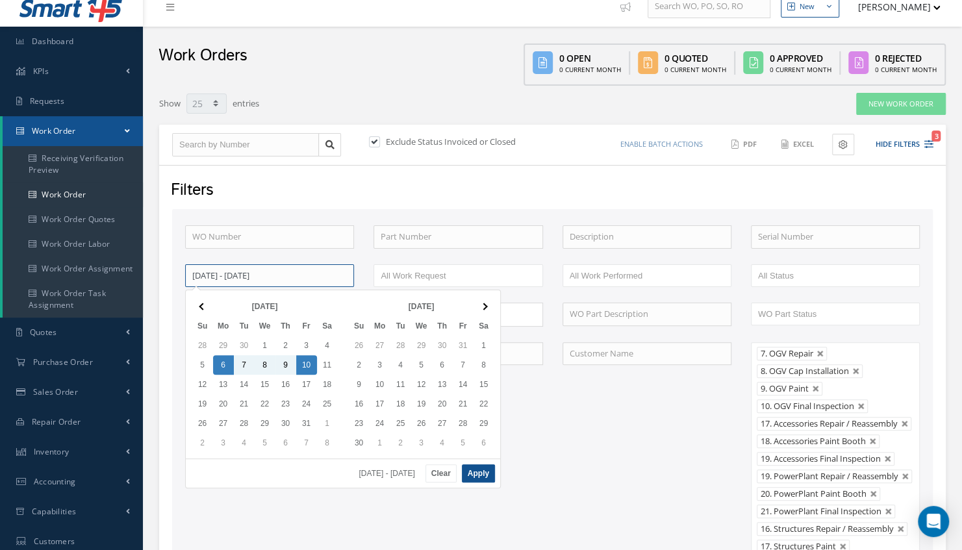
click at [328, 276] on input "10/06/2025 - 10/10/2025" at bounding box center [269, 275] width 169 height 23
click at [439, 467] on button "Clear" at bounding box center [440, 473] width 31 height 18
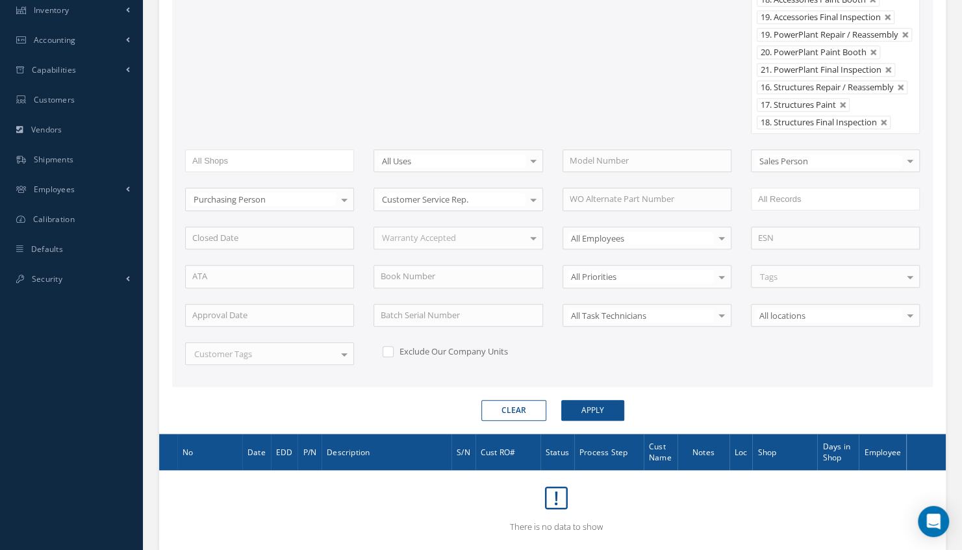
scroll to position [517, 0]
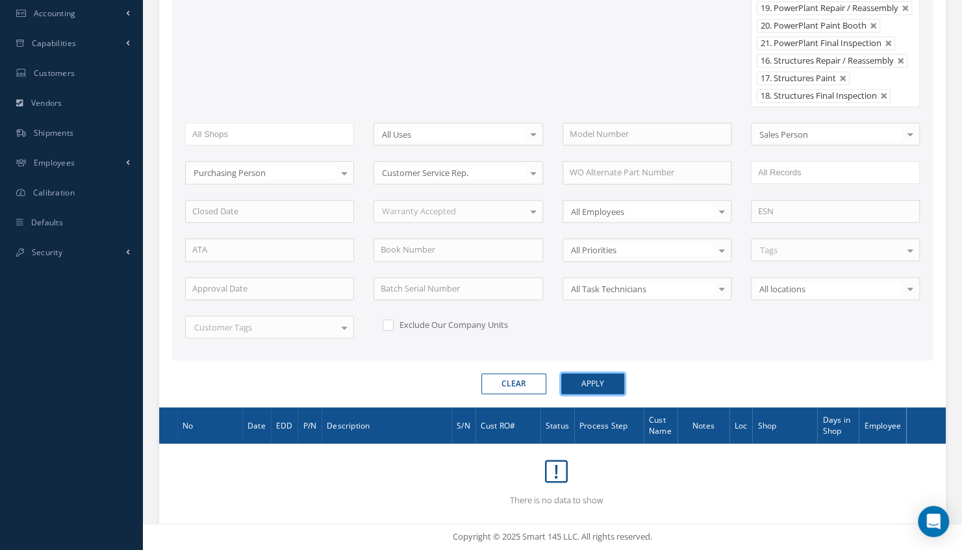
click at [599, 377] on button "Apply" at bounding box center [592, 383] width 63 height 21
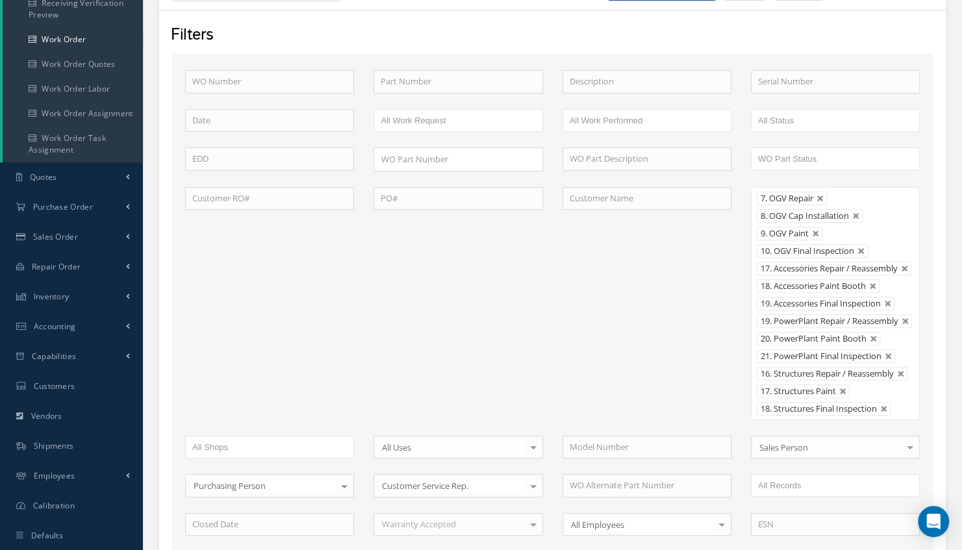
scroll to position [117, 0]
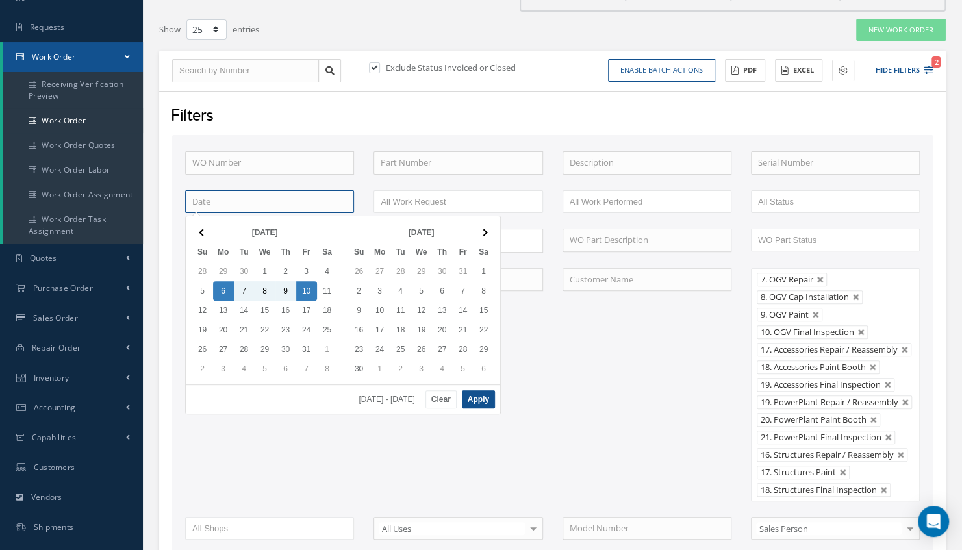
click at [221, 204] on input at bounding box center [269, 201] width 169 height 23
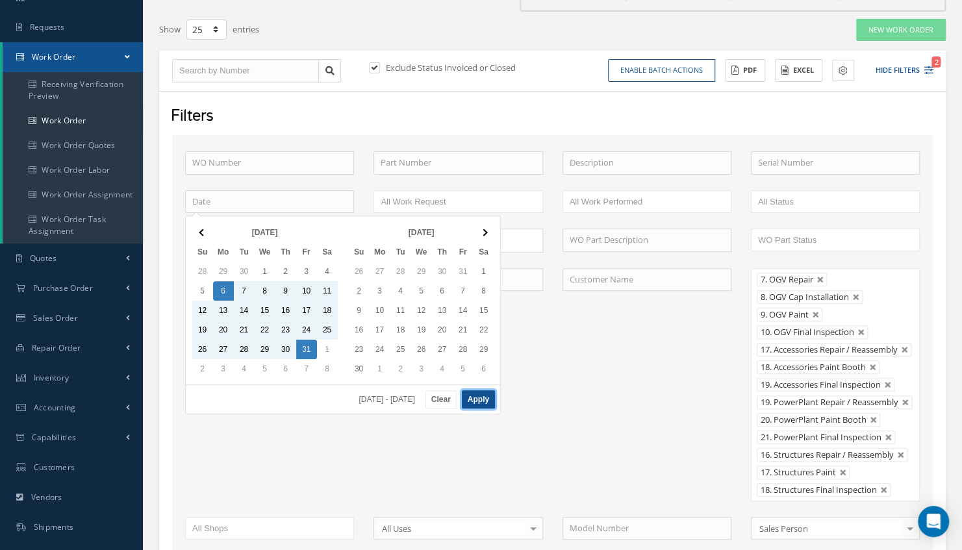
click at [487, 396] on button "Apply" at bounding box center [478, 399] width 33 height 18
type input "10/06/2025 - 10/31/2025"
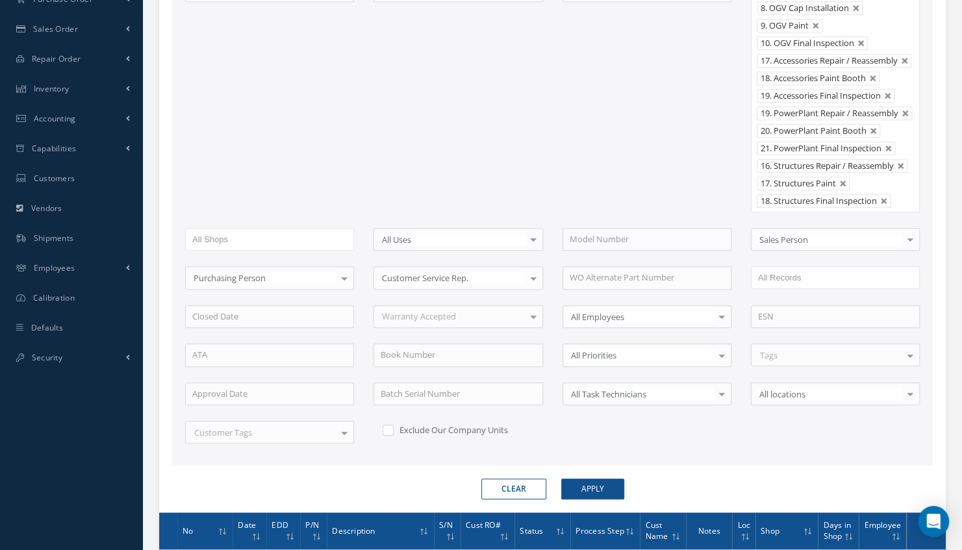
scroll to position [432, 0]
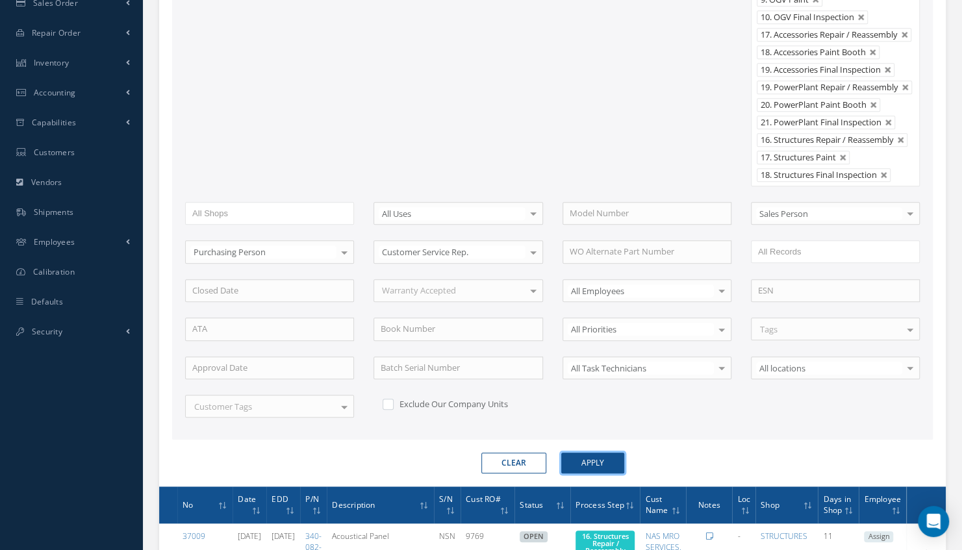
click at [612, 466] on button "Apply" at bounding box center [592, 463] width 63 height 21
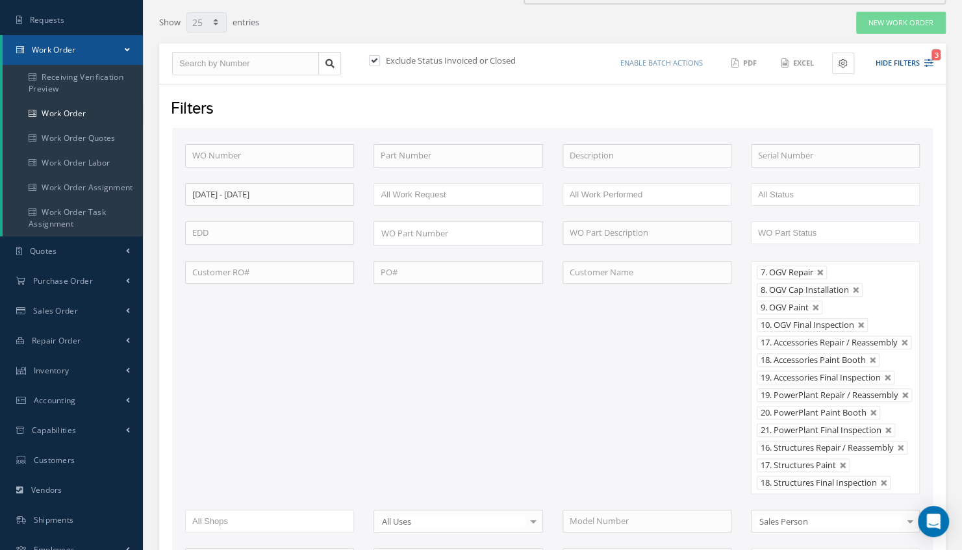
scroll to position [43, 0]
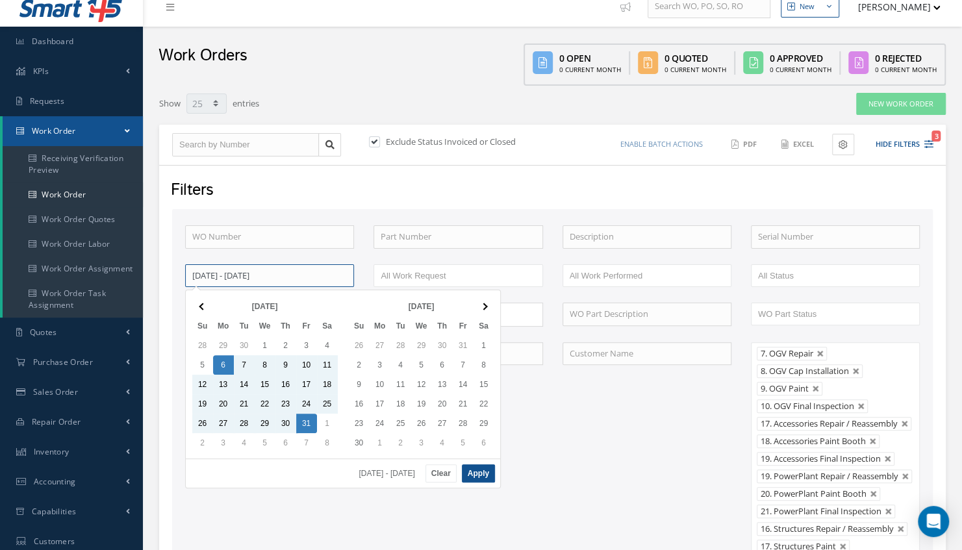
click at [316, 276] on input "10/06/2025 - 10/31/2025" at bounding box center [269, 275] width 169 height 23
click at [440, 467] on button "Clear" at bounding box center [440, 473] width 31 height 18
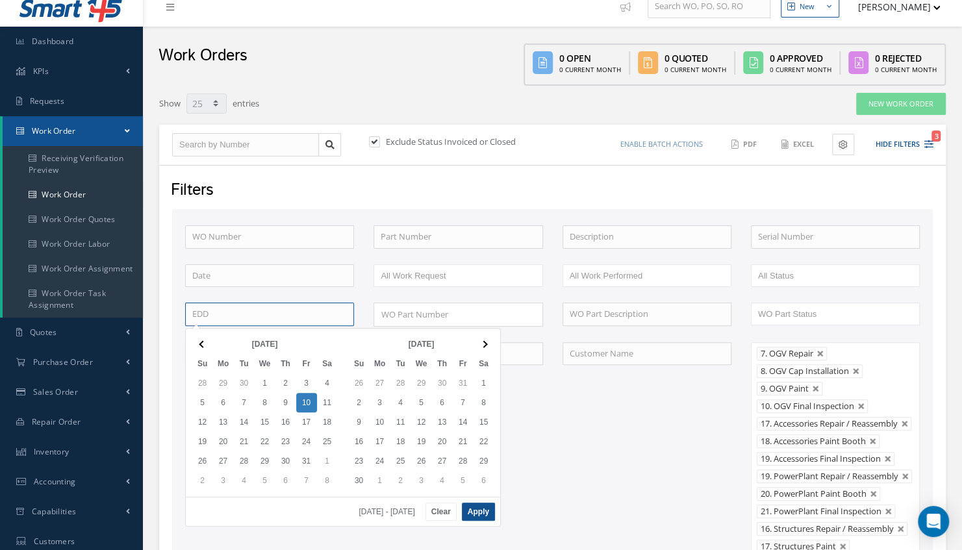
click at [306, 306] on input at bounding box center [269, 314] width 169 height 23
click at [482, 505] on button "Apply" at bounding box center [478, 512] width 33 height 18
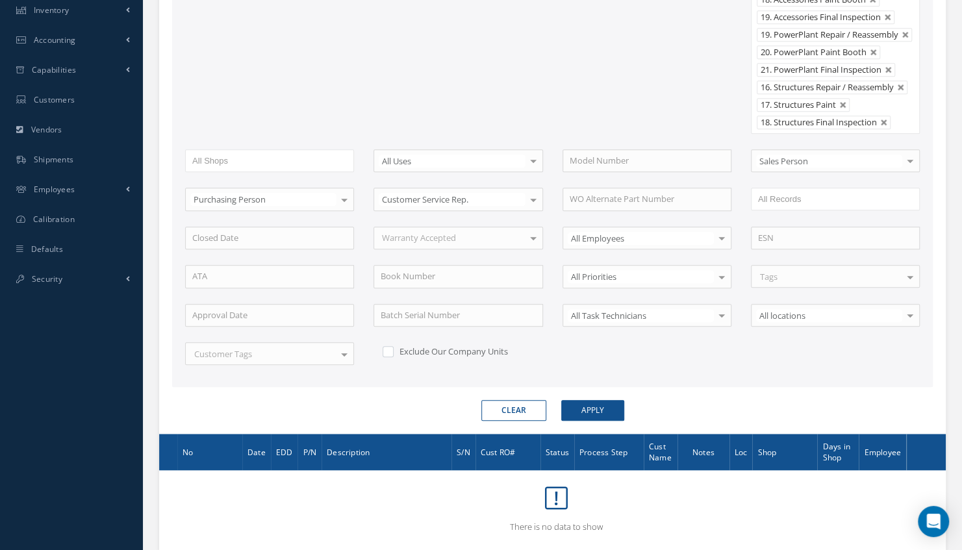
scroll to position [517, 0]
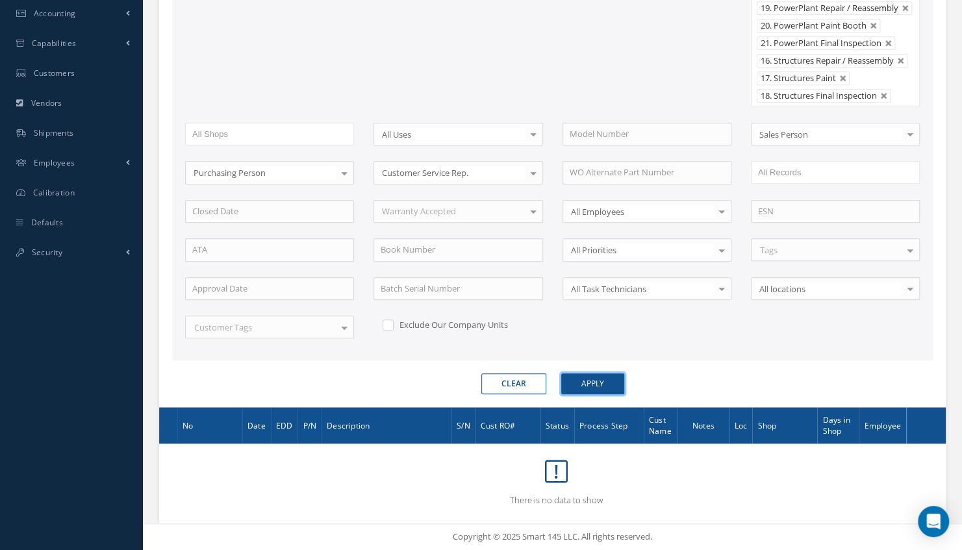
click at [608, 385] on button "Apply" at bounding box center [592, 383] width 63 height 21
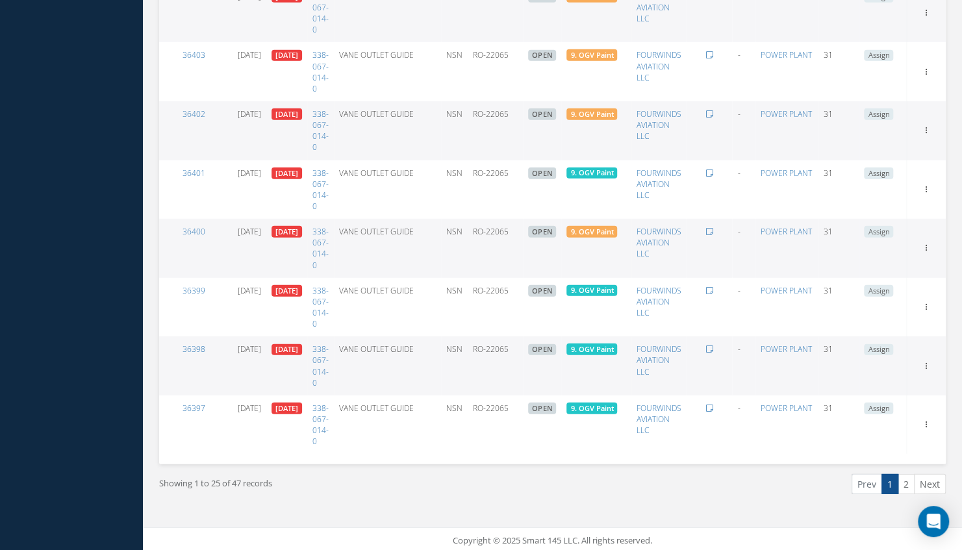
scroll to position [1980, 0]
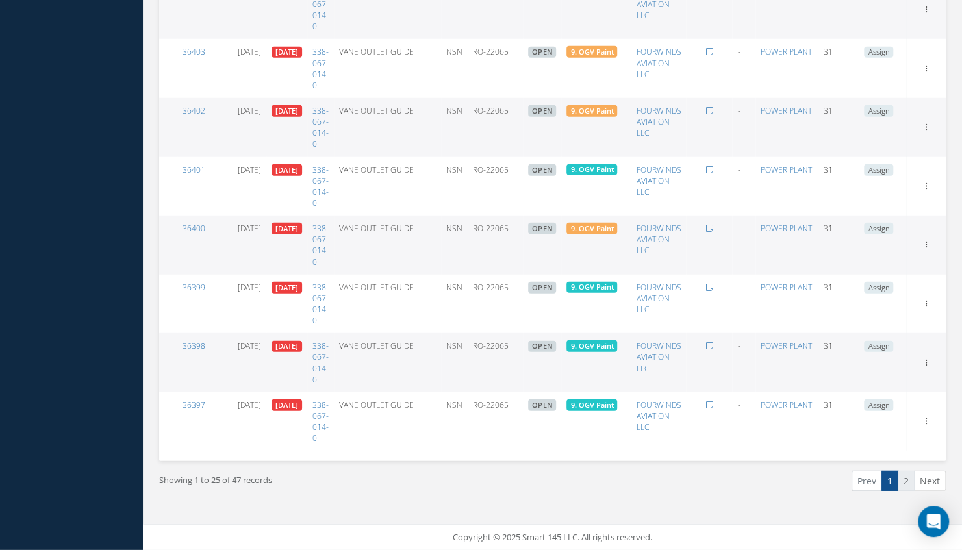
click at [904, 486] on link "2" at bounding box center [905, 481] width 17 height 20
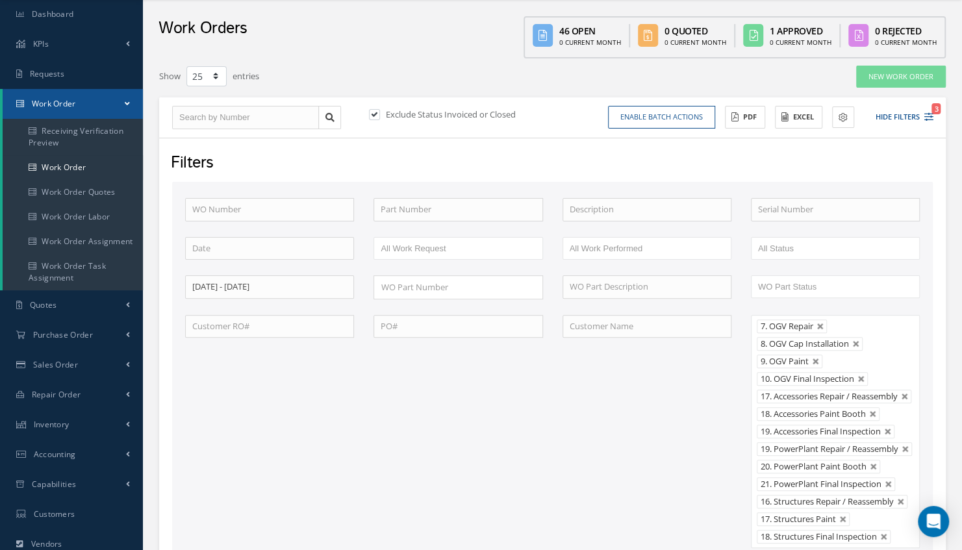
scroll to position [0, 0]
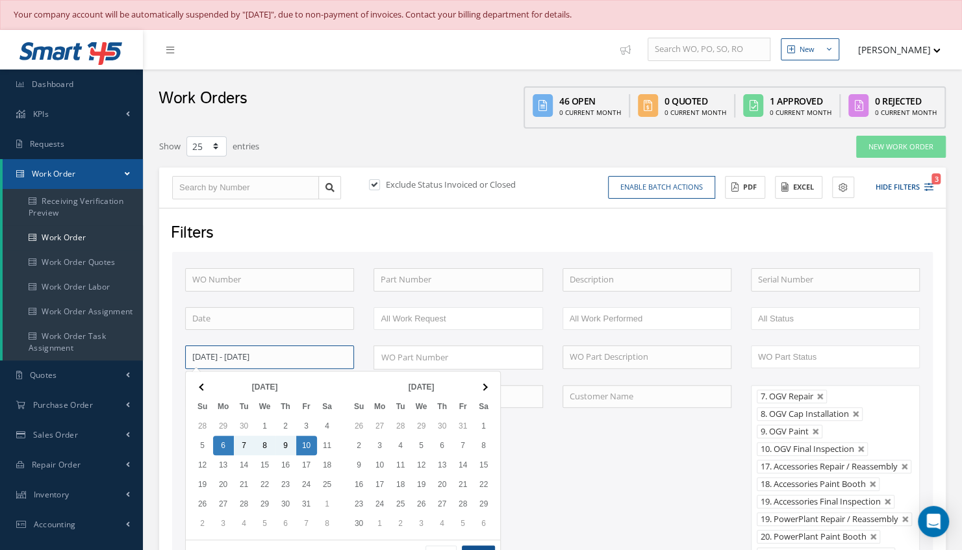
click at [321, 357] on input "10/06/2025 - 10/10/2025" at bounding box center [269, 356] width 169 height 23
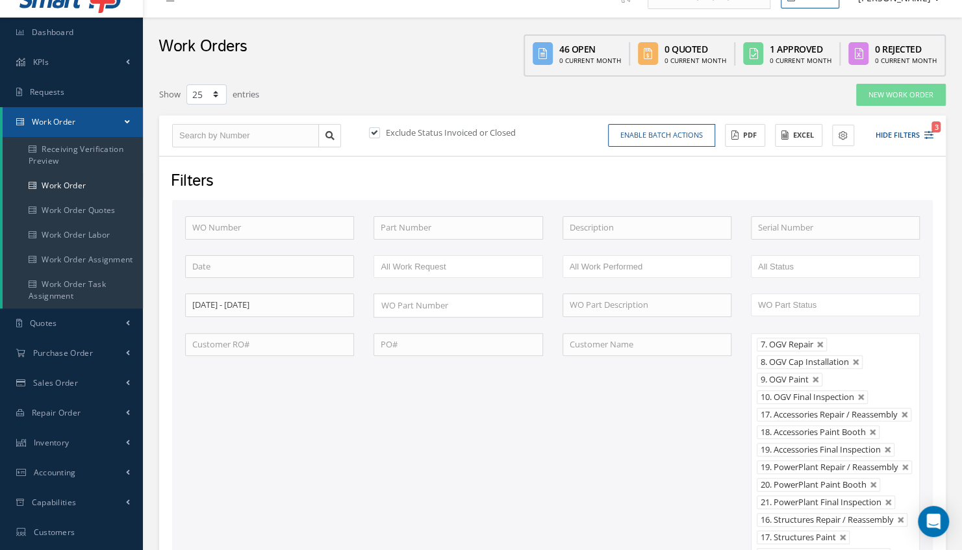
scroll to position [78, 0]
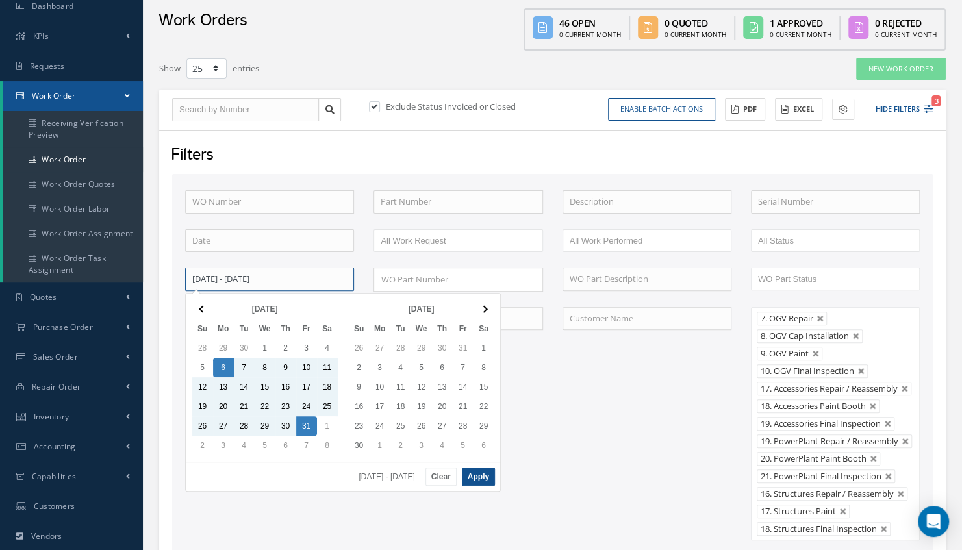
click at [316, 279] on input "10/06/2025 - 10/10/2025" at bounding box center [269, 278] width 169 height 23
click at [472, 475] on button "Apply" at bounding box center [478, 476] width 33 height 18
type input "10/06/2025 - 10/31/2025"
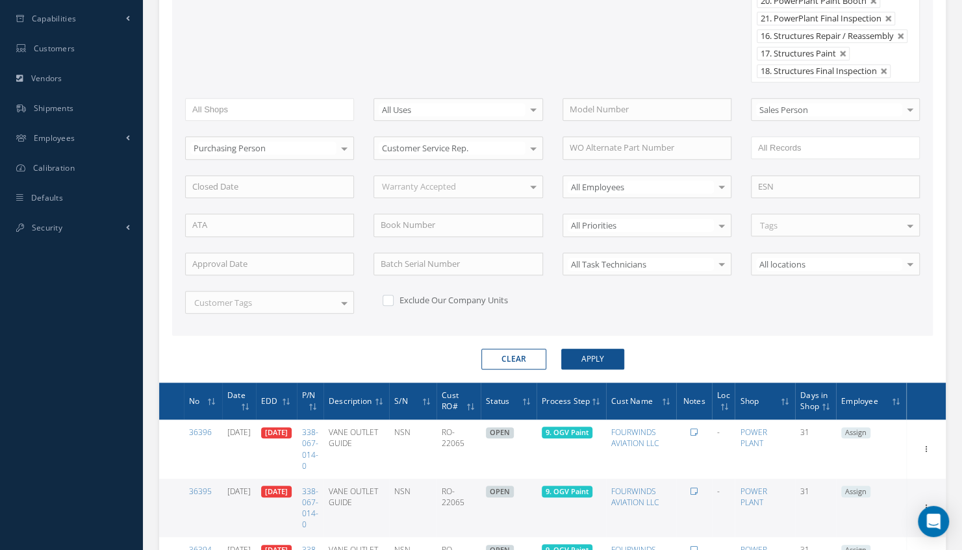
scroll to position [584, 0]
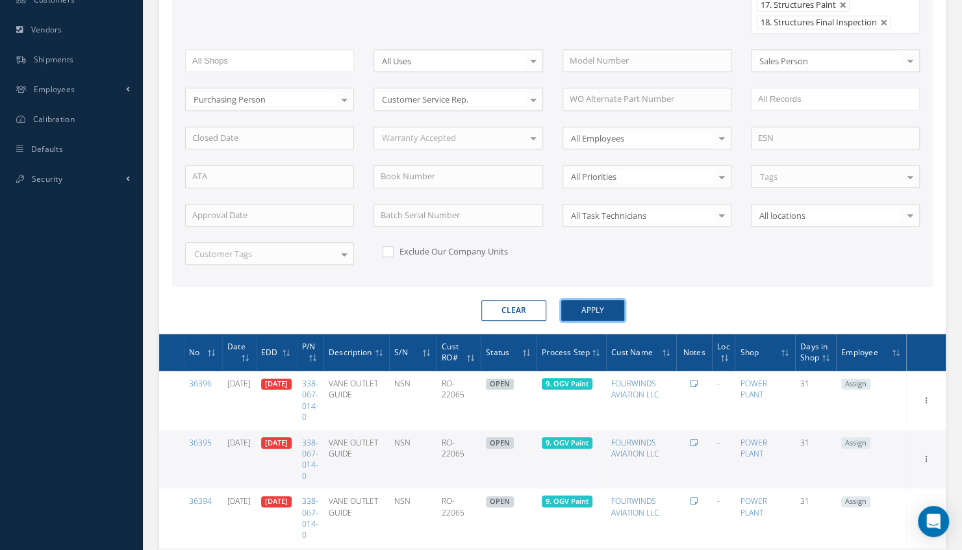
click at [597, 316] on button "Apply" at bounding box center [592, 310] width 63 height 21
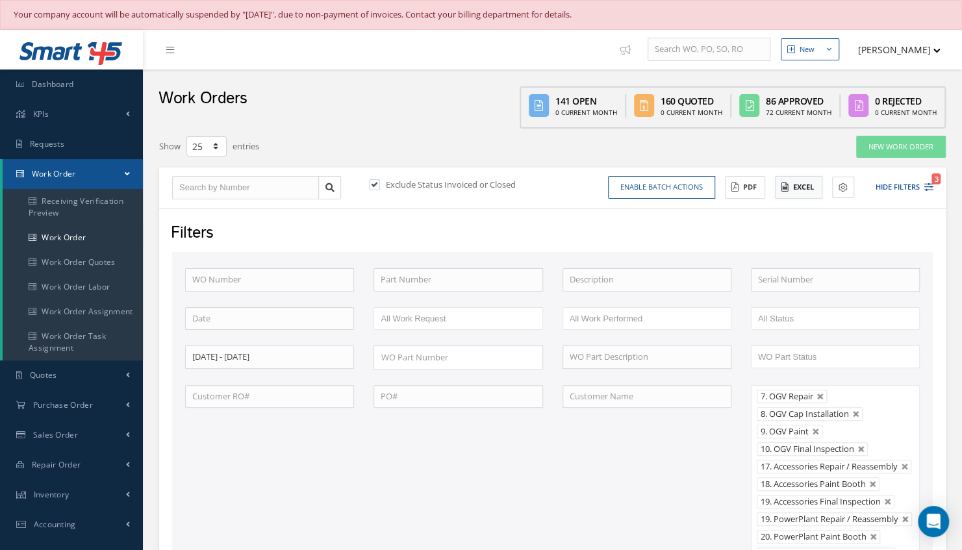
click at [800, 186] on button "Excel" at bounding box center [798, 187] width 47 height 23
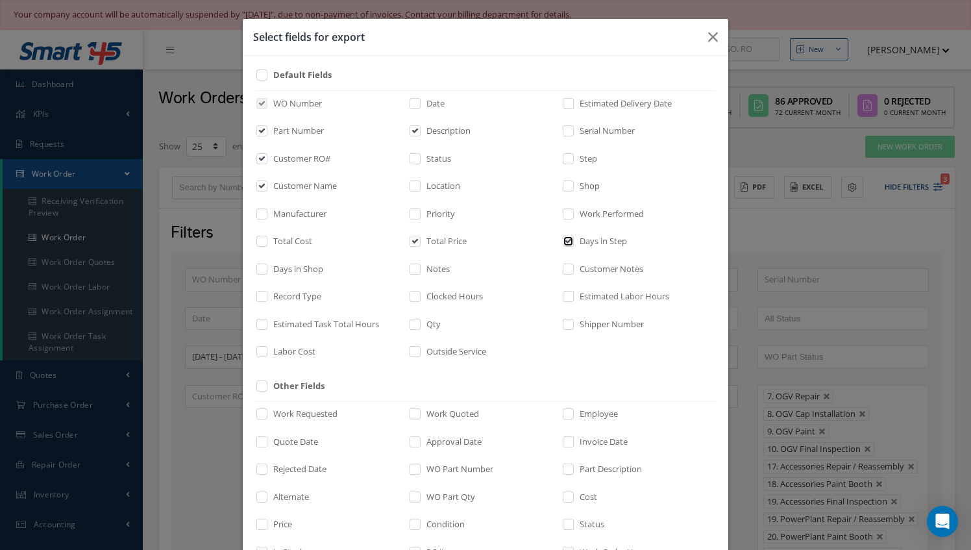
click at [565, 242] on input "checkbox" at bounding box center [569, 245] width 8 height 15
checkbox input "false"
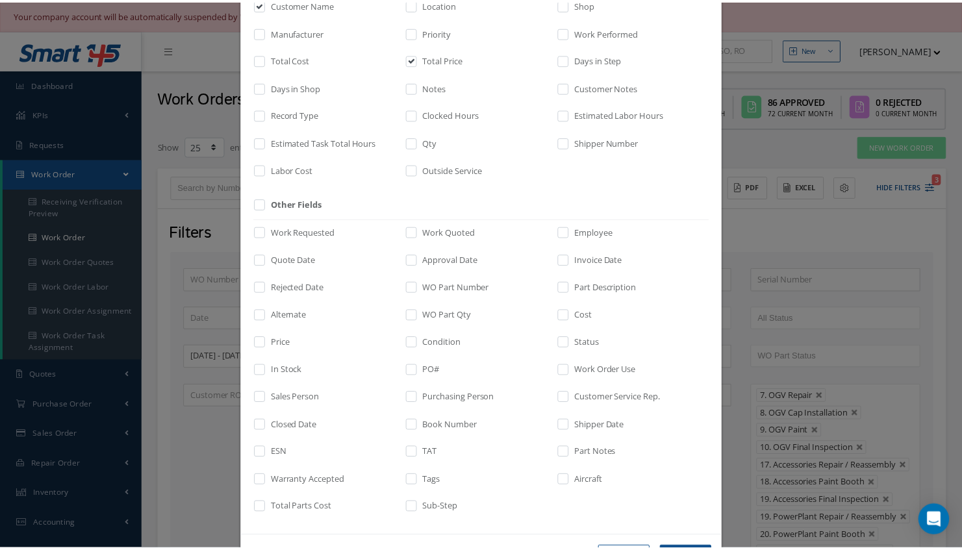
scroll to position [229, 0]
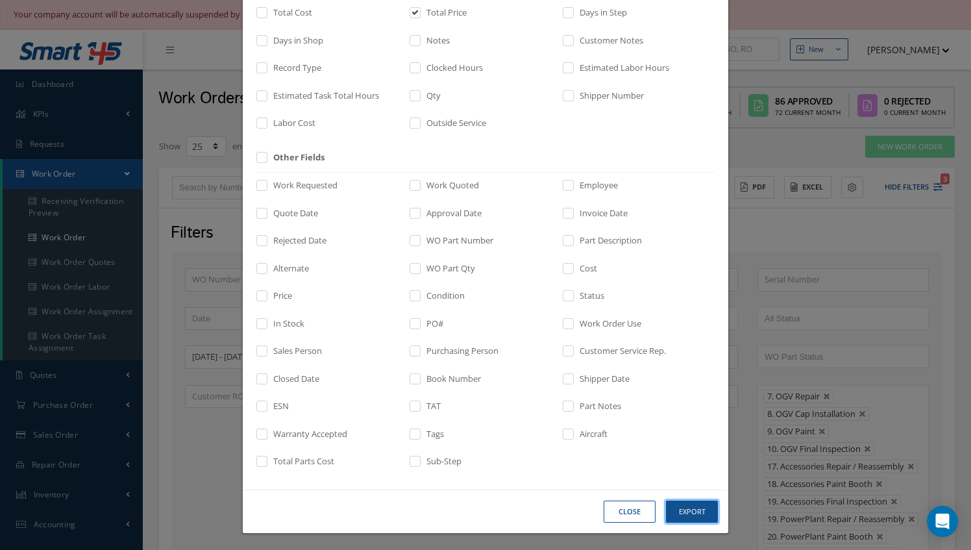
click at [701, 508] on button "Export" at bounding box center [692, 512] width 52 height 23
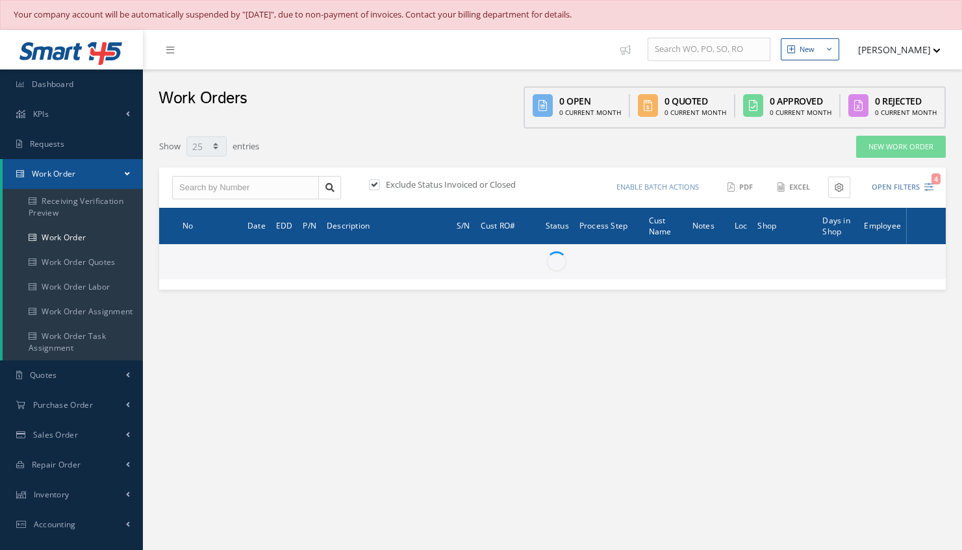
select select "25"
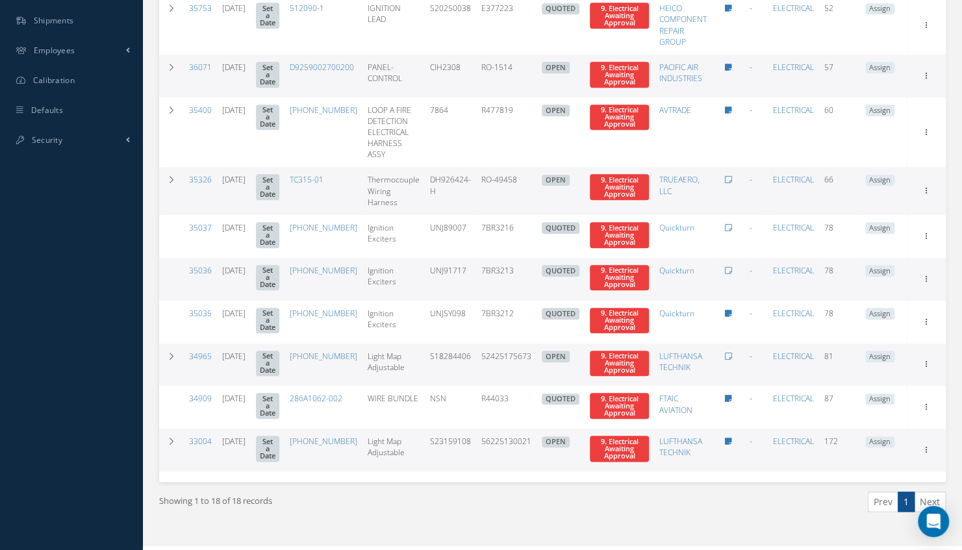
scroll to position [645, 0]
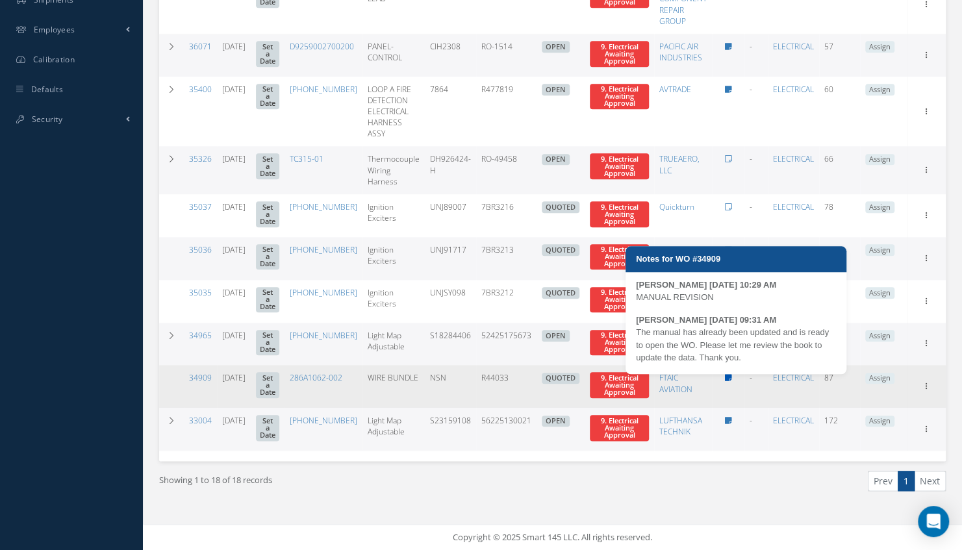
click at [732, 379] on icon at bounding box center [728, 378] width 7 height 8
type textarea "MANUAL REVISION -- [PERSON_NAME] [DATE] 10:29AM The manual has already been upd…"
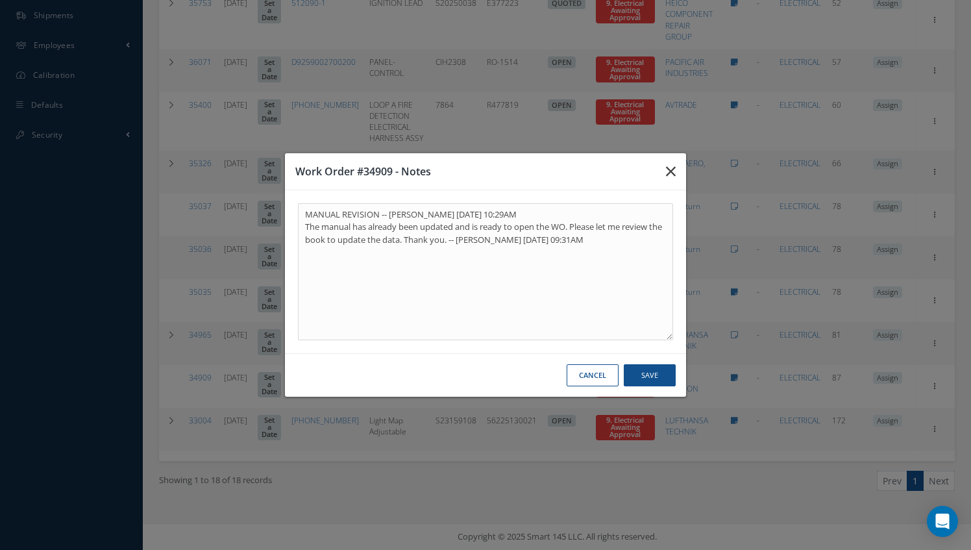
click at [671, 172] on icon "button" at bounding box center [671, 172] width 10 height 16
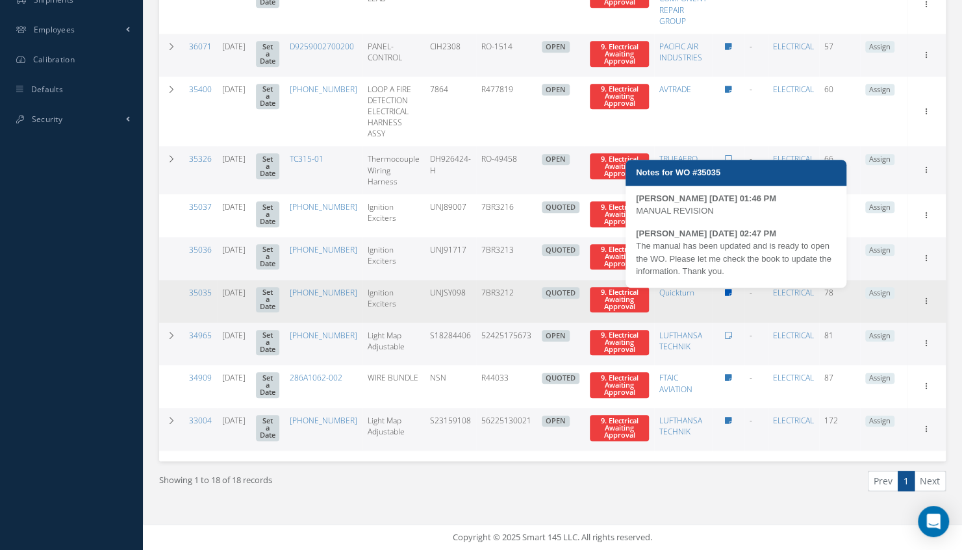
click at [732, 290] on icon at bounding box center [728, 293] width 7 height 8
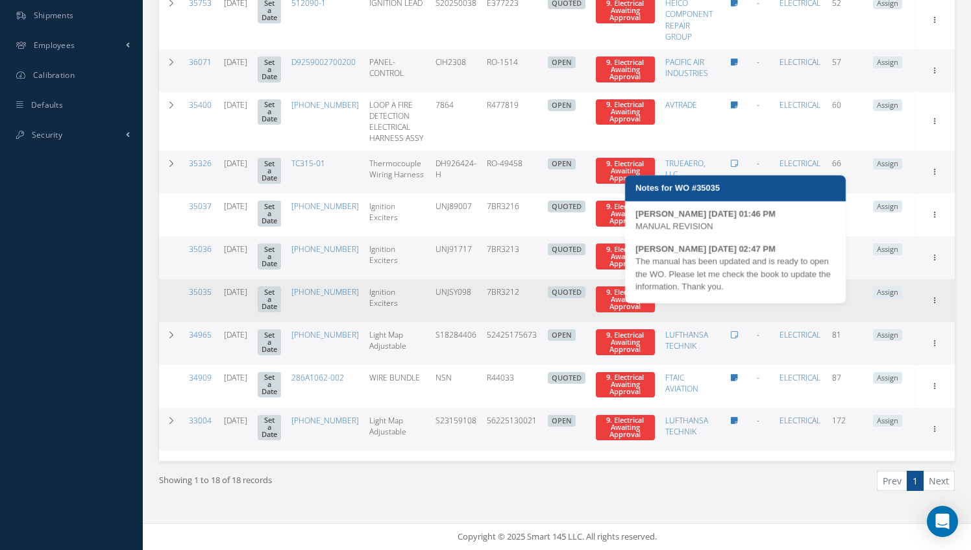
type textarea "MANUAL REVISION -- [PERSON_NAME] [DATE] 01:46PM The manual has been updated and…"
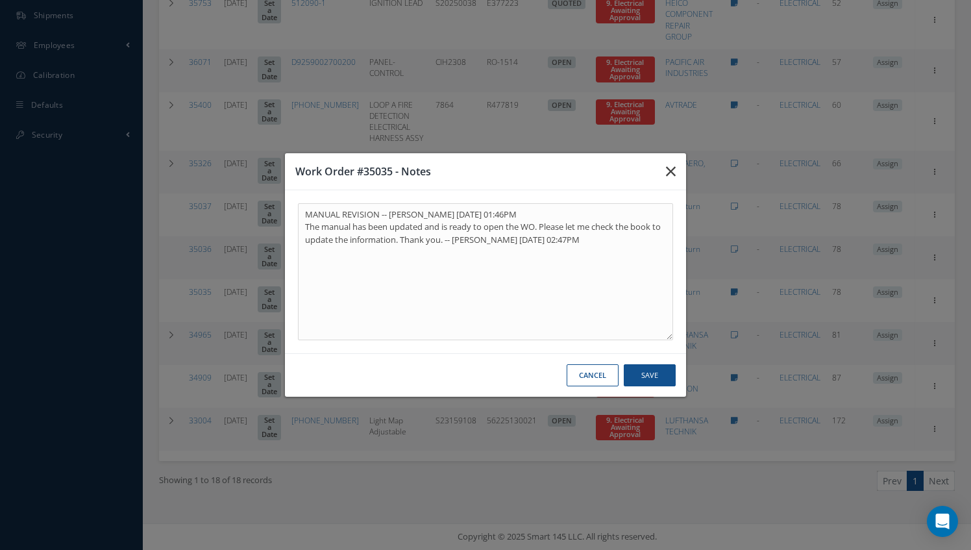
click at [673, 169] on icon "button" at bounding box center [671, 172] width 10 height 16
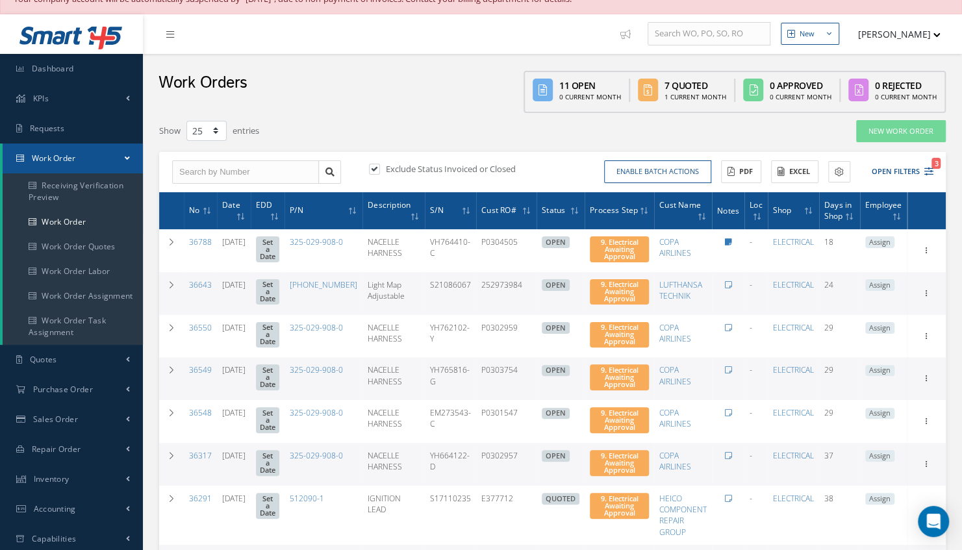
scroll to position [0, 0]
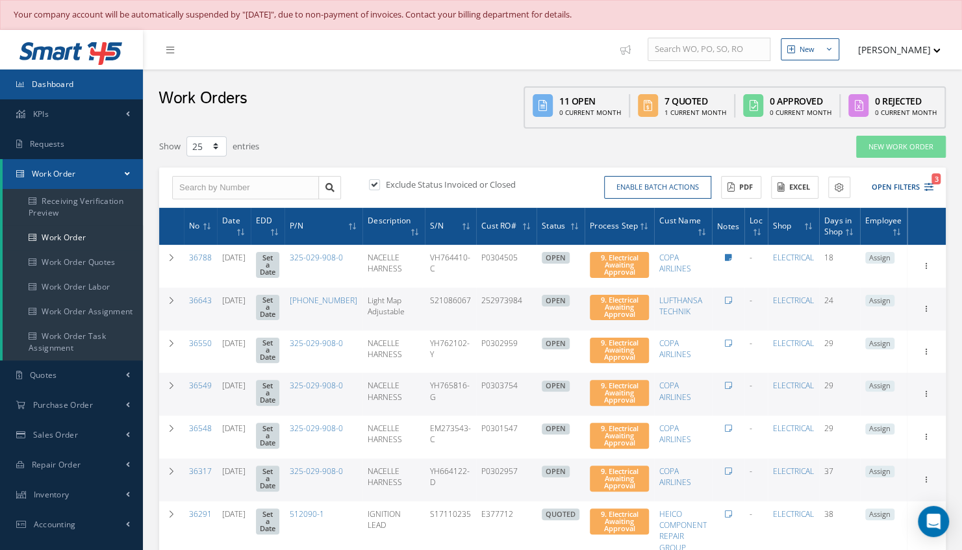
click at [88, 82] on link "Dashboard" at bounding box center [71, 84] width 143 height 30
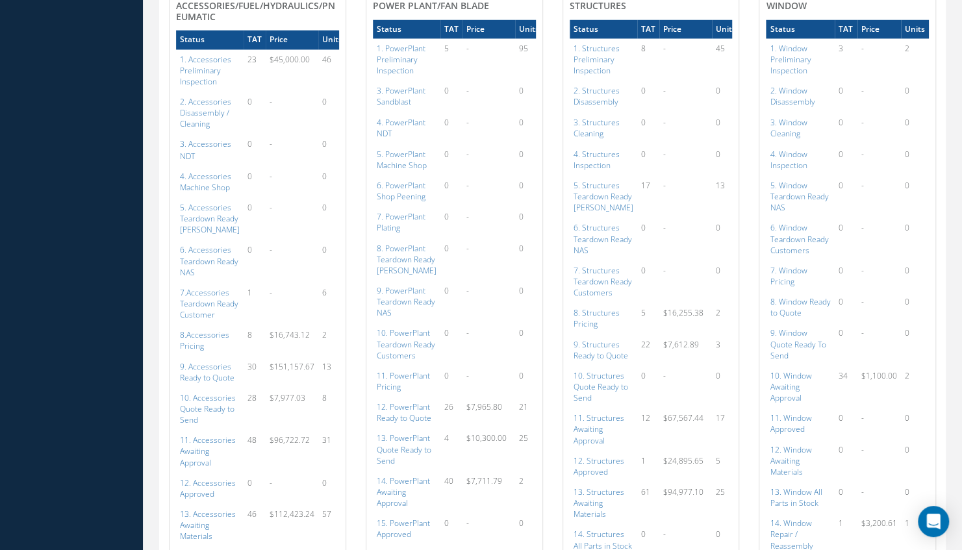
scroll to position [1311, 0]
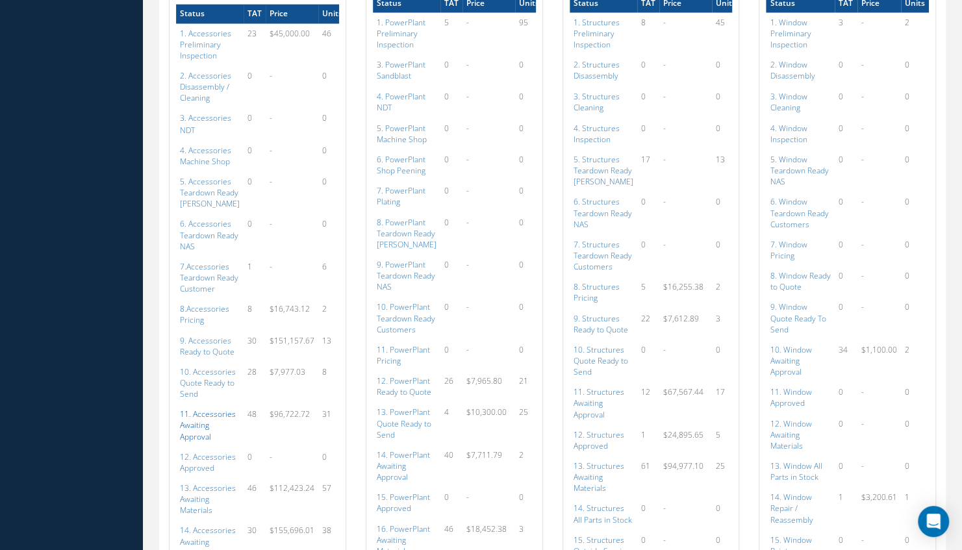
click at [204, 441] on a=111&excludeInternalCustomer=false&excludeInvoicedOrClosed=true&shop_id=14&filtersHidded"] "11. Accessories Awaiting Approval" at bounding box center [208, 424] width 56 height 33
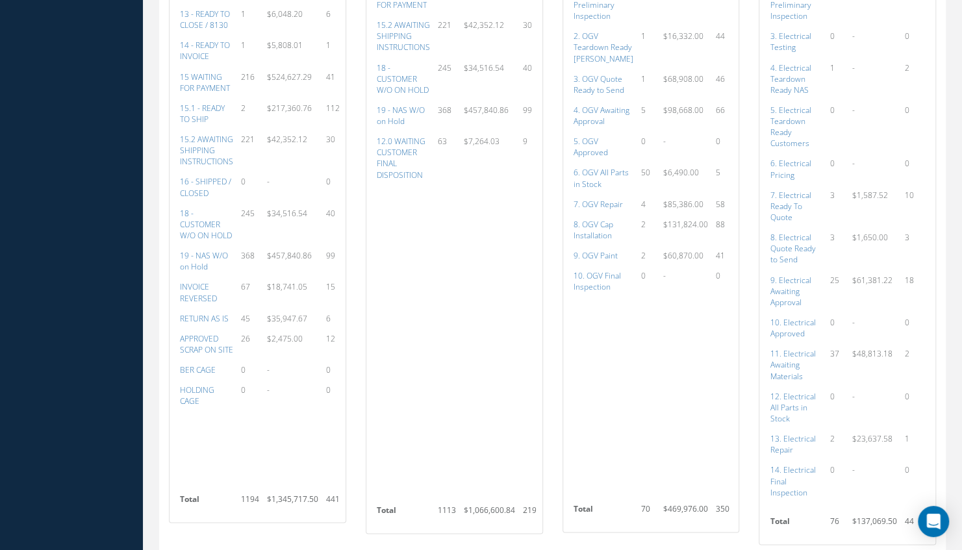
scroll to position [704, 0]
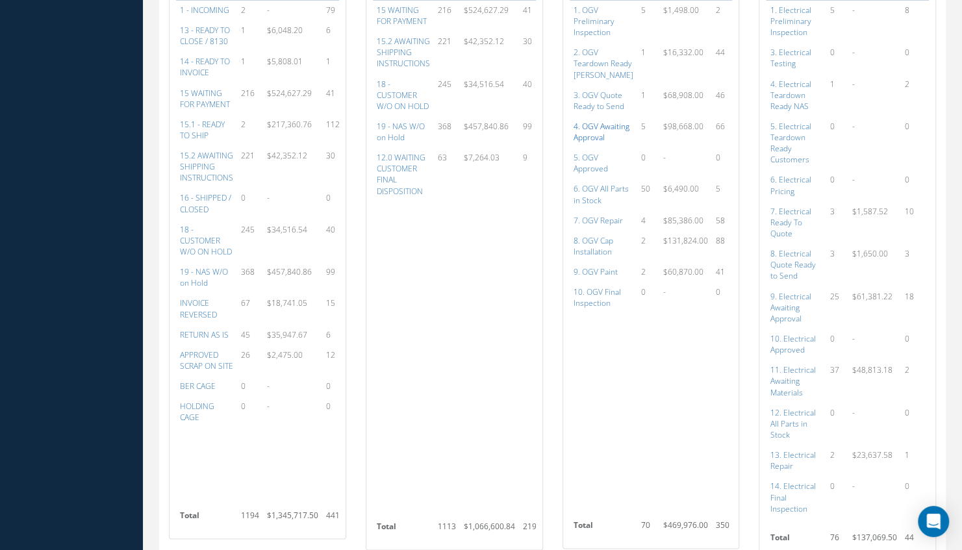
click at [588, 136] on a=77&excludeInternalCustomer=false&excludeInvoicedOrClosed=true&shop_id=15&filtersHidded"] "4. OGV Awaiting Approval" at bounding box center [601, 132] width 56 height 22
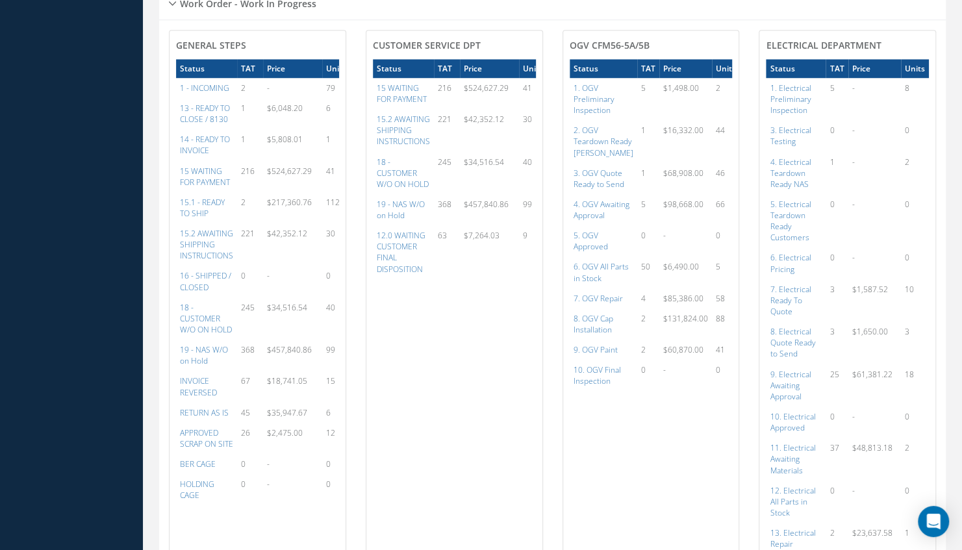
scroll to position [601, 0]
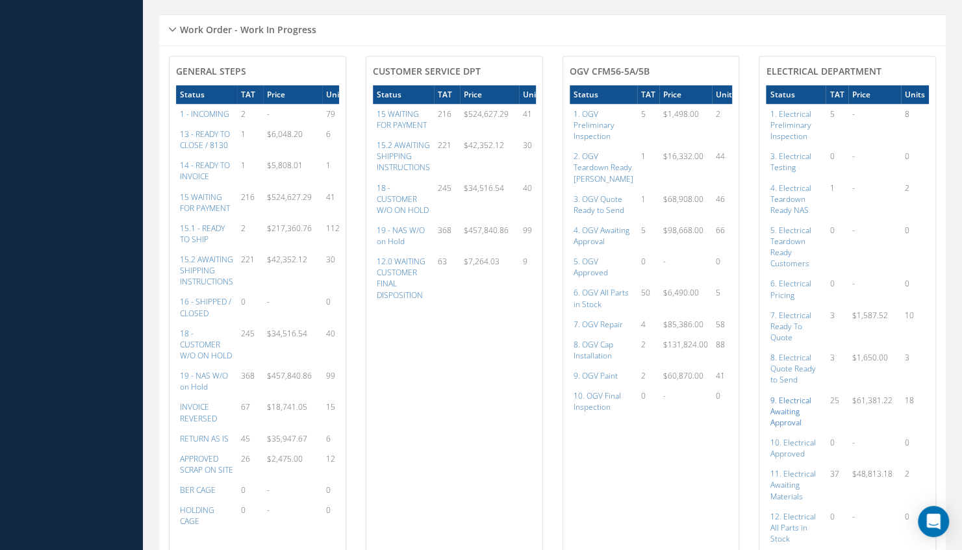
click at [792, 408] on a=95&excludeInternalCustomer=false&excludeInvoicedOrClosed=true&shop_id=13&filtersHidded"] "9. Electrical Awaiting Approval" at bounding box center [789, 411] width 41 height 33
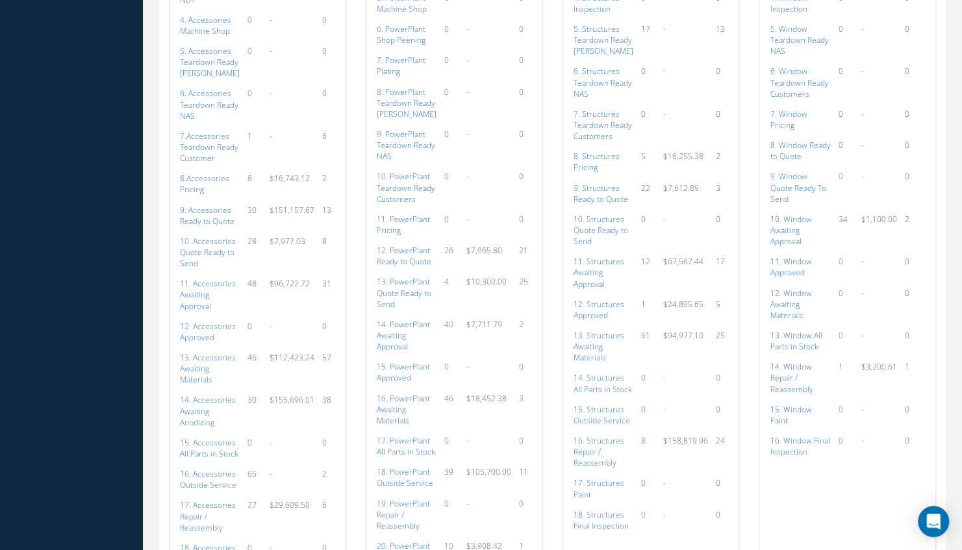
scroll to position [1467, 0]
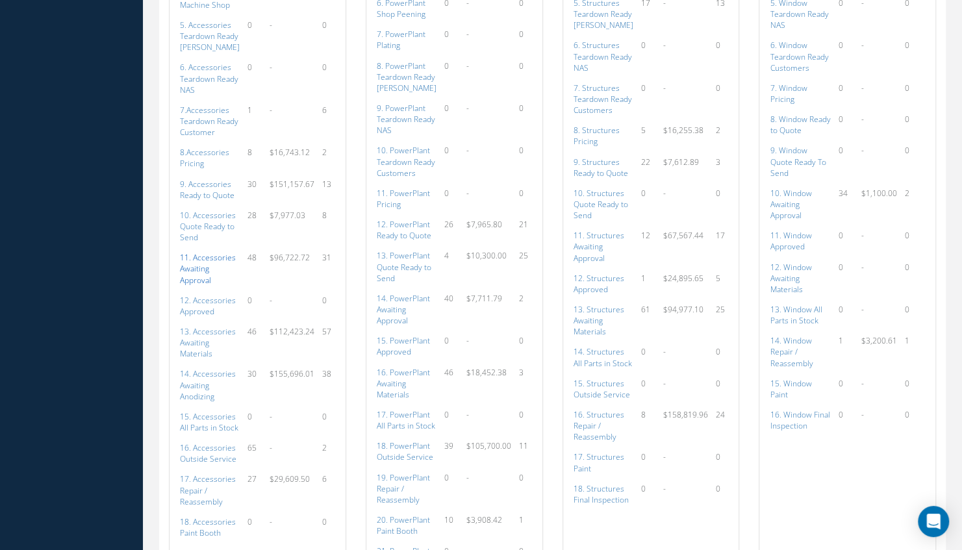
click at [208, 274] on a=111&excludeInternalCustomer=false&excludeInvoicedOrClosed=true&shop_id=14&filtersHidded"] "11. Accessories Awaiting Approval" at bounding box center [208, 268] width 56 height 33
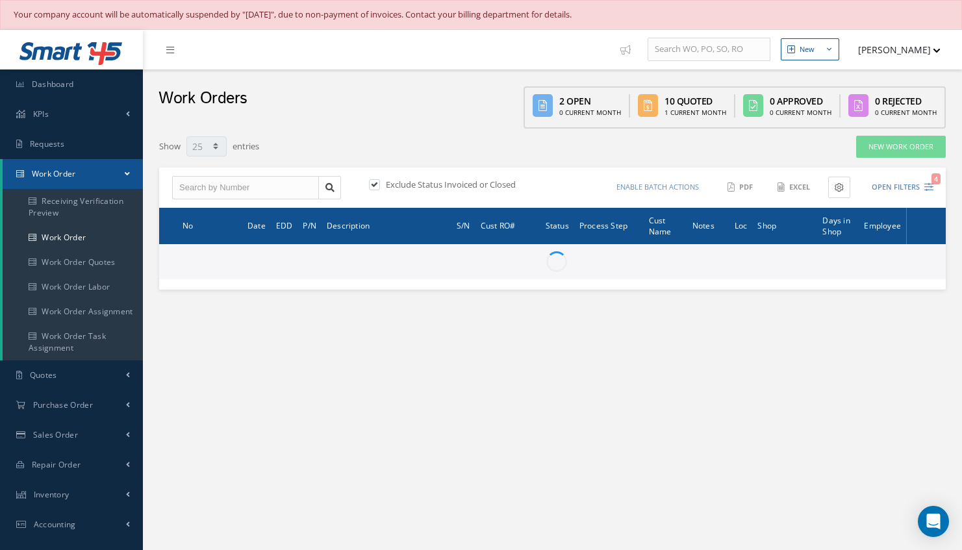
select select "25"
type input "All Work Request"
type input "All Work Performed"
type input "All Status"
type input "WO Part Status"
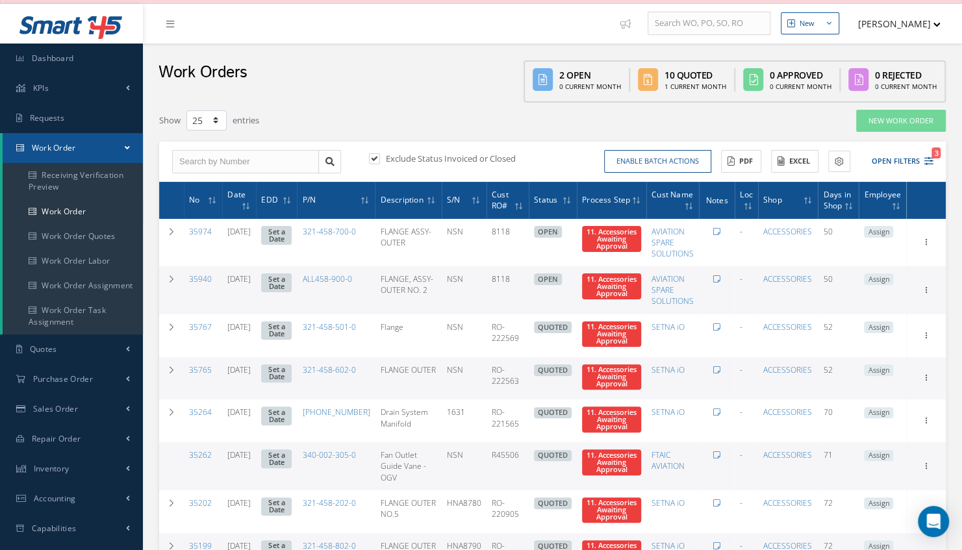
scroll to position [52, 0]
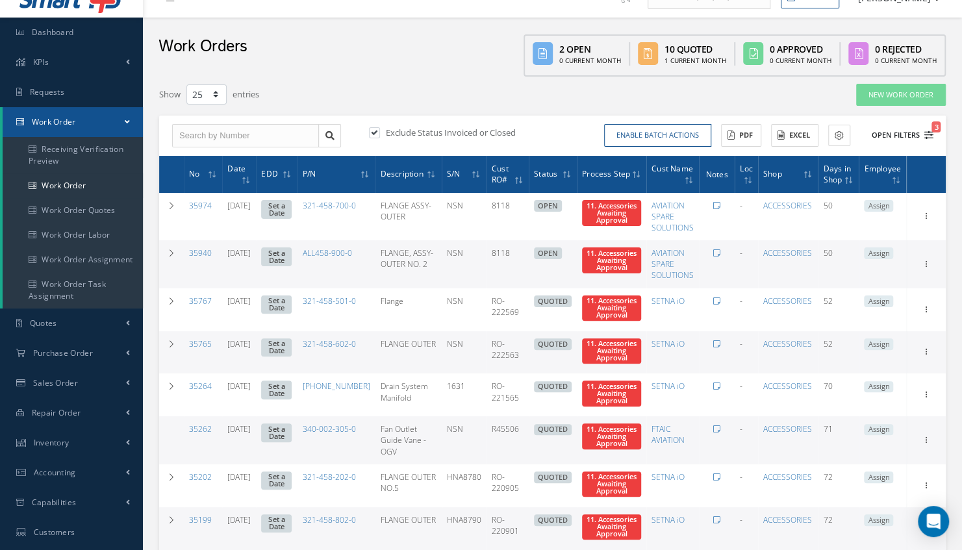
click at [900, 133] on button "Open Filters 3" at bounding box center [896, 135] width 73 height 21
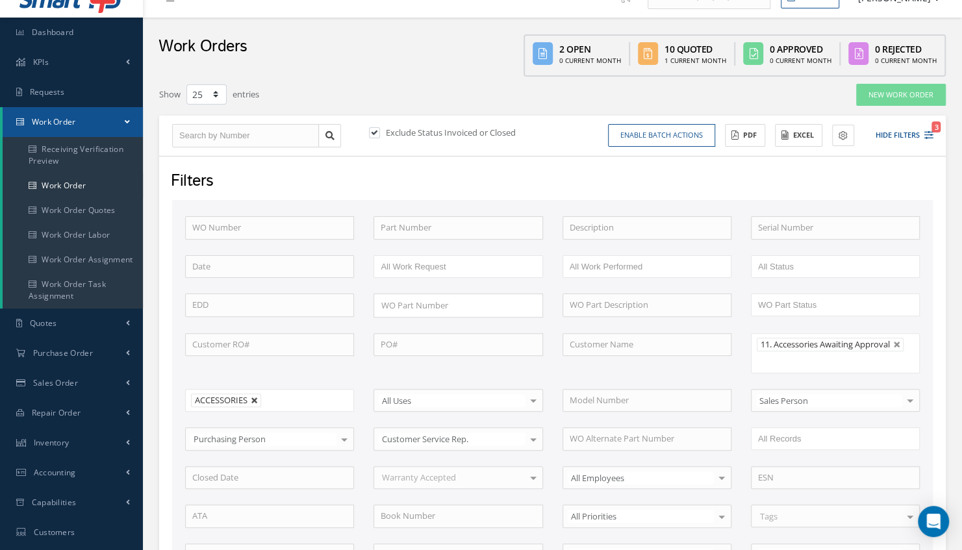
click at [257, 397] on link at bounding box center [255, 401] width 8 height 8
type input "All Shops"
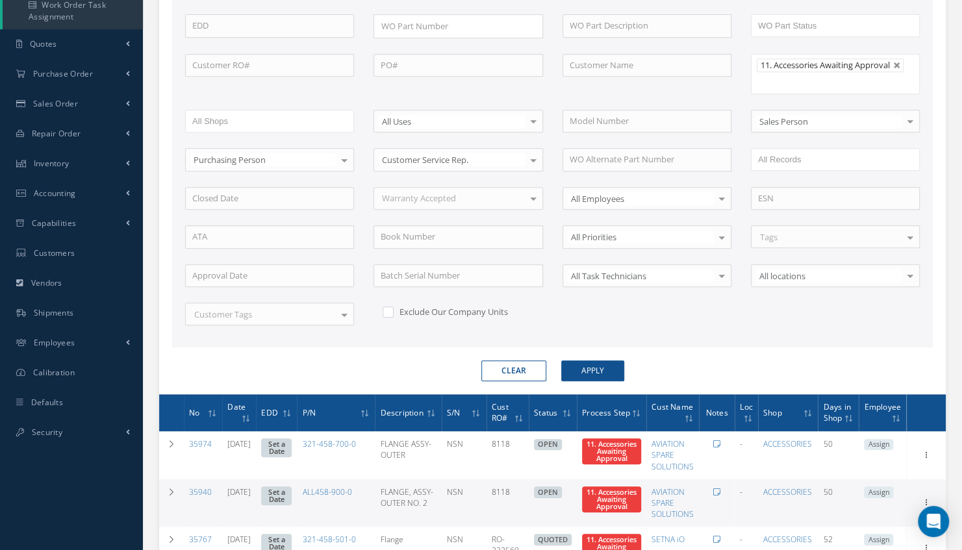
scroll to position [380, 0]
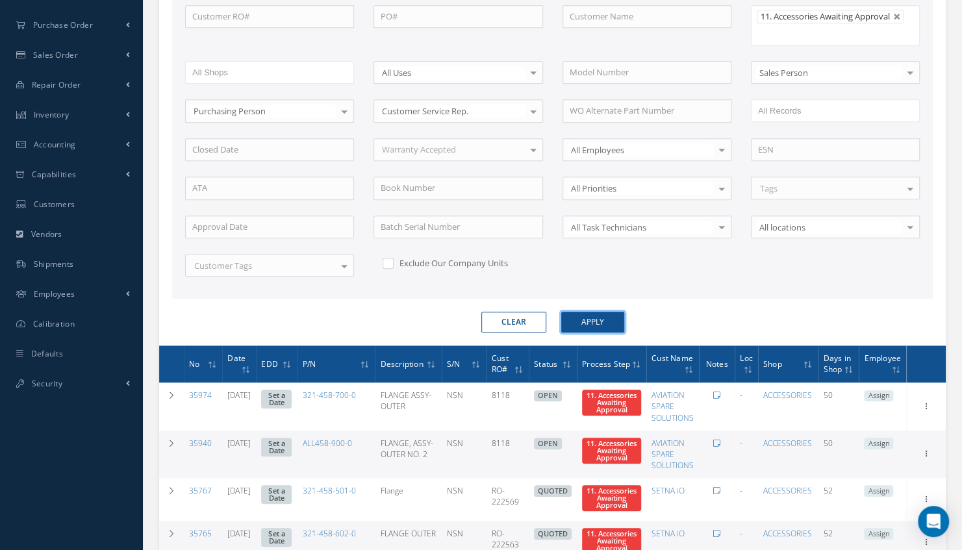
click at [595, 312] on button "Apply" at bounding box center [592, 322] width 63 height 21
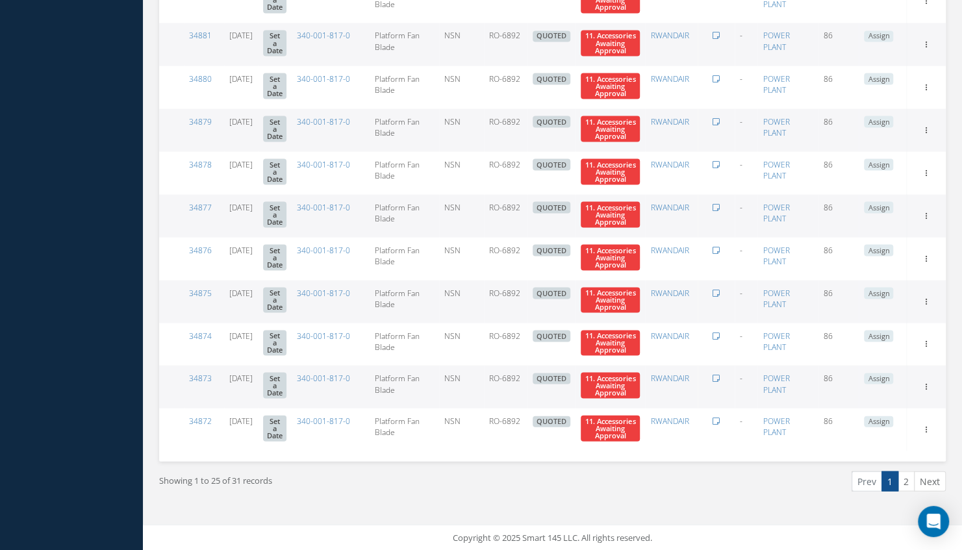
scroll to position [1558, 0]
click at [200, 287] on link "34875" at bounding box center [200, 292] width 23 height 11
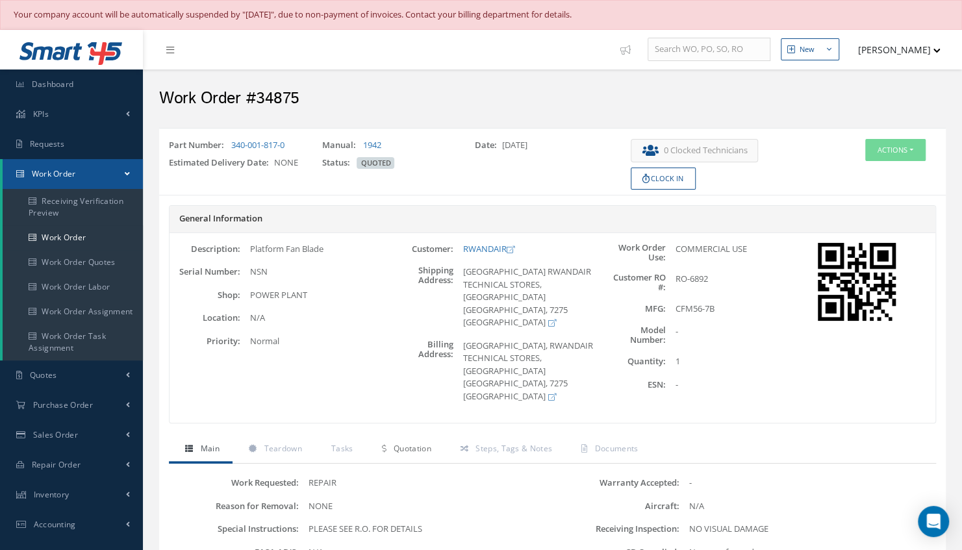
click at [407, 454] on span "Quotation" at bounding box center [412, 448] width 38 height 11
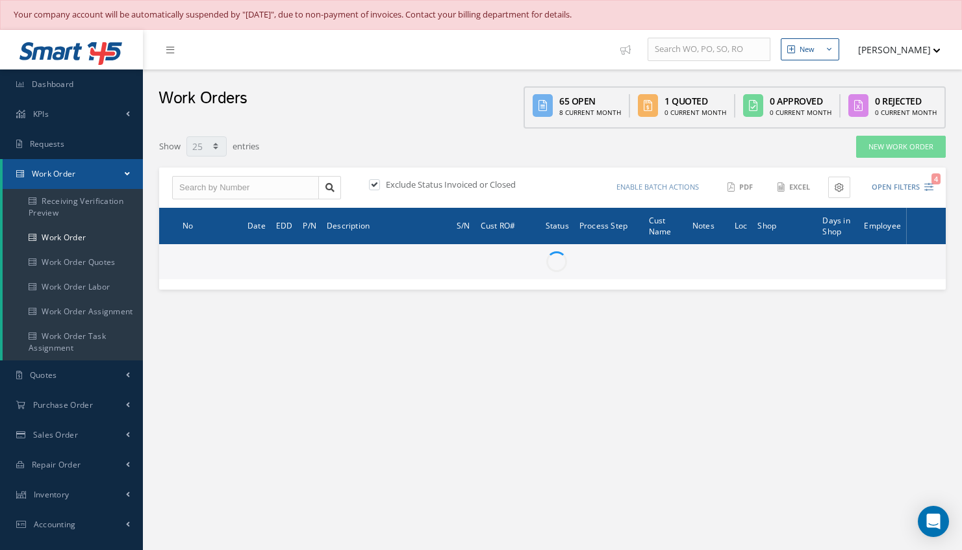
select select "25"
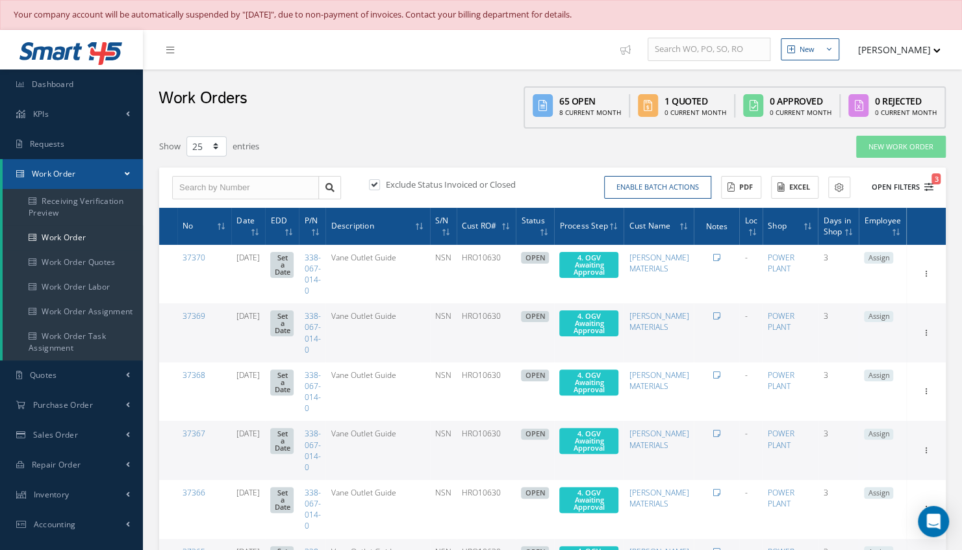
type input "All Work Request"
type input "All Work Performed"
type input "All Status"
type input "WO Part Status"
click at [904, 184] on button "Open Filters 3" at bounding box center [896, 187] width 73 height 21
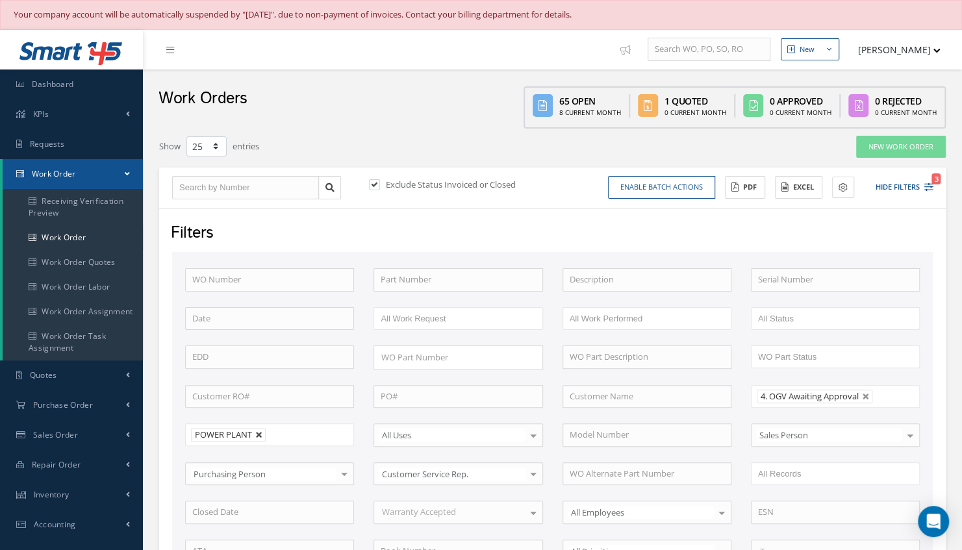
click at [258, 432] on link at bounding box center [259, 435] width 8 height 8
type input "All Shops"
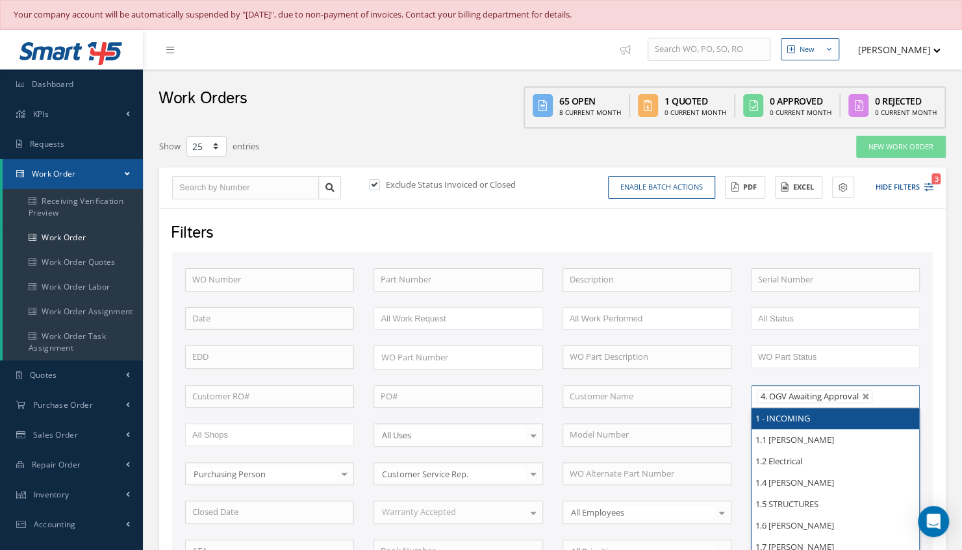
click at [894, 397] on li at bounding box center [884, 397] width 25 height 18
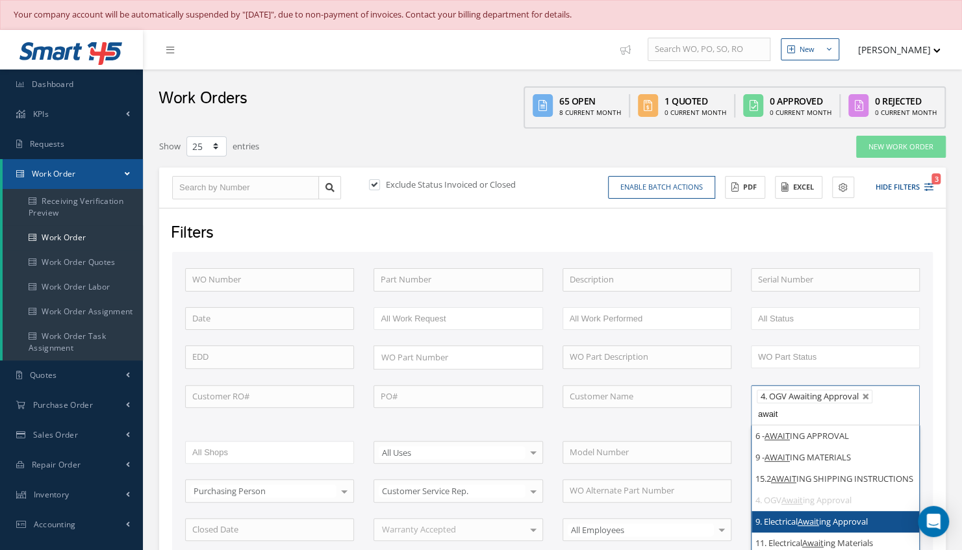
type input "await"
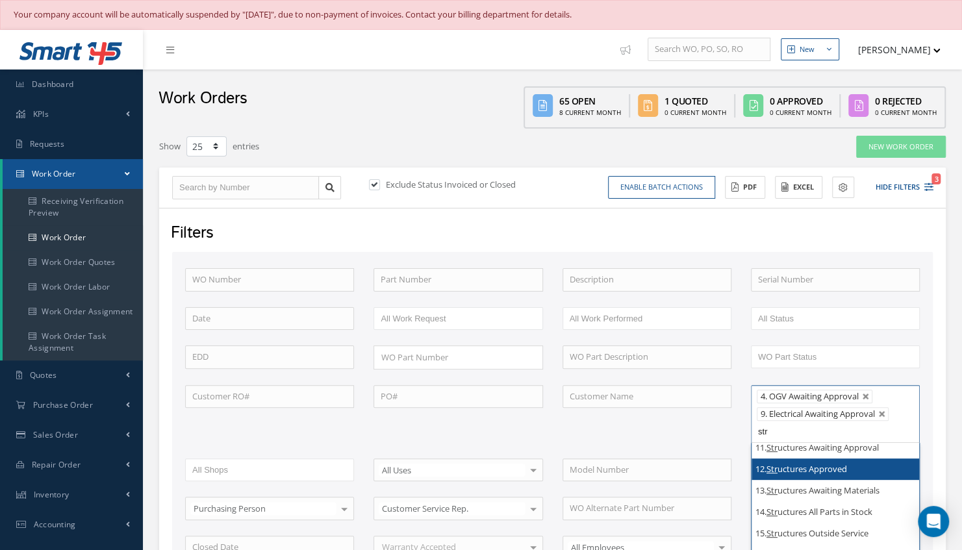
scroll to position [267, 0]
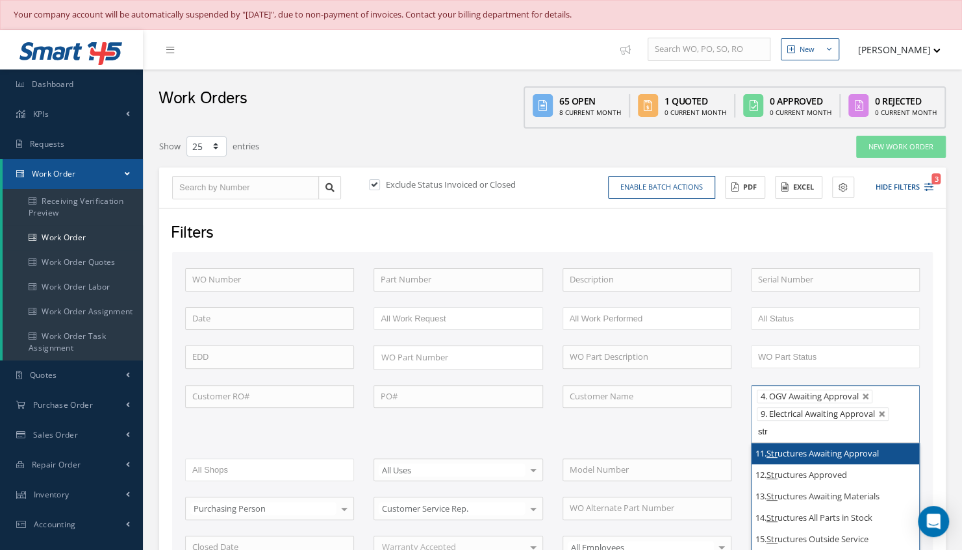
type input "str"
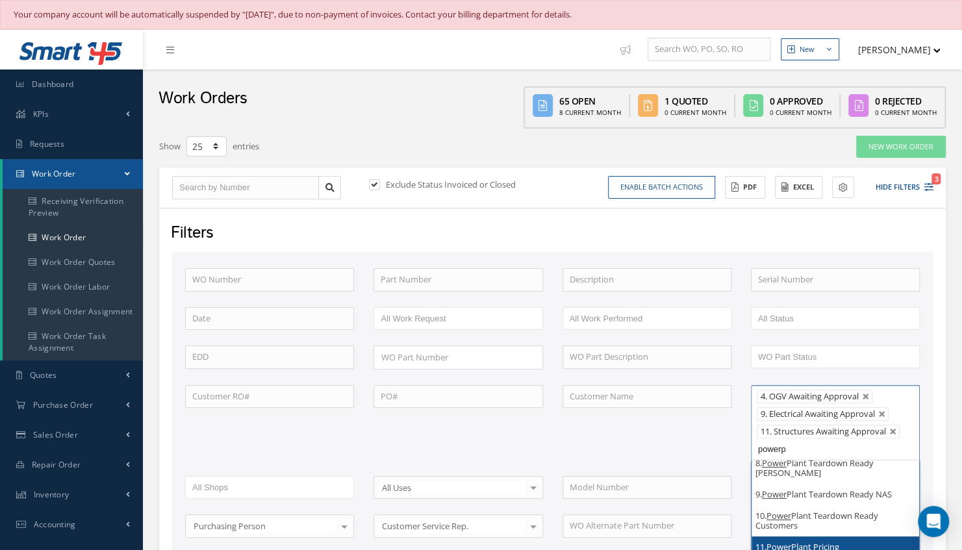
scroll to position [0, 0]
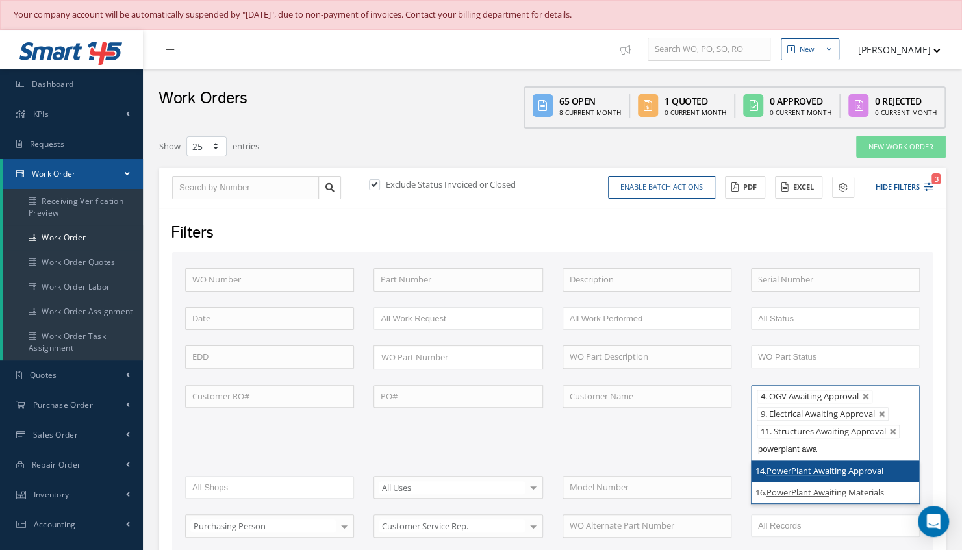
type input "powerplant awa"
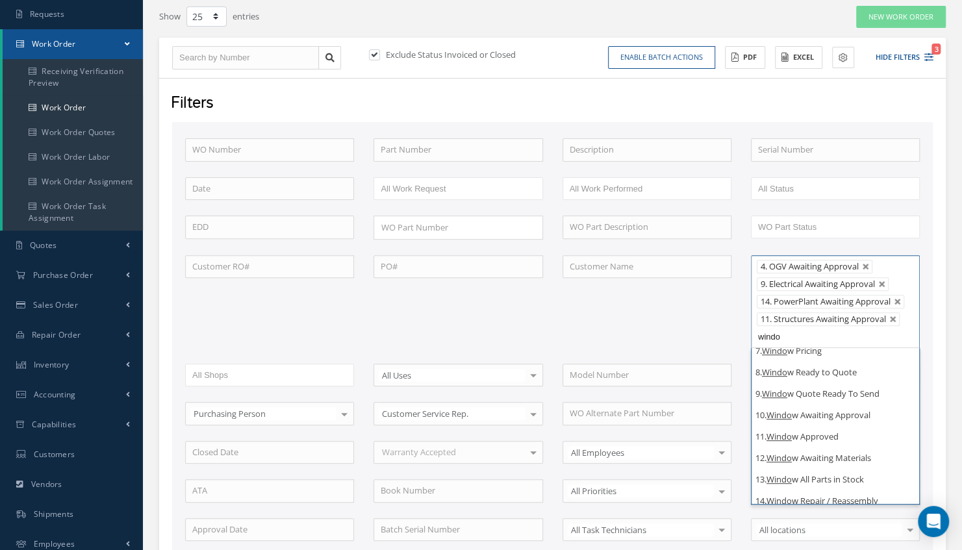
scroll to position [196, 0]
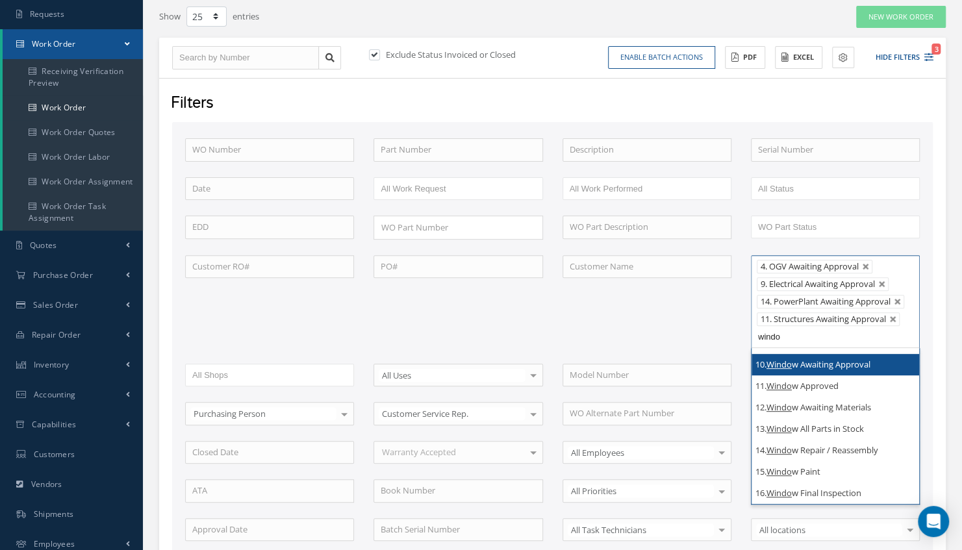
type input "windo"
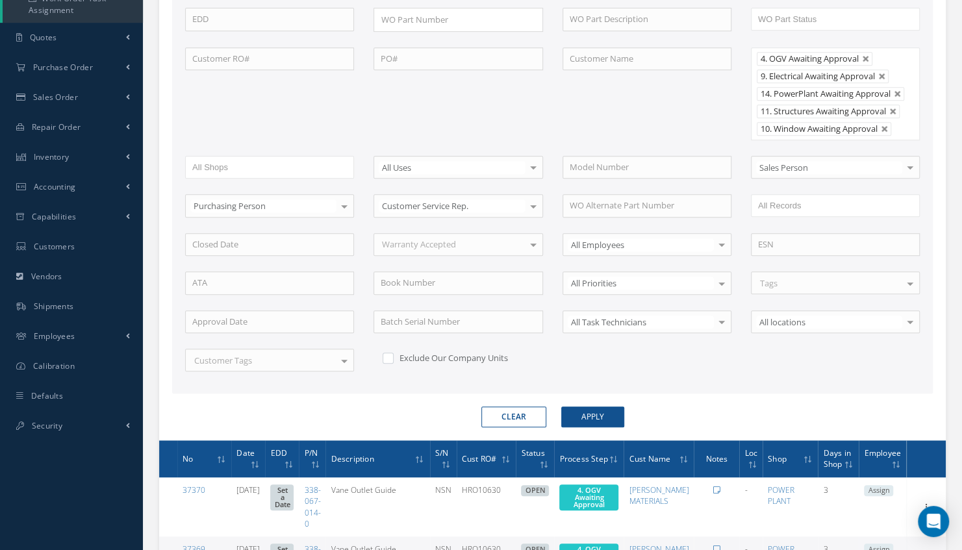
scroll to position [364, 0]
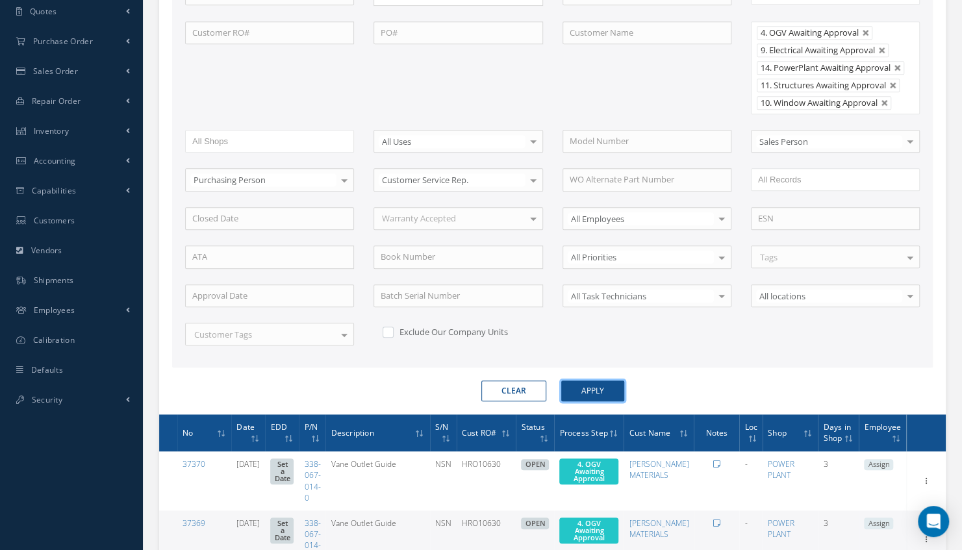
click at [604, 401] on button "Apply" at bounding box center [592, 390] width 63 height 21
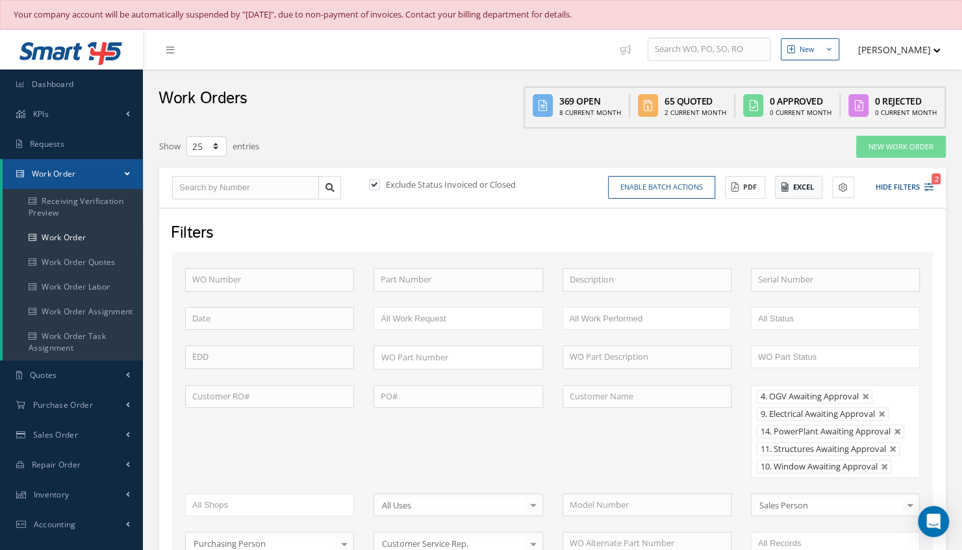
click at [789, 183] on button "Excel" at bounding box center [798, 187] width 47 height 23
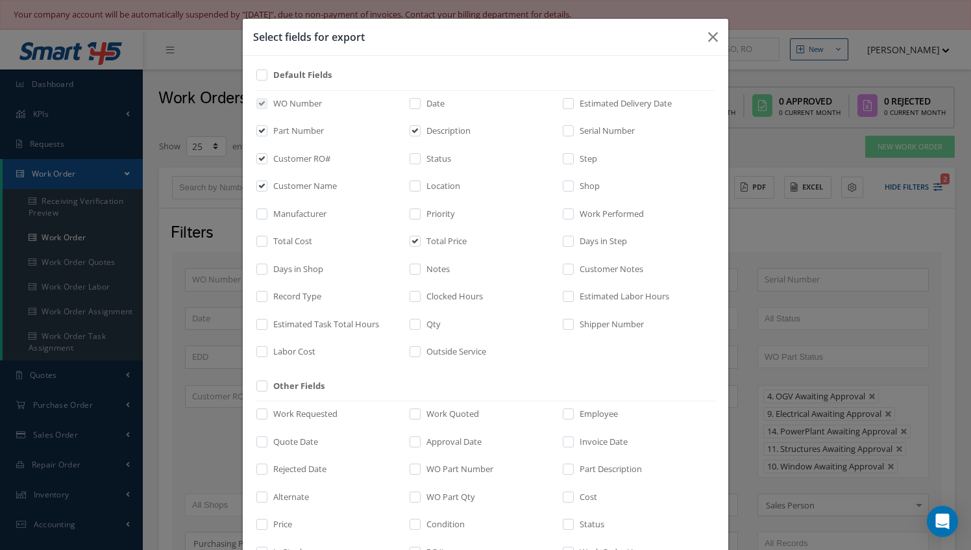
drag, startPoint x: 789, startPoint y: 183, endPoint x: 652, endPoint y: 191, distance: 137.9
click at [652, 191] on div "Select fields for export Default Fields WO Number Date Estimated Delivery Date …" at bounding box center [485, 275] width 971 height 550
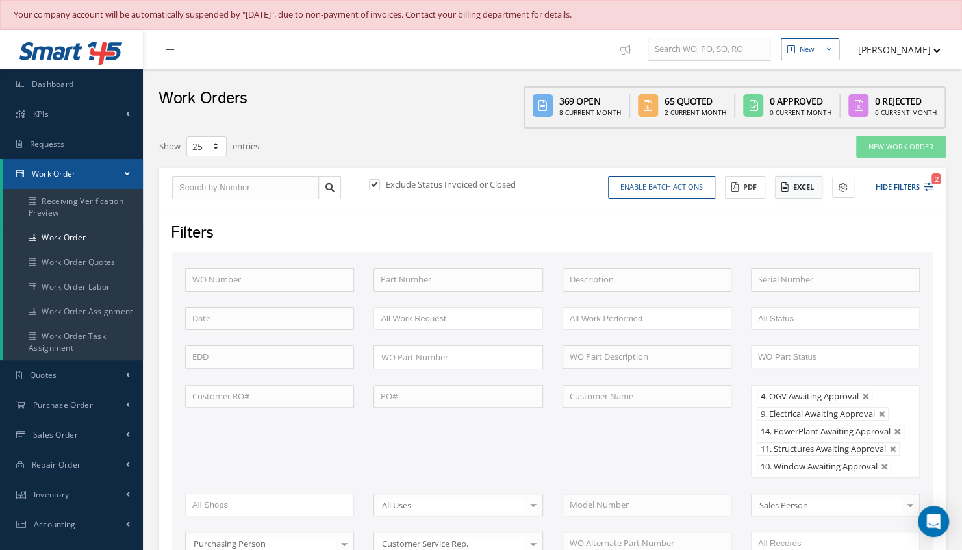
click at [792, 194] on button "Excel" at bounding box center [798, 187] width 47 height 23
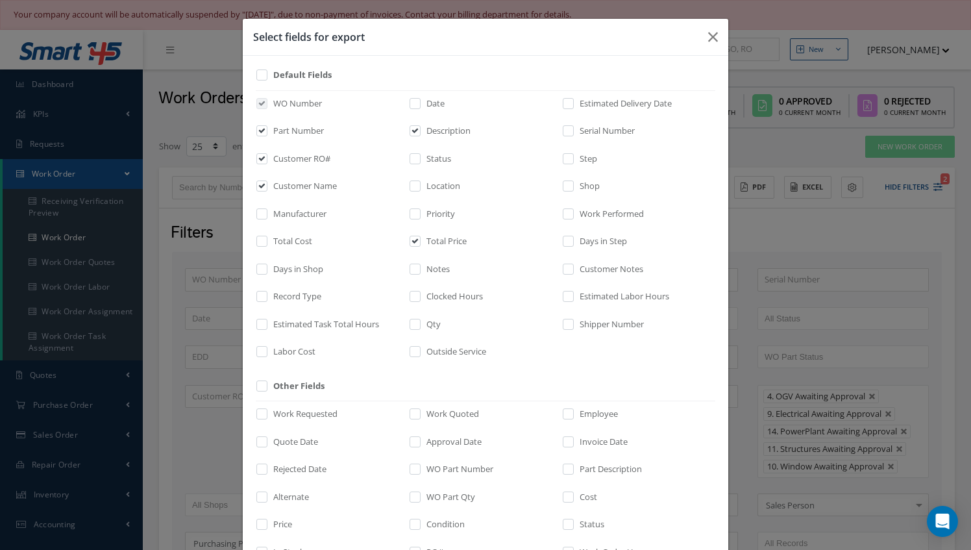
click at [679, 180] on div "Shop" at bounding box center [638, 189] width 153 height 18
click at [566, 245] on input "checkbox" at bounding box center [569, 245] width 8 height 15
checkbox input "true"
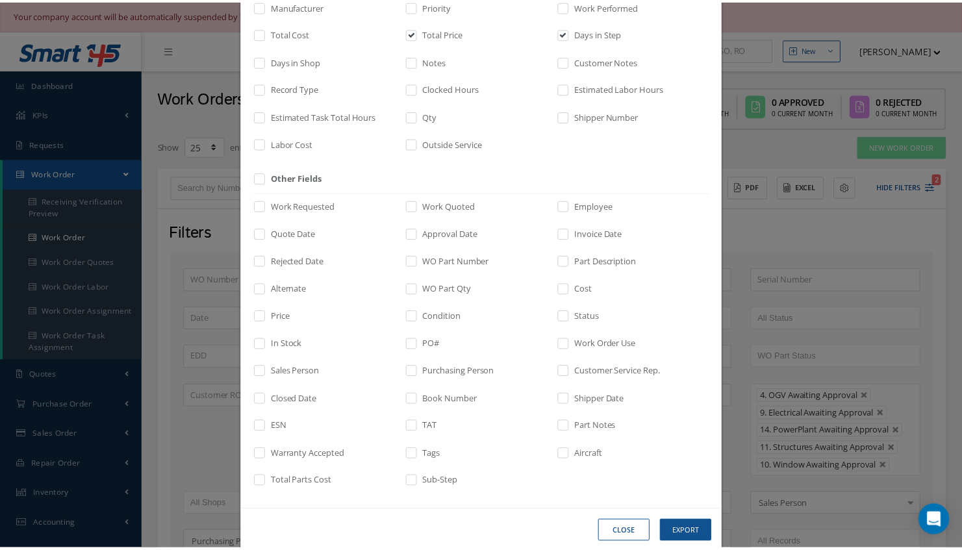
scroll to position [229, 0]
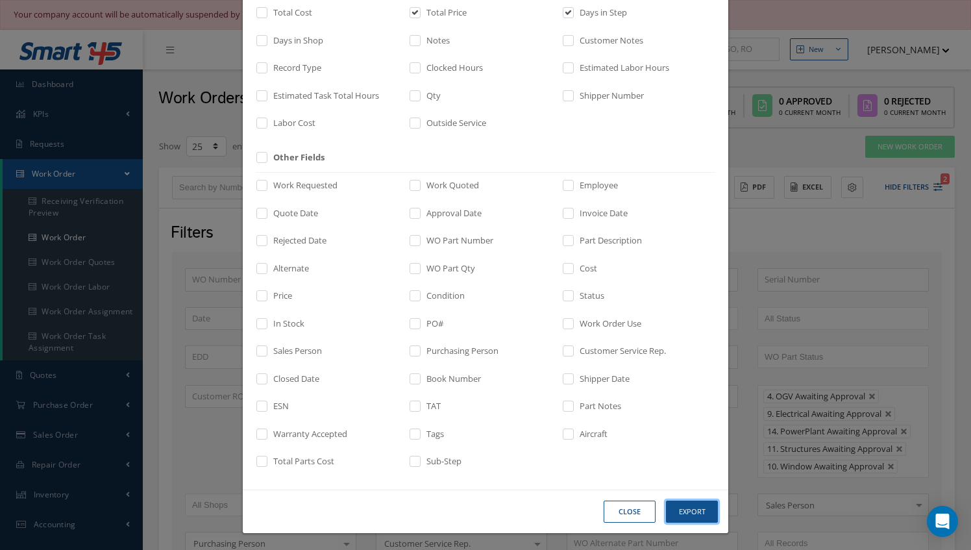
click at [689, 517] on button "Export" at bounding box center [692, 512] width 52 height 23
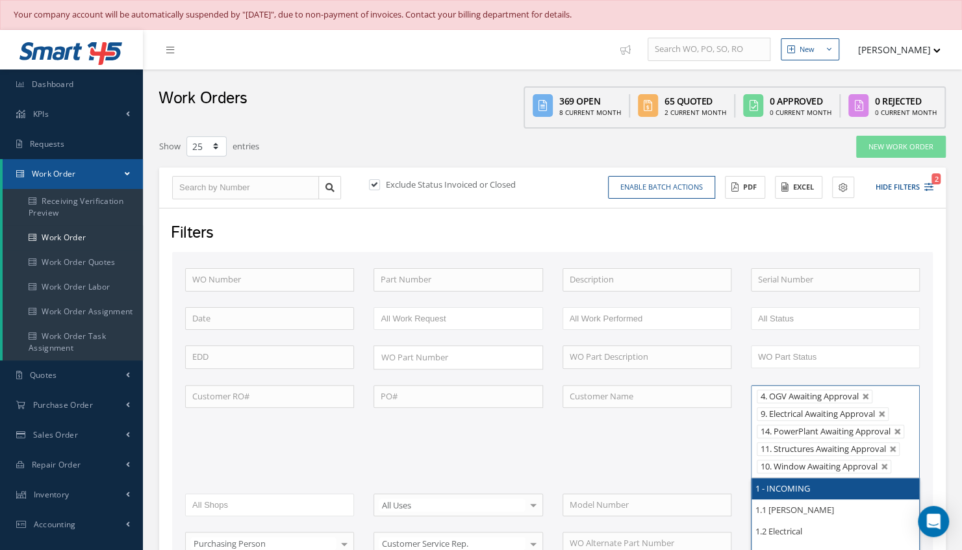
click at [815, 473] on ul "4. OGV Awaiting Approval 9. Electrical Awaiting Approval 14. PowerPlant Awaitin…" at bounding box center [835, 431] width 169 height 93
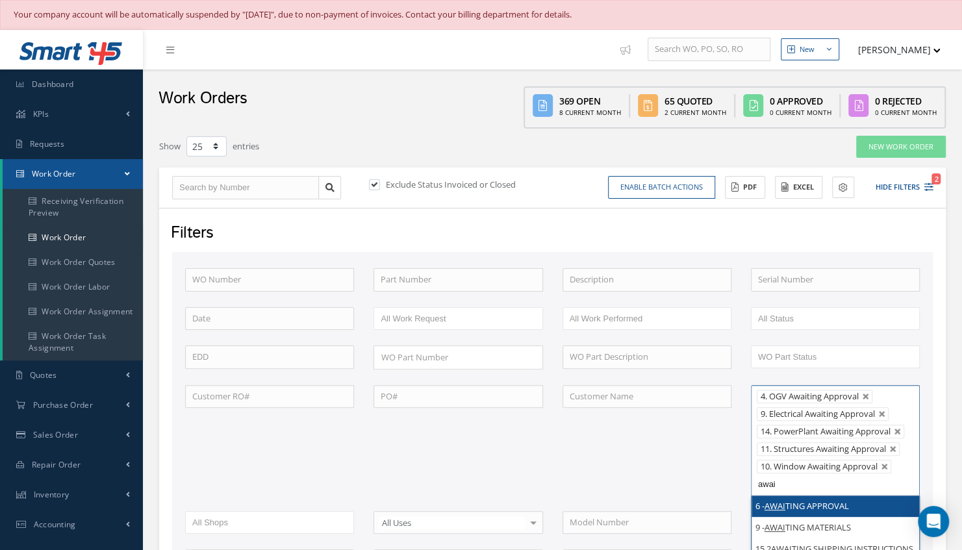
type input "awai"
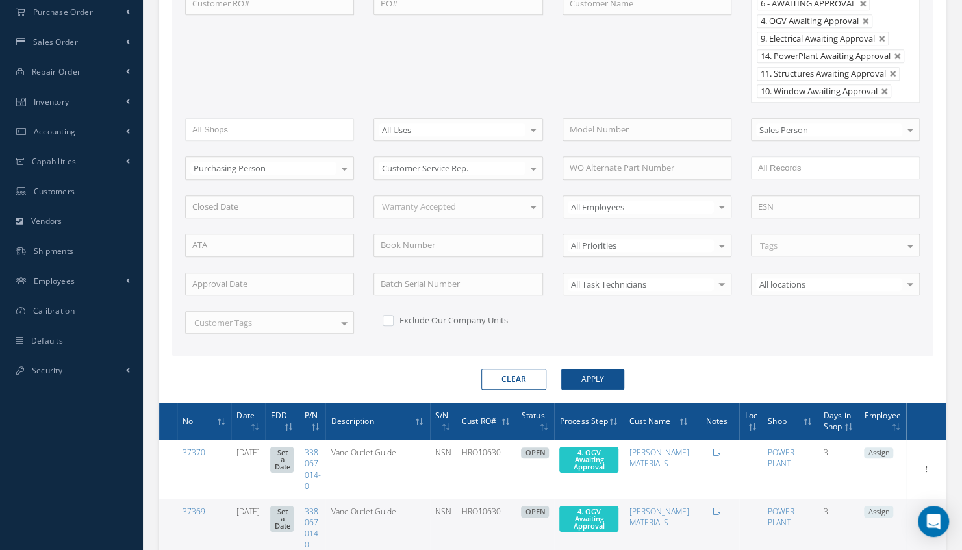
scroll to position [441, 0]
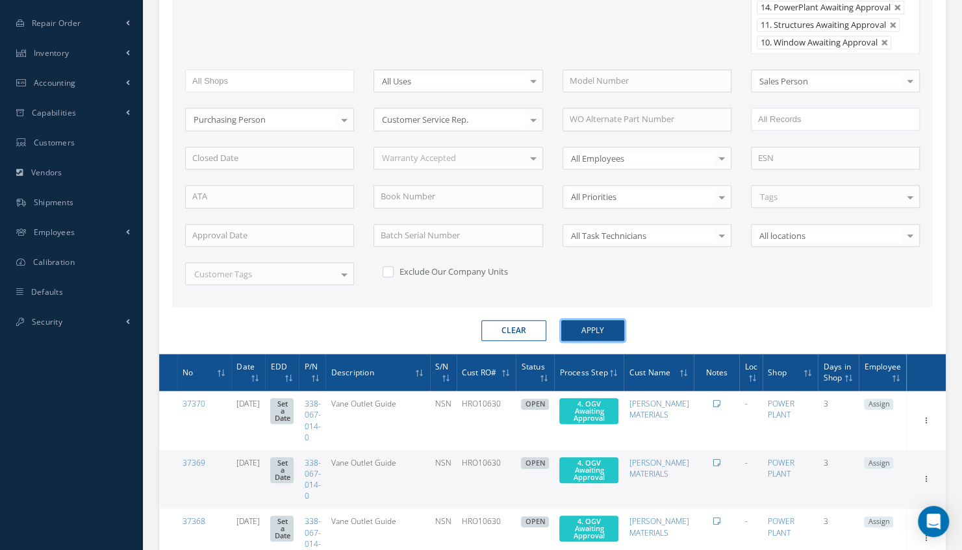
click at [604, 333] on button "Apply" at bounding box center [592, 330] width 63 height 21
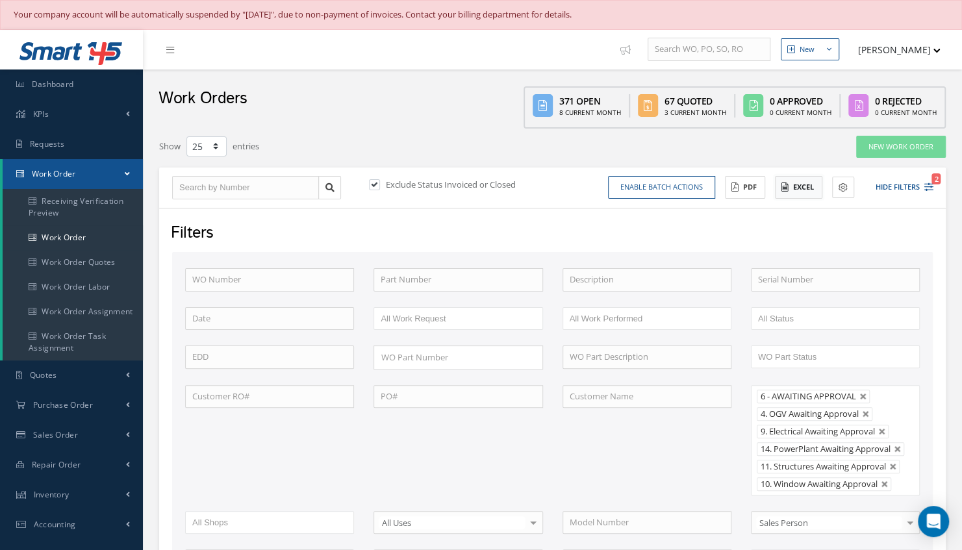
click at [796, 185] on button "Excel" at bounding box center [798, 187] width 47 height 23
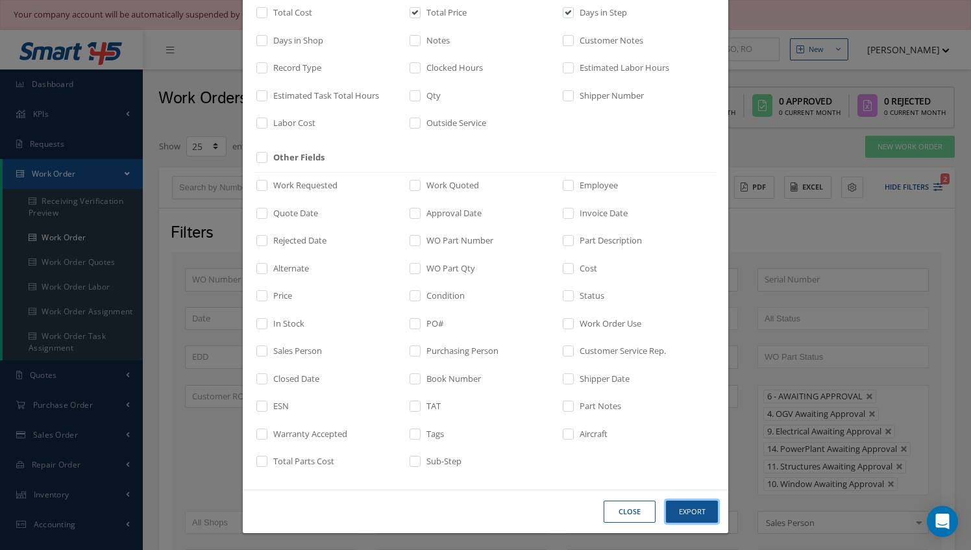
click at [682, 514] on button "Export" at bounding box center [692, 512] width 52 height 23
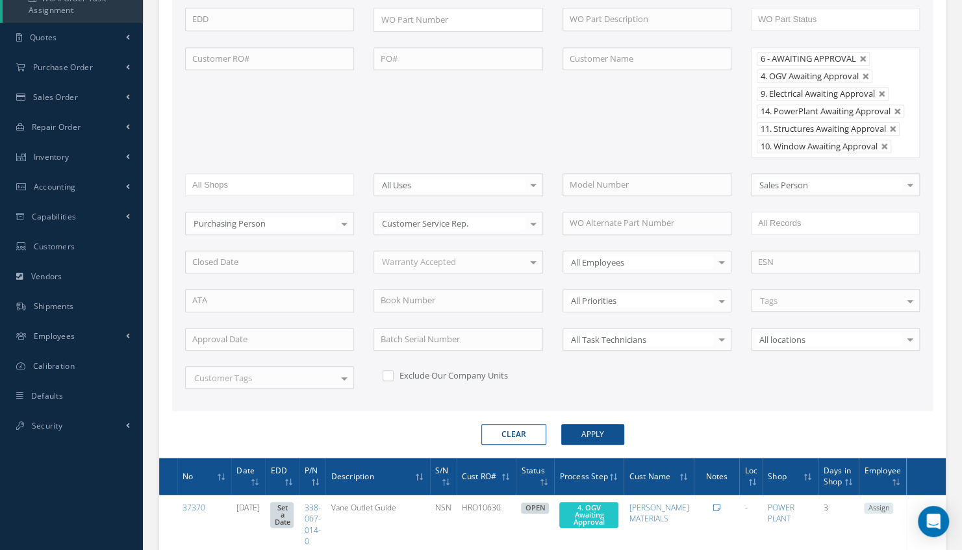
scroll to position [364, 0]
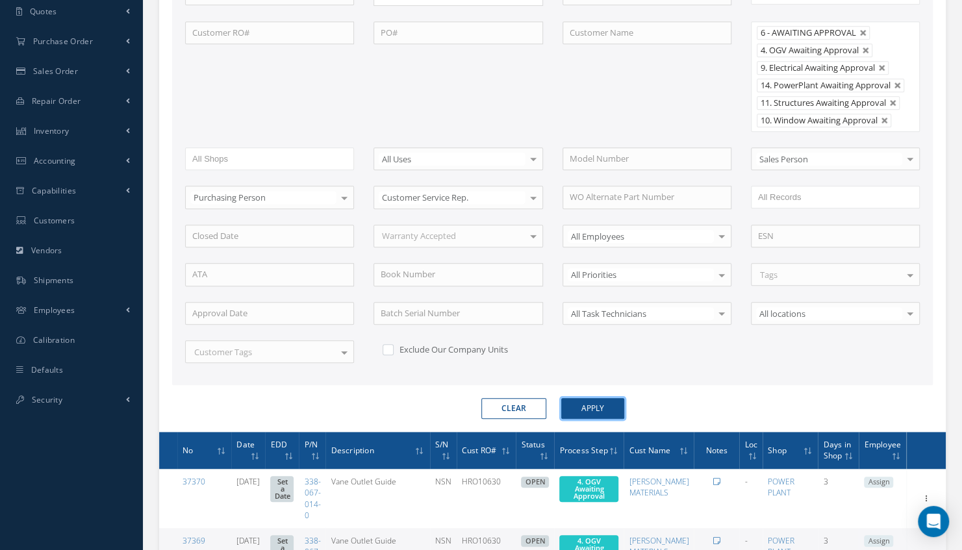
click at [593, 417] on button "Apply" at bounding box center [592, 408] width 63 height 21
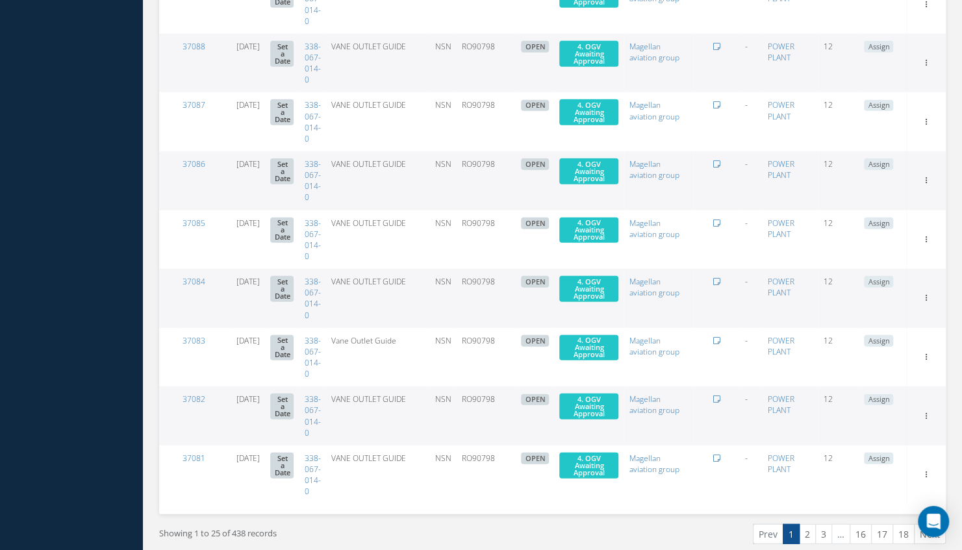
scroll to position [1861, 0]
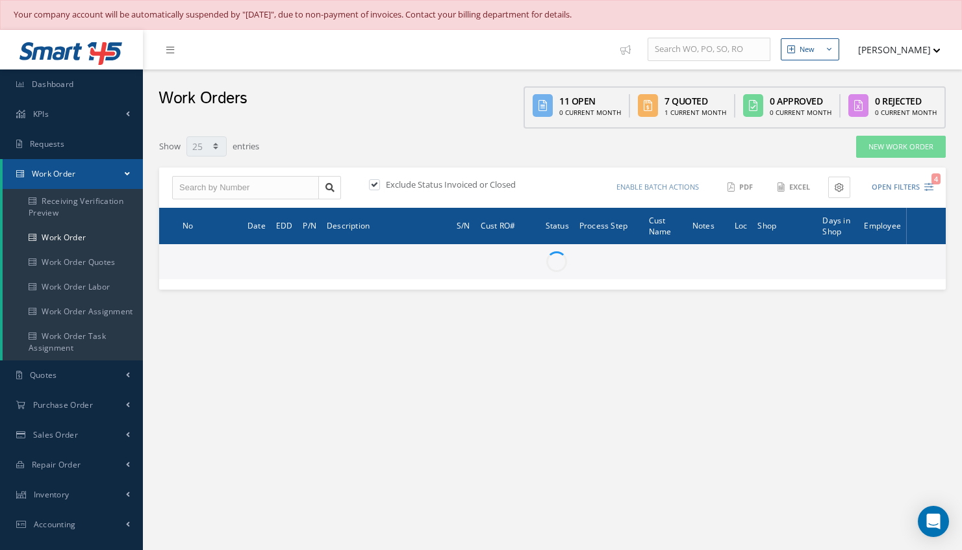
select select "25"
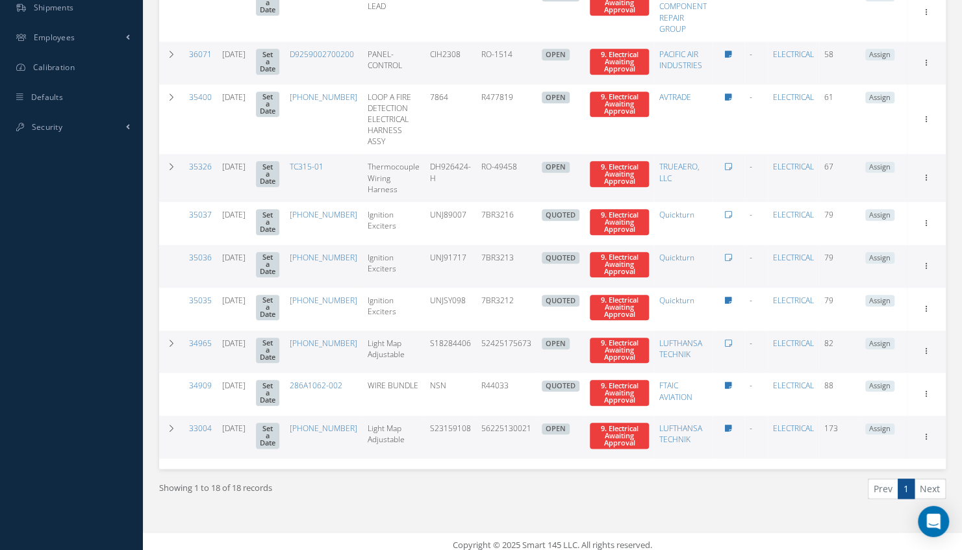
scroll to position [645, 0]
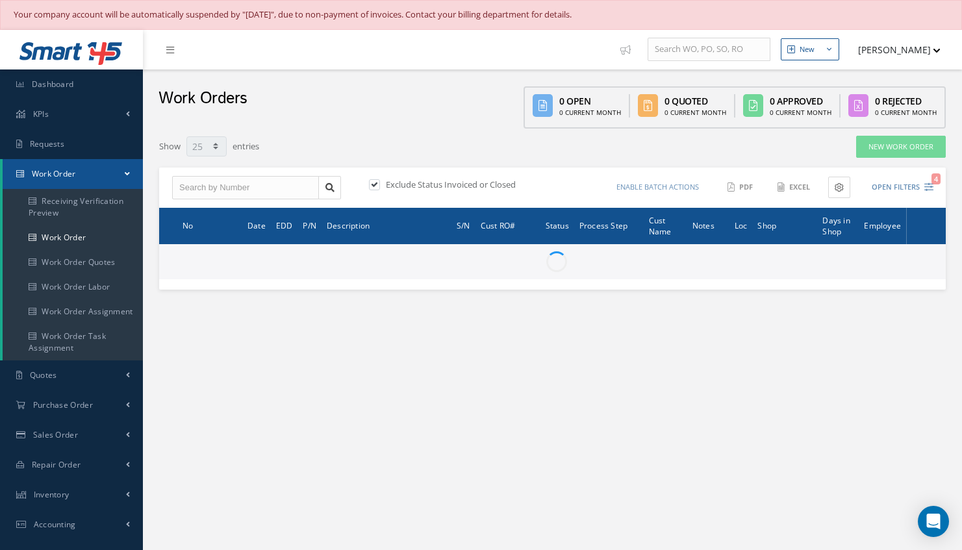
select select "25"
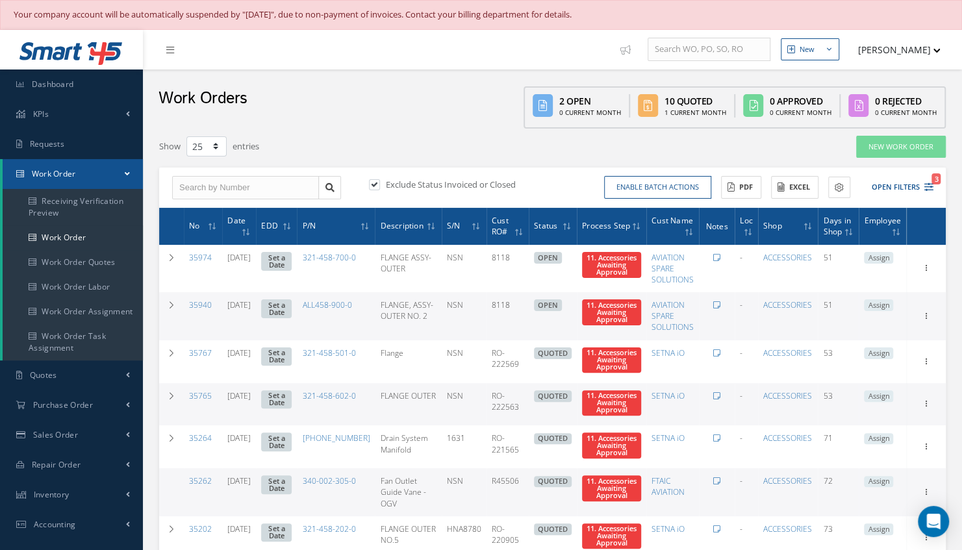
type input "All Work Request"
type input "All Work Performed"
type input "All Status"
type input "WO Part Status"
click at [896, 188] on button "Open Filters 3" at bounding box center [896, 187] width 73 height 21
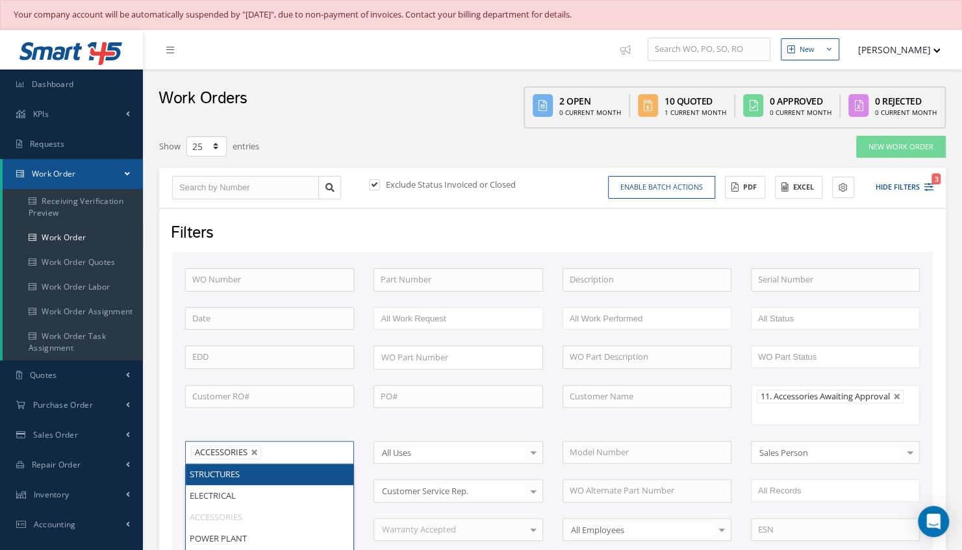
click at [256, 453] on li "ACCESSORIES" at bounding box center [226, 452] width 70 height 14
click at [255, 449] on link at bounding box center [255, 453] width 8 height 8
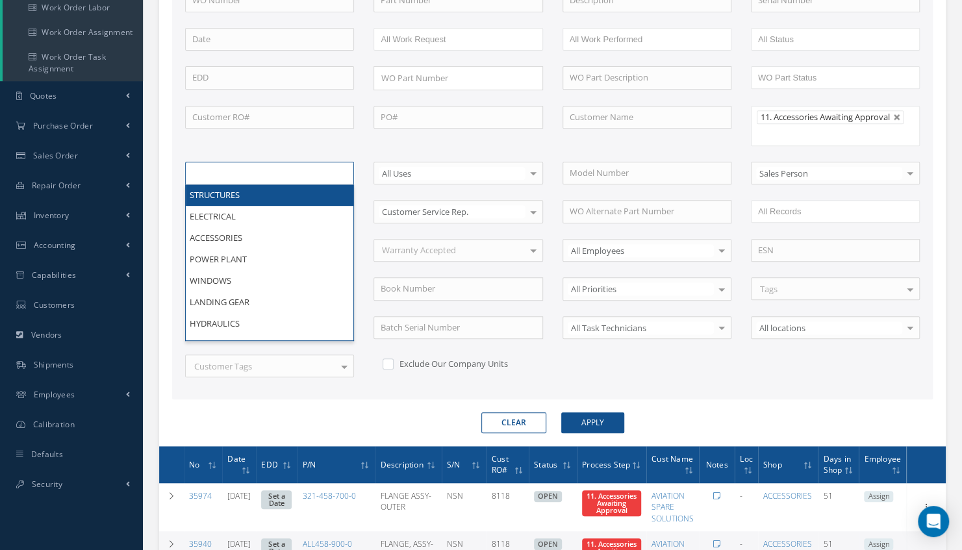
scroll to position [295, 0]
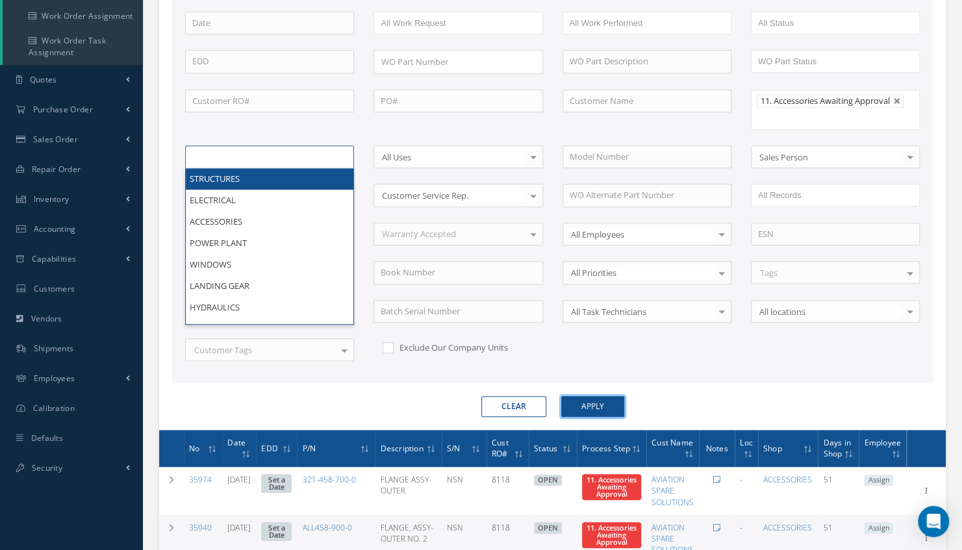
type input "All Shops"
click at [610, 396] on button "Apply" at bounding box center [592, 406] width 63 height 21
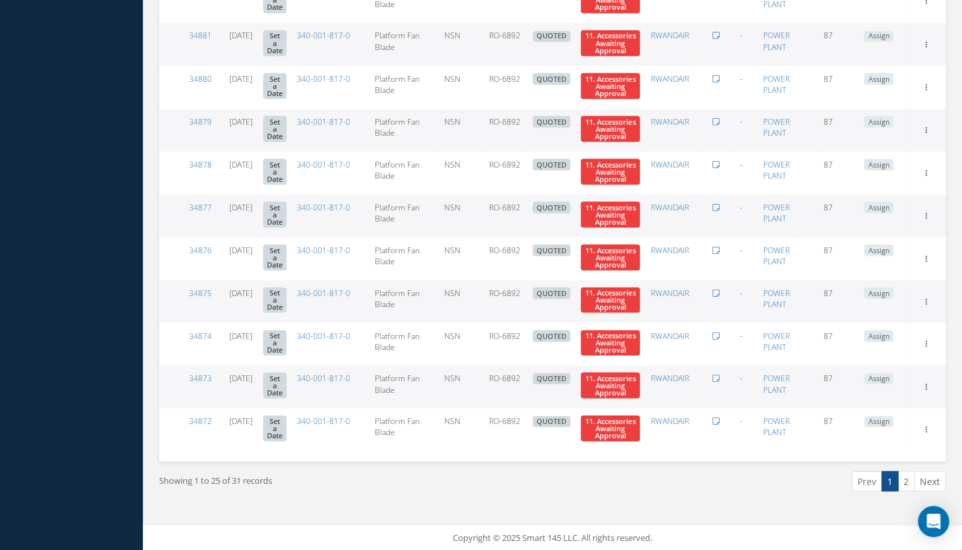
scroll to position [1558, 0]
click at [906, 484] on link "2" at bounding box center [905, 481] width 17 height 20
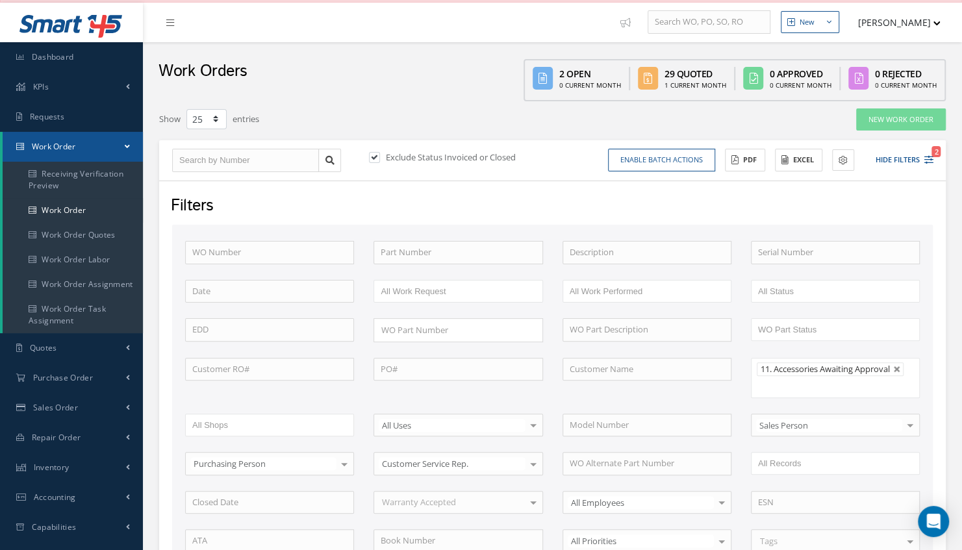
scroll to position [0, 0]
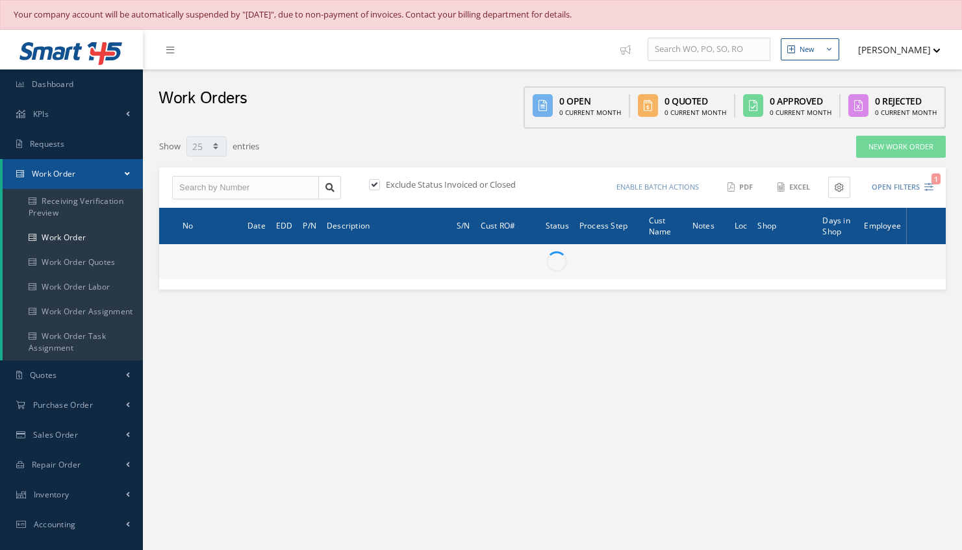
select select "25"
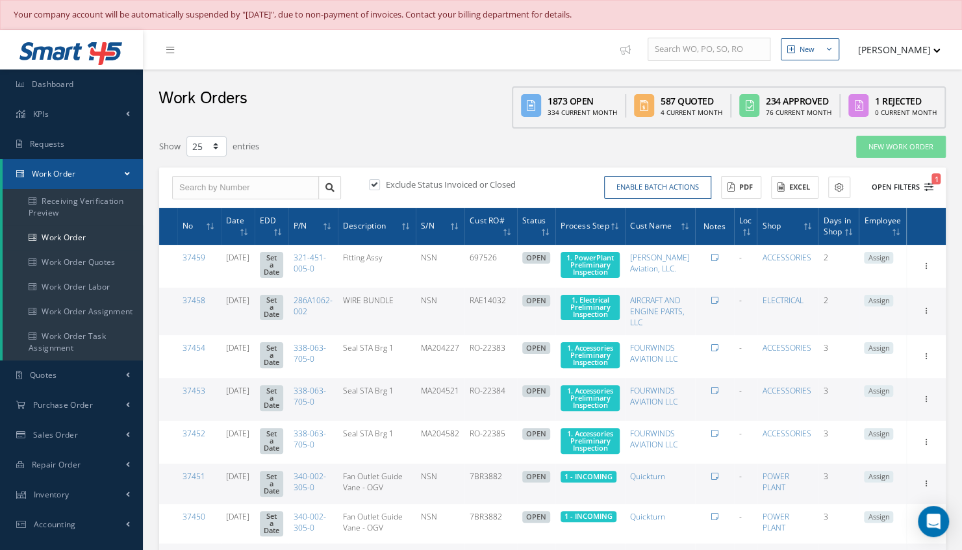
type input "All Work Request"
type input "All Work Performed"
type input "All Status"
type input "WO Part Status"
click at [885, 189] on button "Open Filters 1" at bounding box center [896, 187] width 73 height 21
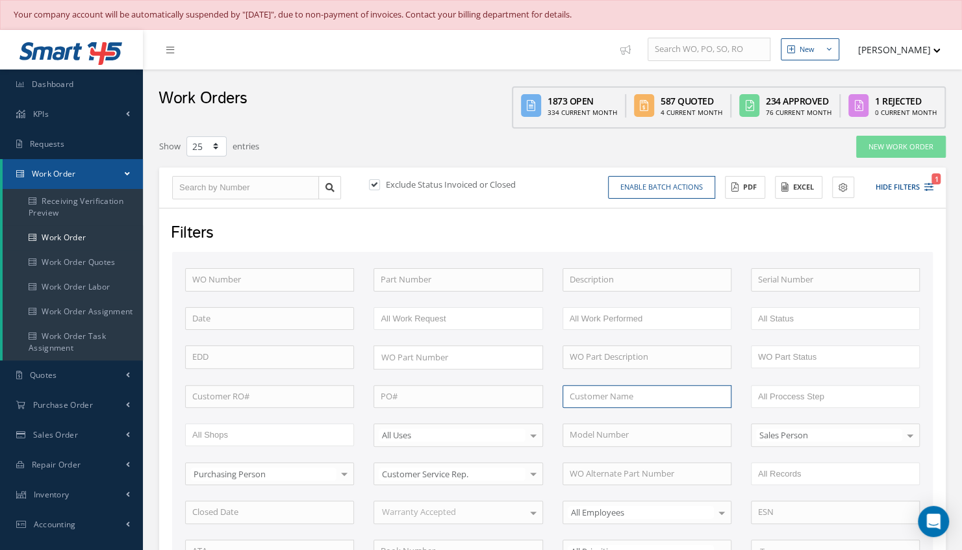
click at [624, 399] on input "text" at bounding box center [646, 396] width 169 height 23
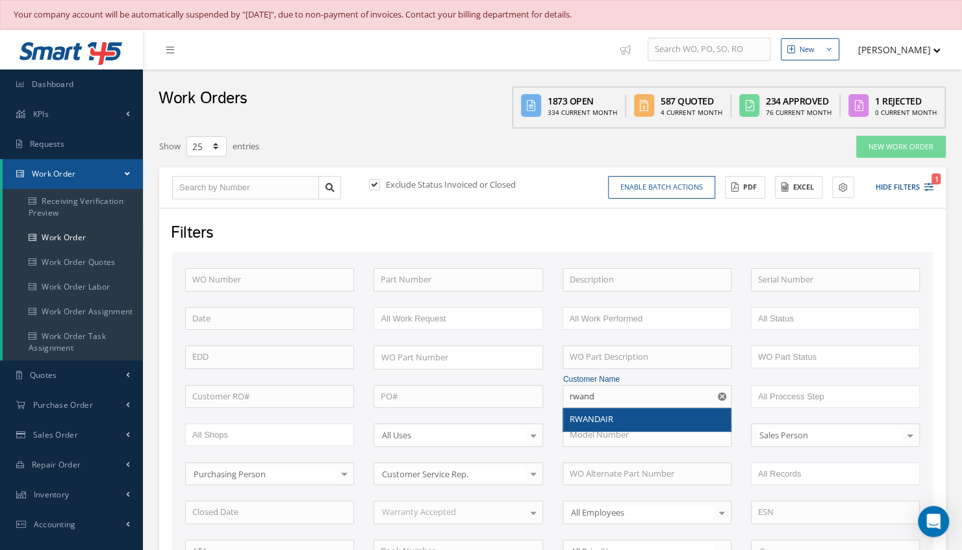
click at [609, 413] on span "RWANDAIR" at bounding box center [590, 419] width 43 height 12
type input "RWANDAIR"
click at [609, 412] on div "WO Number Part Number Description Serial Number BENCH CHECK BER CADMIUM PLATE C…" at bounding box center [552, 461] width 754 height 387
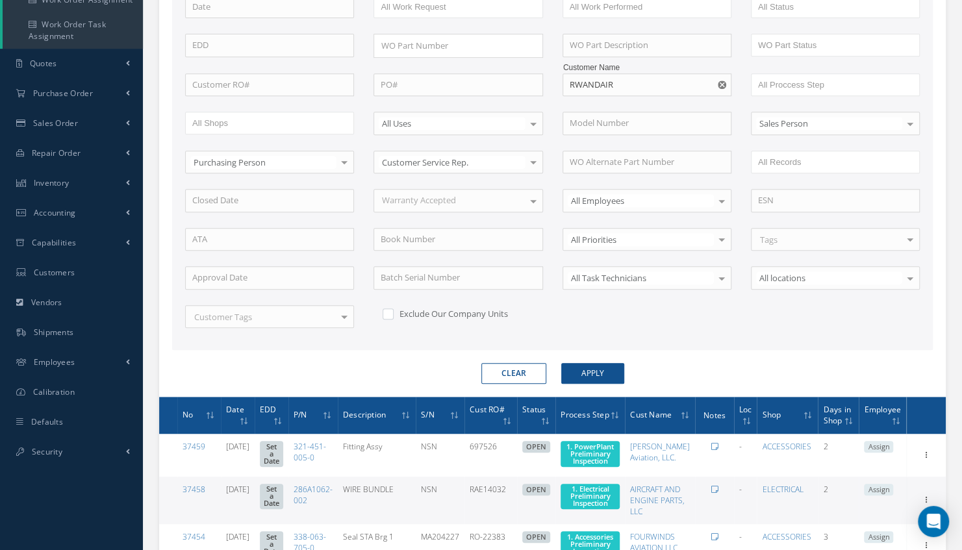
scroll to position [360, 0]
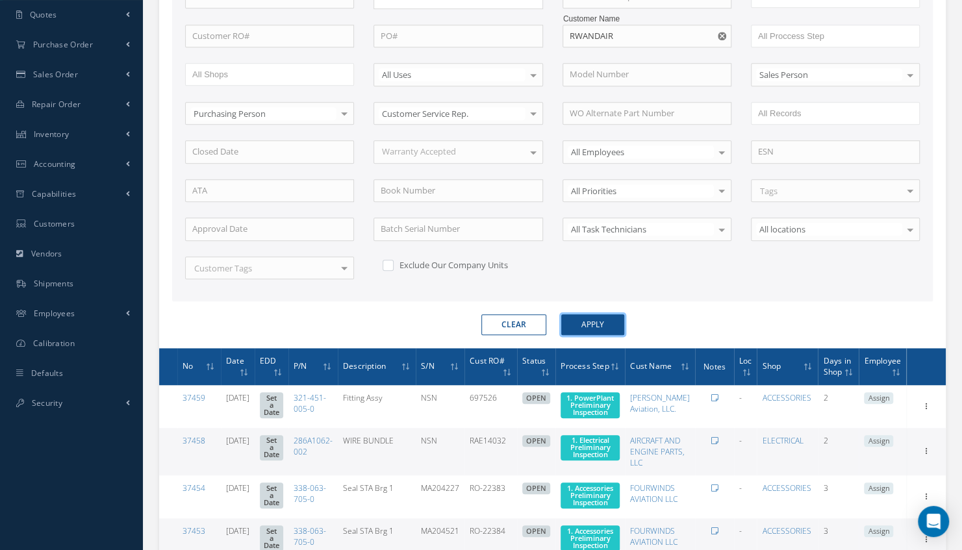
click at [604, 314] on button "Apply" at bounding box center [592, 324] width 63 height 21
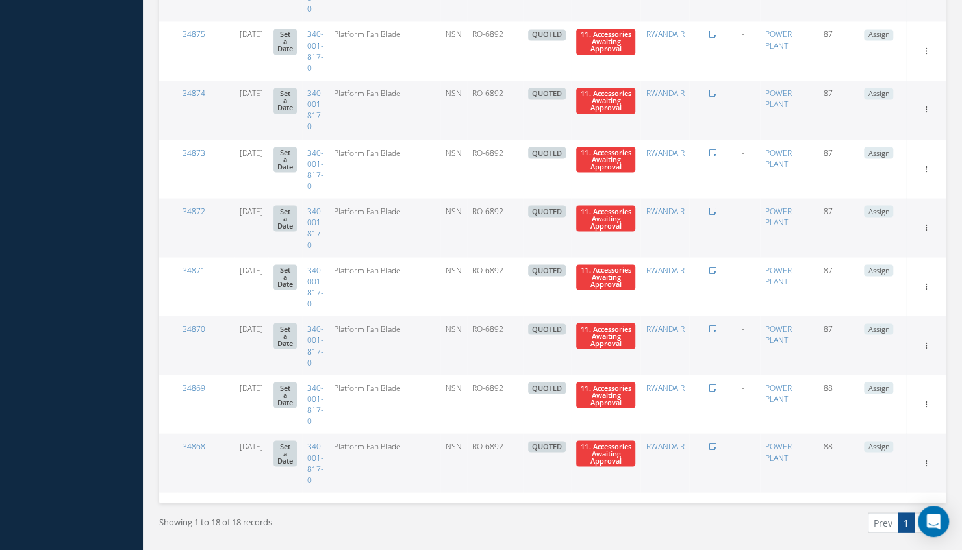
scroll to position [1347, 0]
